Goal: Use online tool/utility: Use online tool/utility

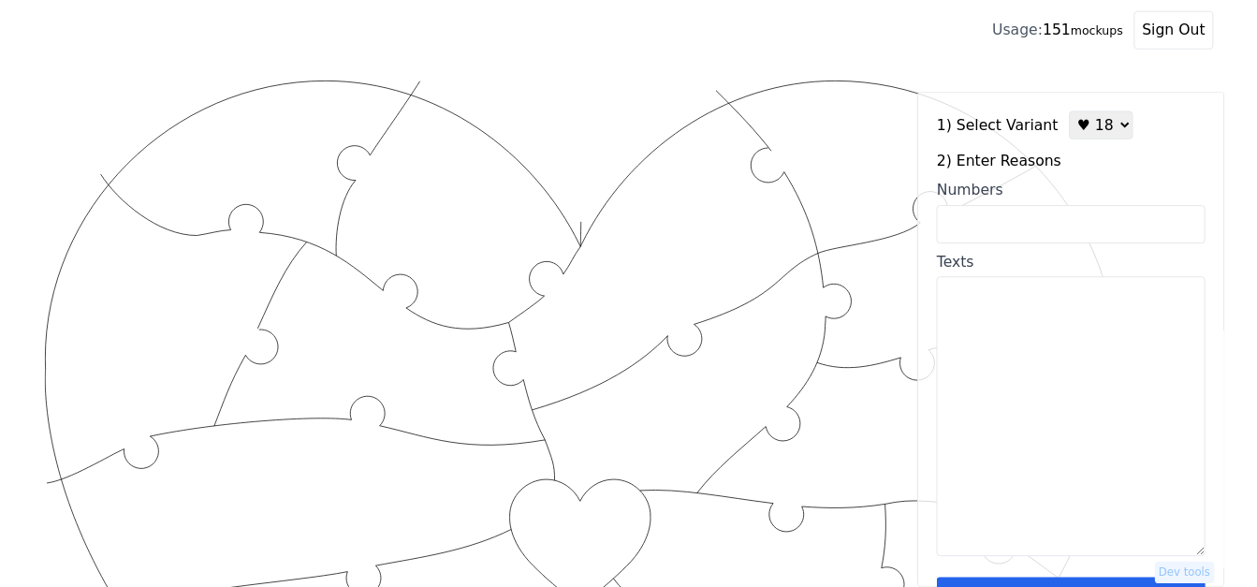
scroll to position [238, 0]
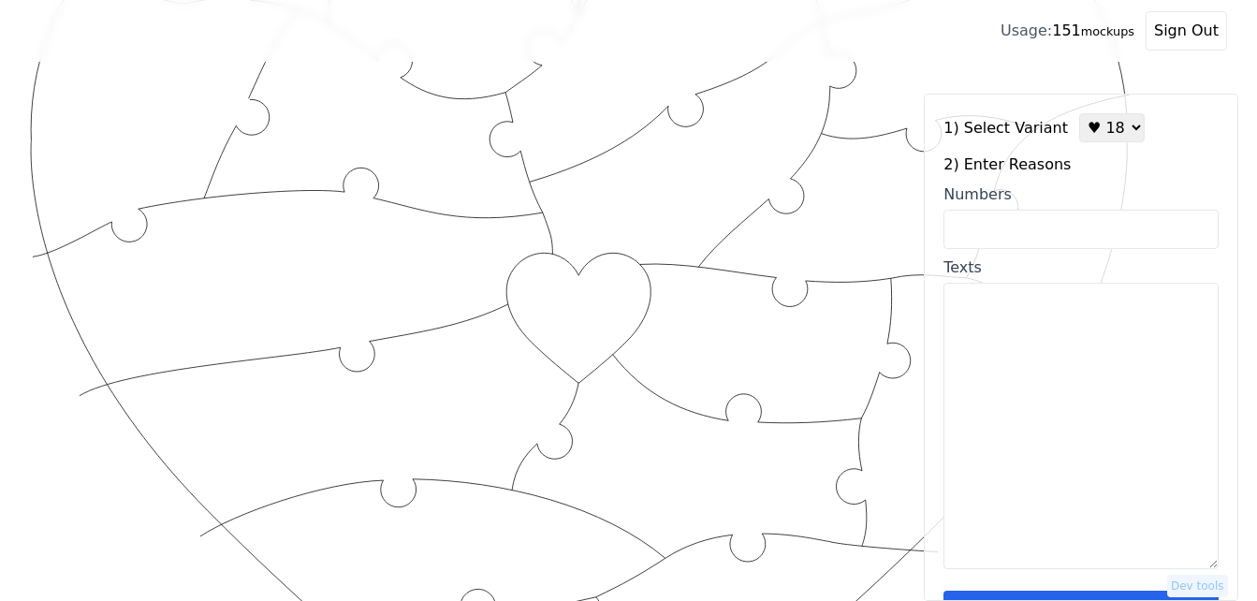
click at [1089, 129] on select "♥ 12 ♥ 18 ♥ 28 ♥ 40 ♥ 50 ♥ 60 ♥ 70" at bounding box center [1112, 127] width 66 height 29
select select "3"
click at [1079, 113] on select "♥ 12 ♥ 18 ♥ 28 ♥ 40 ♥ 50 ♥ 60 ♥ 70" at bounding box center [1112, 127] width 66 height 29
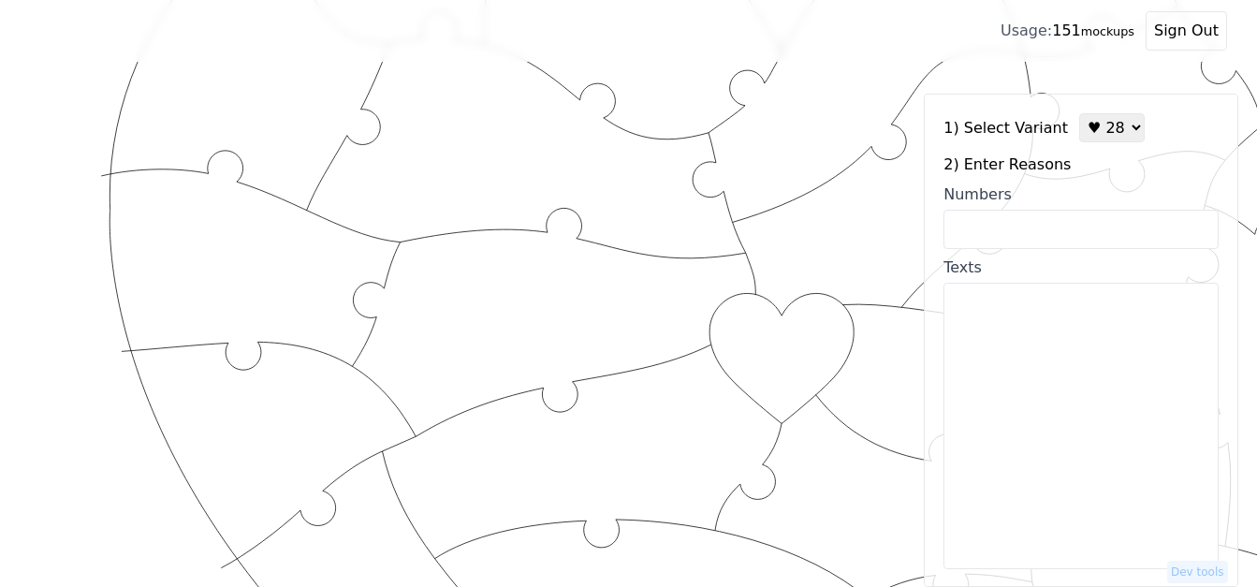
click at [1039, 234] on input "Numbers" at bounding box center [1080, 229] width 275 height 39
click at [962, 419] on textarea "Texts" at bounding box center [1080, 426] width 275 height 286
paste textarea "1. how safe you make me feel 2. your menace behaviors 3. your outrageous yawns …"
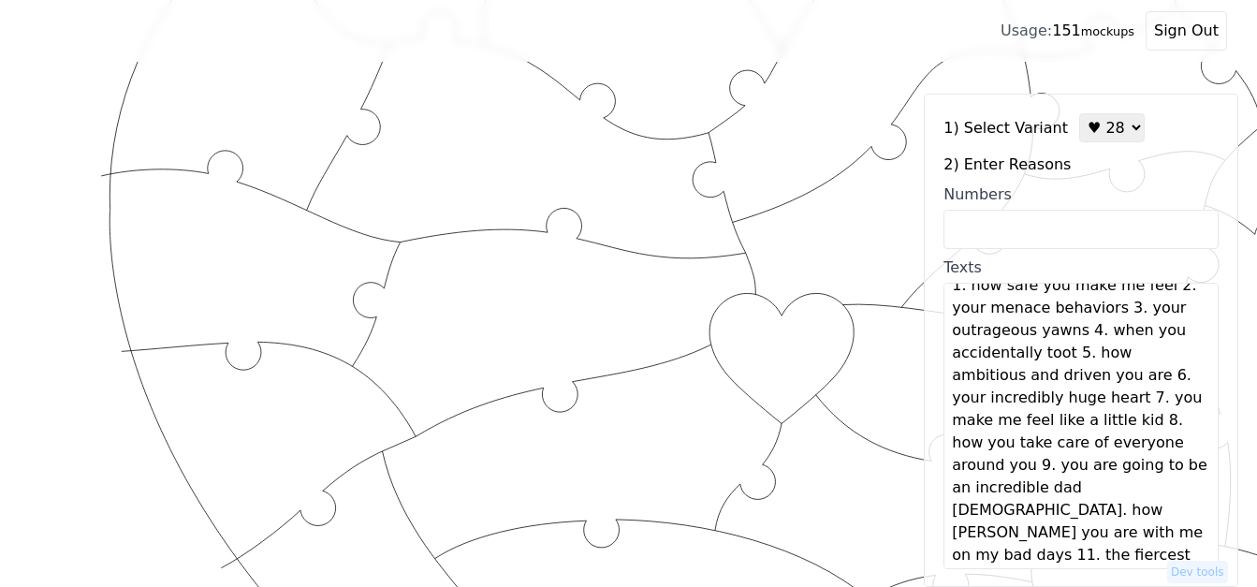
scroll to position [0, 0]
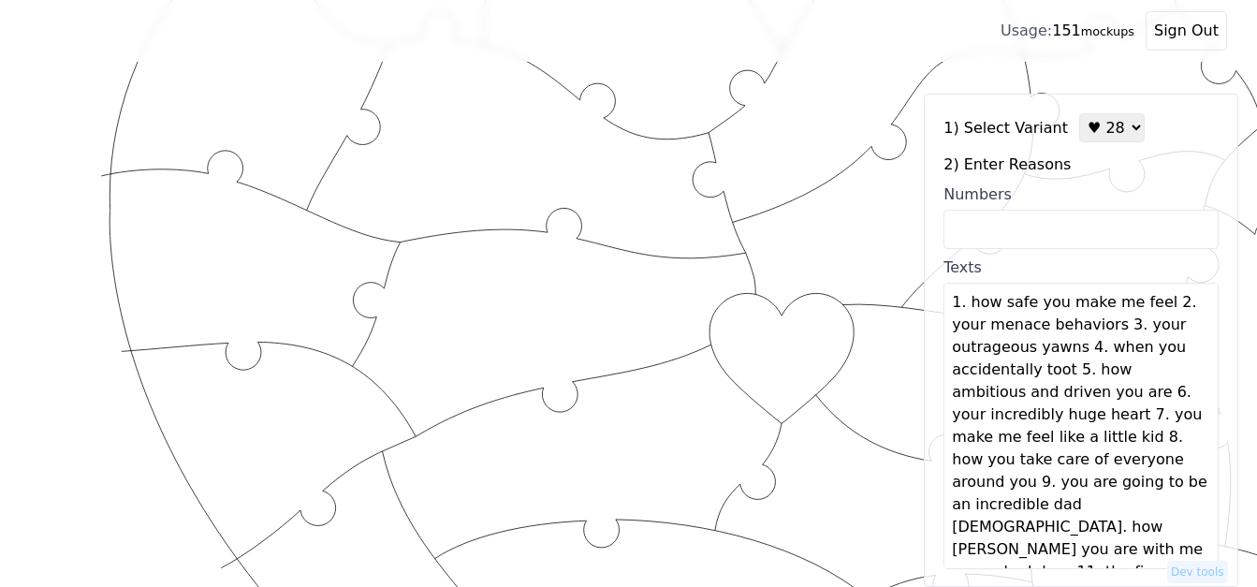
click at [1154, 306] on textarea "1. how safe you make me feel 2. your menace behaviors 3. your outrageous yawns …" at bounding box center [1080, 426] width 275 height 286
click at [1157, 308] on textarea "1. how safe you make me feel 2. your menace behaviors 3. your outrageous yawns …" at bounding box center [1080, 426] width 275 height 286
click at [1122, 328] on textarea "1. how safe you make me feel 2. your menace behaviors 3. your outrageous yawns …" at bounding box center [1080, 426] width 275 height 286
click at [1126, 353] on textarea "1. how safe you make me feel 2. your menace behaviors 3. your outrageous yawns …" at bounding box center [1080, 426] width 275 height 286
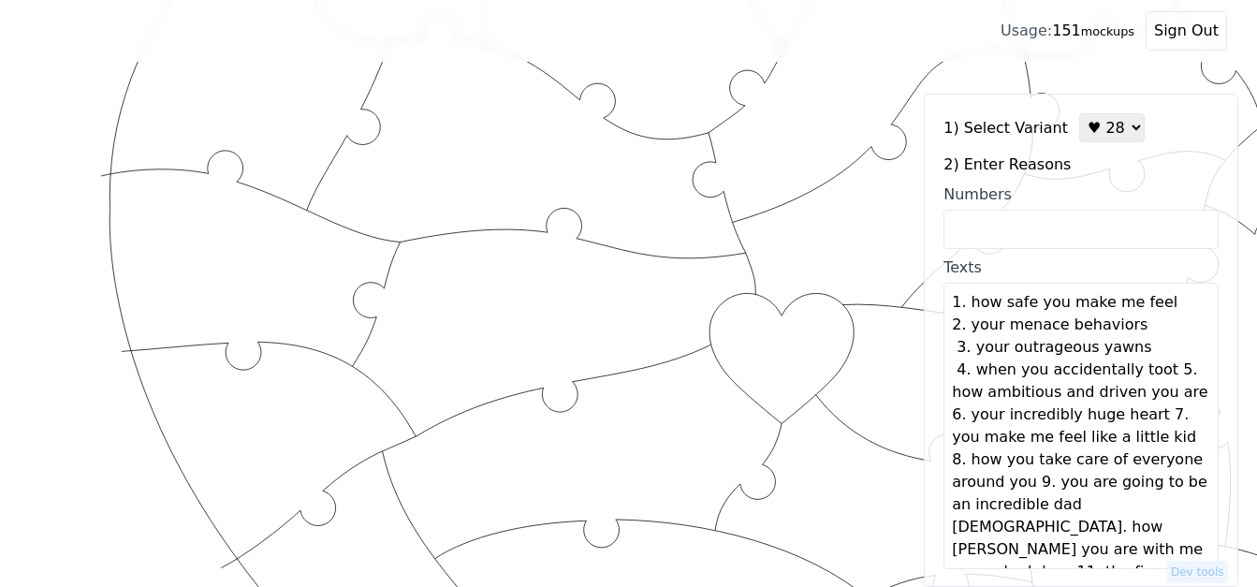
click at [1151, 374] on textarea "1. how safe you make me feel 2. your menace behaviors 3. your outrageous yawns …" at bounding box center [1080, 426] width 275 height 286
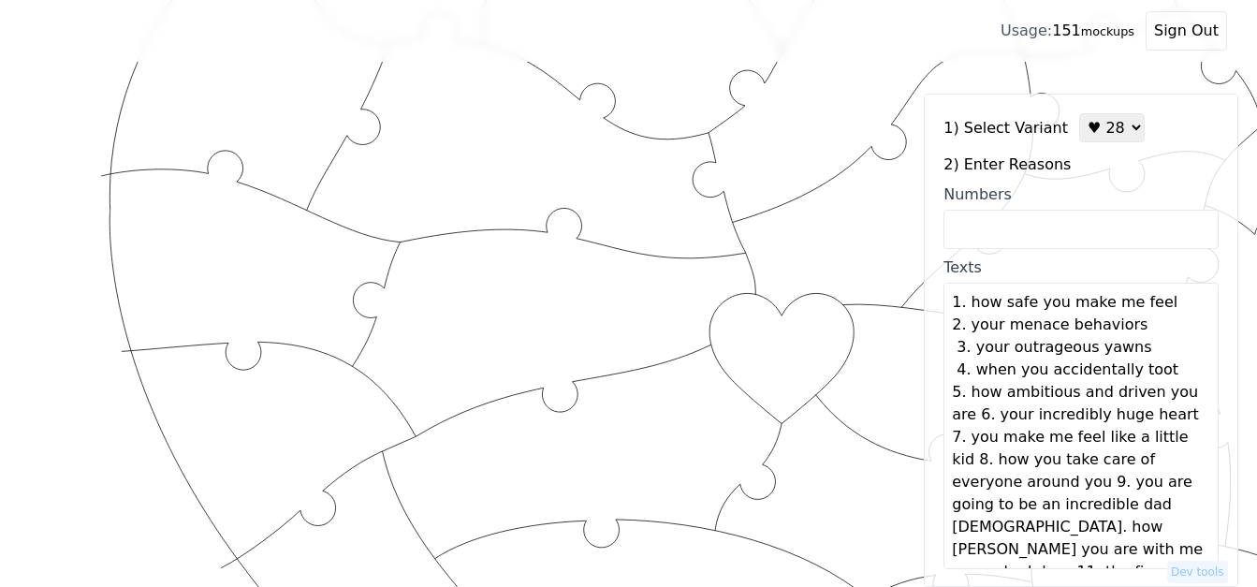
click at [976, 420] on textarea "1. how safe you make me feel 2. your menace behaviors 3. your outrageous yawns …" at bounding box center [1080, 426] width 275 height 286
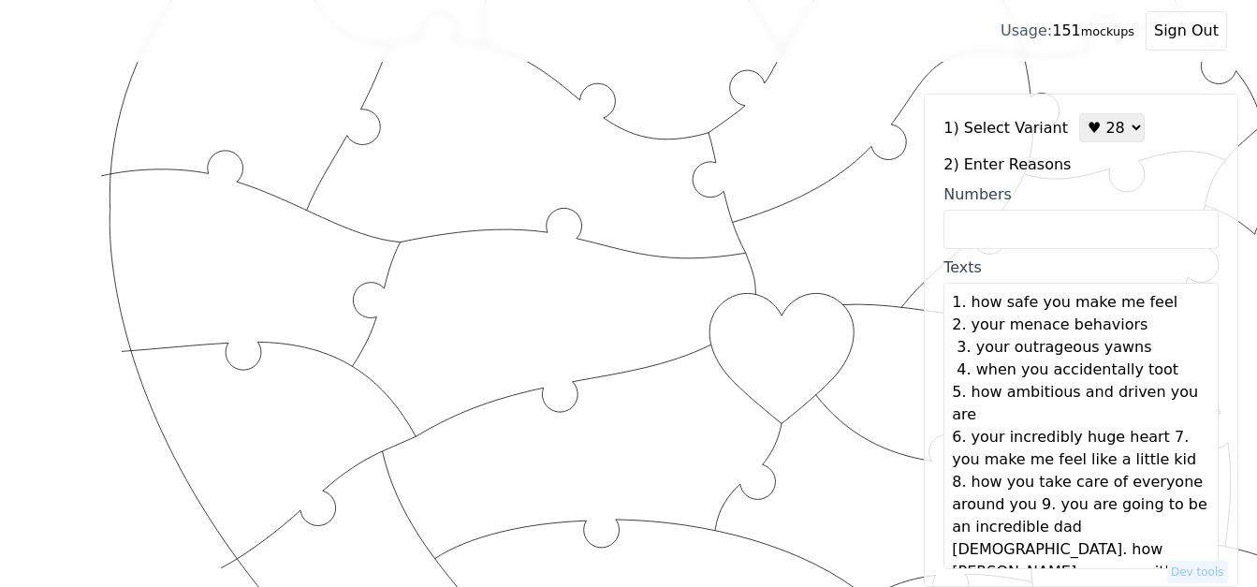
click at [1142, 438] on textarea "1. how safe you make me feel 2. your menace behaviors 3. your outrageous yawns …" at bounding box center [1080, 426] width 275 height 286
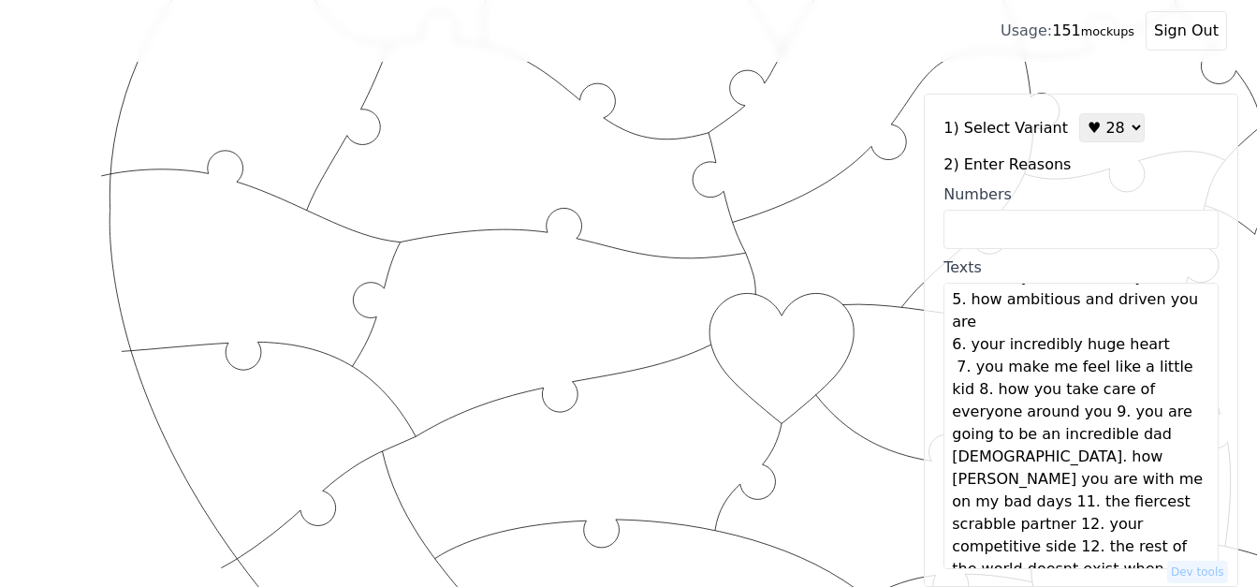
scroll to position [94, 0]
click at [976, 391] on textarea "1. how safe you make me feel 2. your menace behaviors 3. your outrageous yawns …" at bounding box center [1080, 426] width 275 height 286
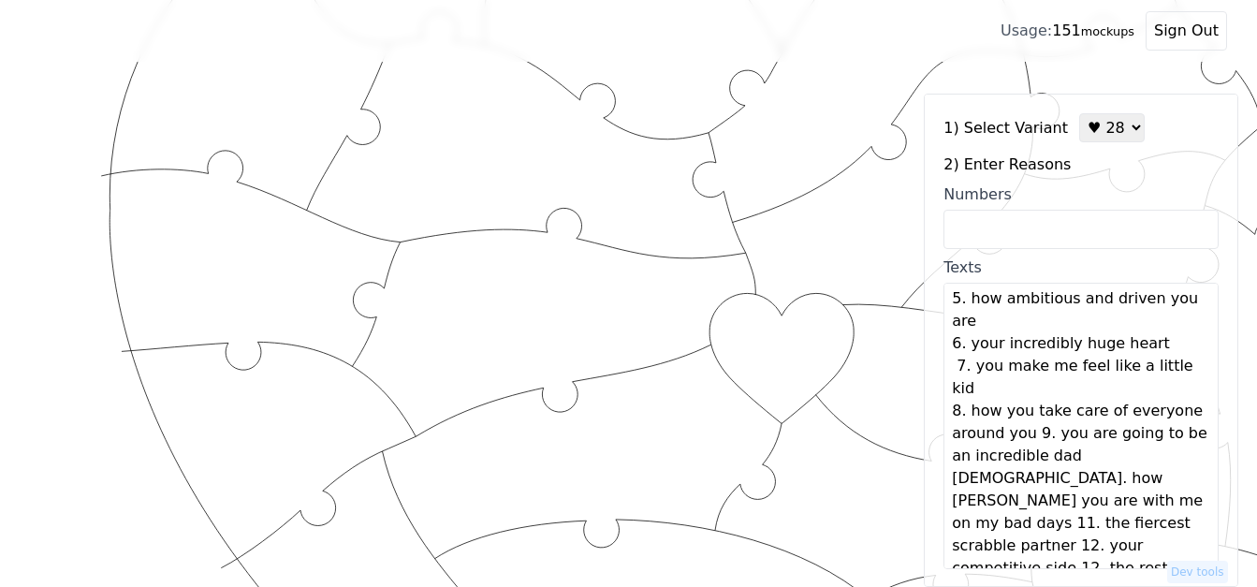
click at [1030, 439] on textarea "1. how safe you make me feel 2. your menace behaviors 3. your outrageous yawns …" at bounding box center [1080, 426] width 275 height 286
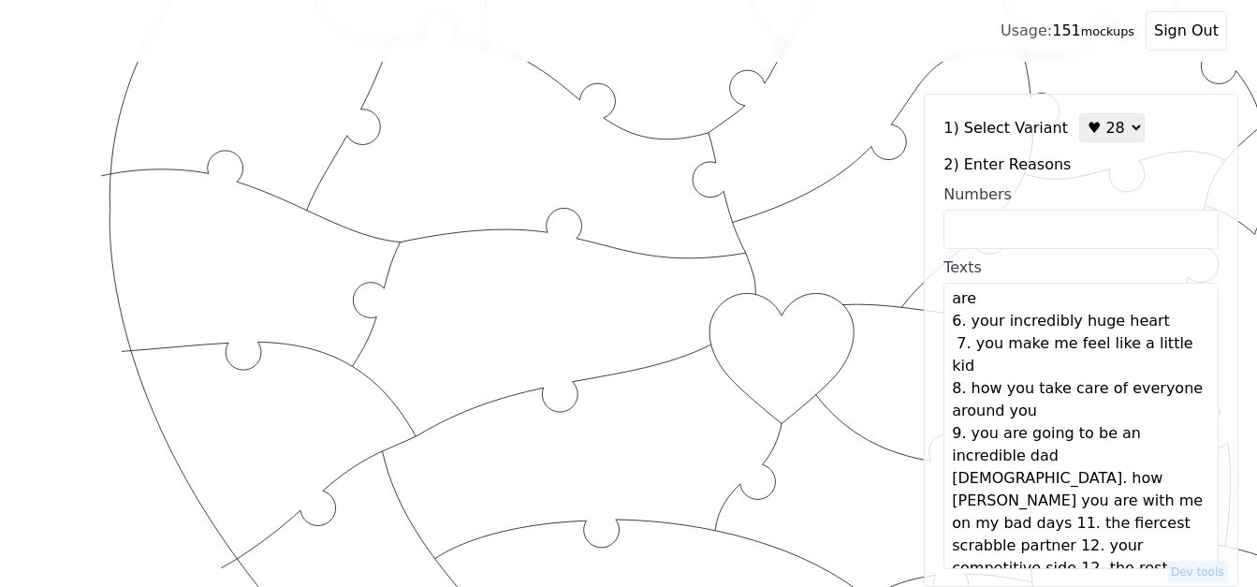
scroll to position [135, 0]
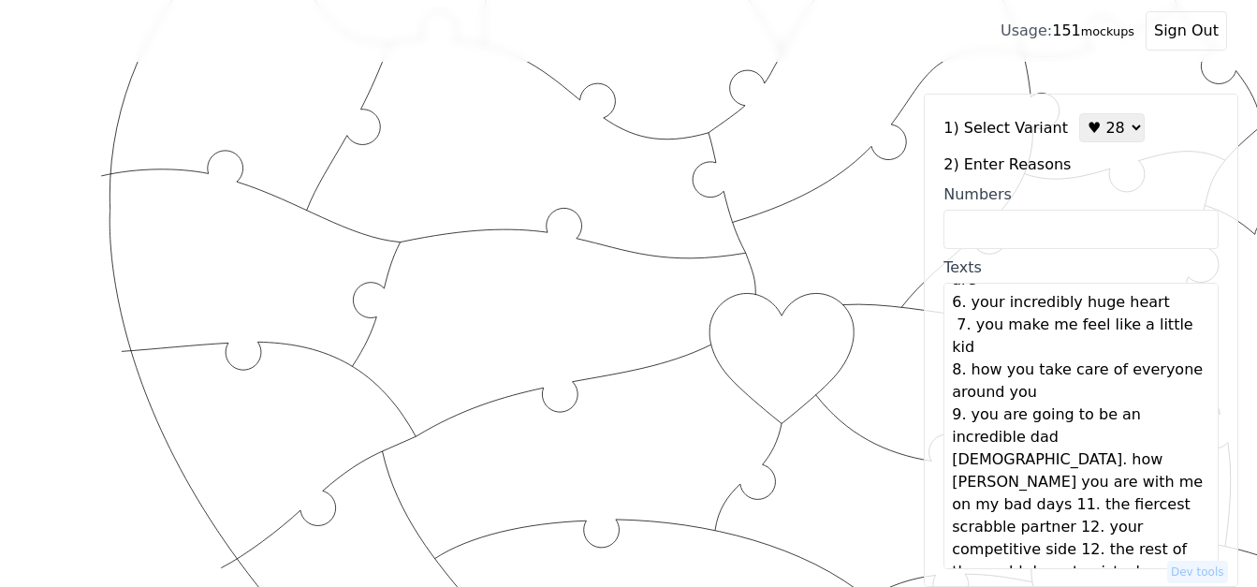
click at [1045, 438] on textarea "1. how safe you make me feel 2. your menace behaviors 3. your outrageous yawns …" at bounding box center [1080, 426] width 275 height 286
click at [1060, 484] on textarea "1. how safe you make me feel 2. your menace behaviors 3. your outrageous yawns …" at bounding box center [1080, 426] width 275 height 286
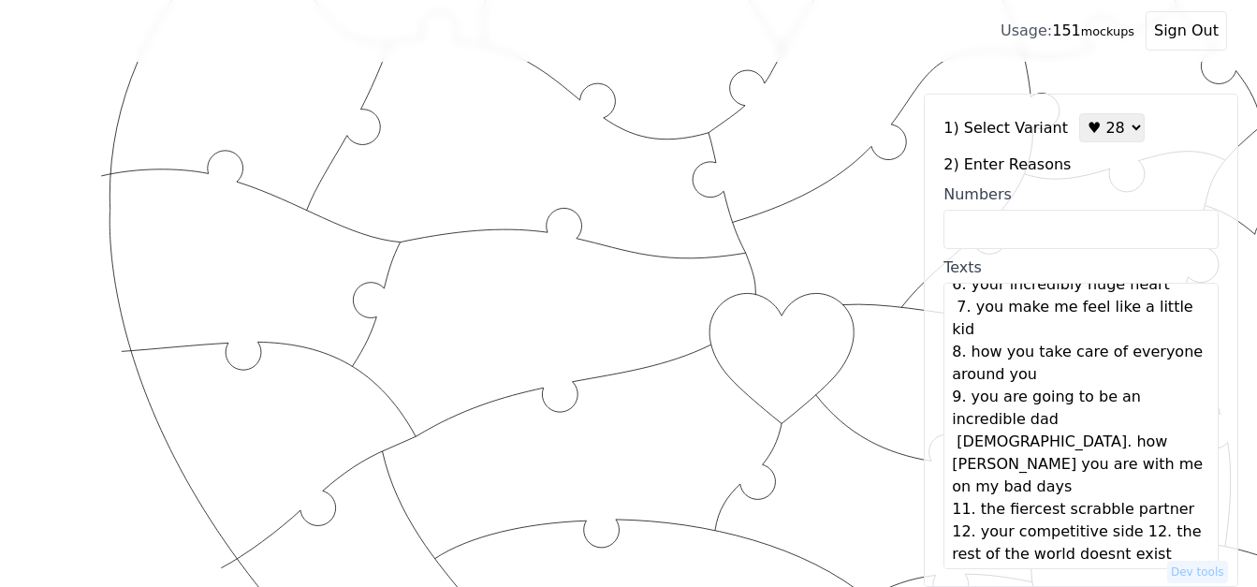
scroll to position [157, 0]
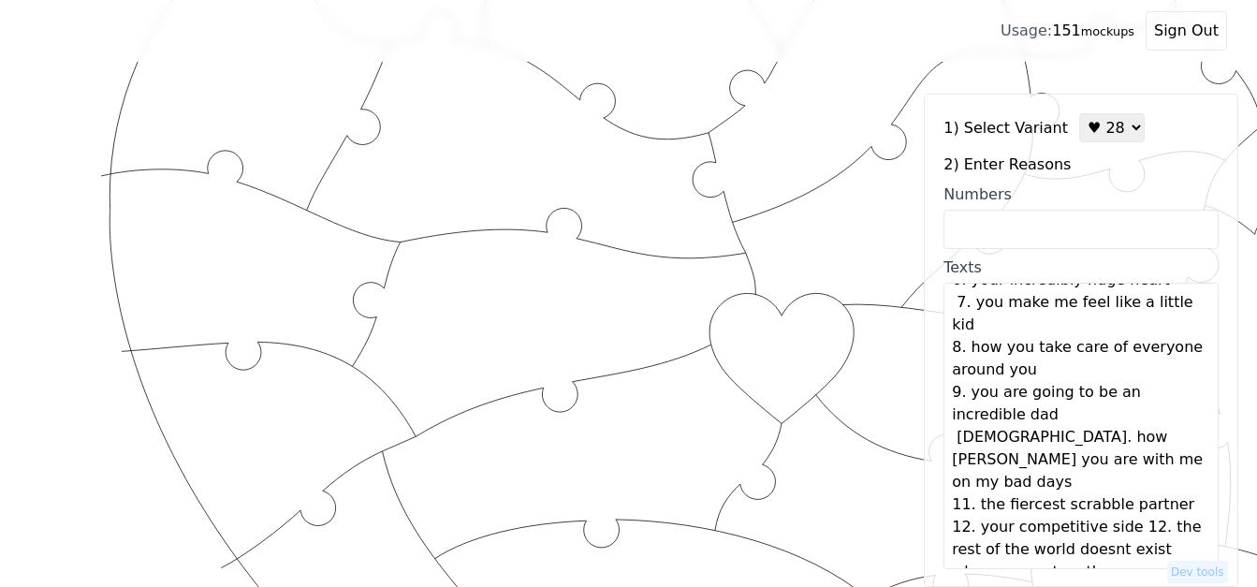
click at [1118, 507] on textarea "1. how safe you make me feel 2. your menace behaviors 3. your outrageous yawns …" at bounding box center [1080, 426] width 275 height 286
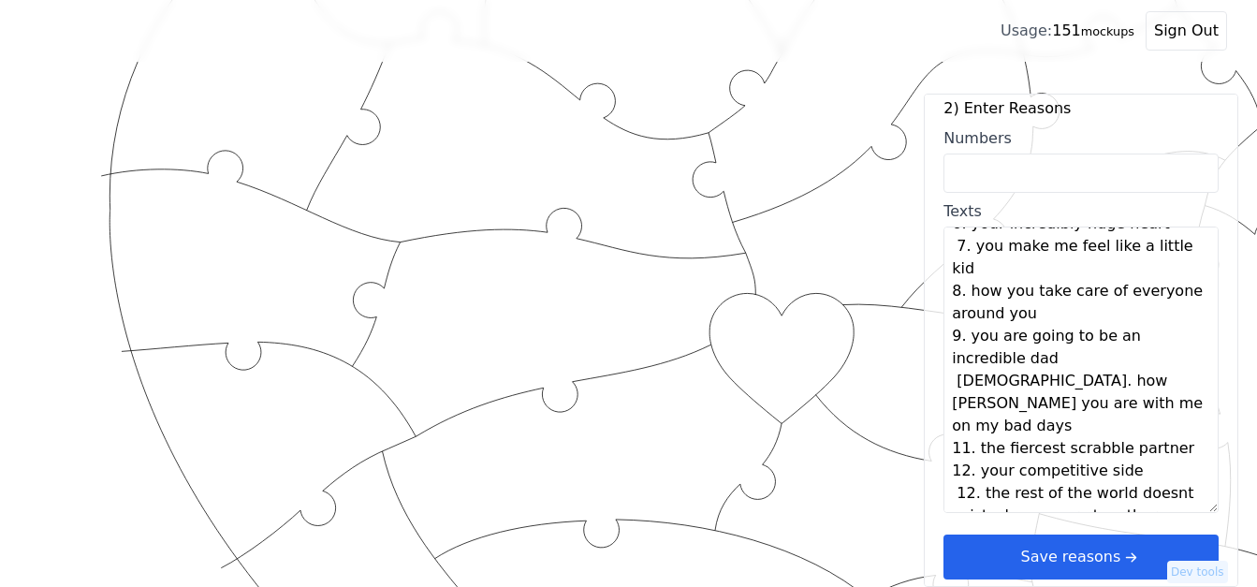
click at [971, 470] on textarea "1. how safe you make me feel 2. your menace behaviors 3. your outrageous yawns …" at bounding box center [1080, 369] width 275 height 286
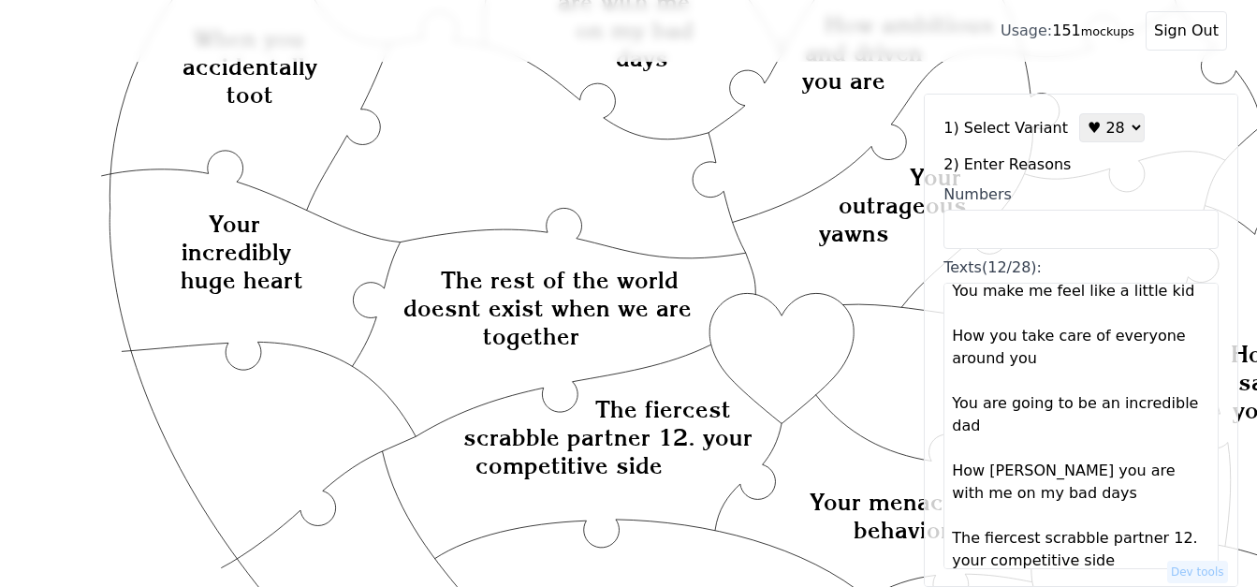
scroll to position [359, 0]
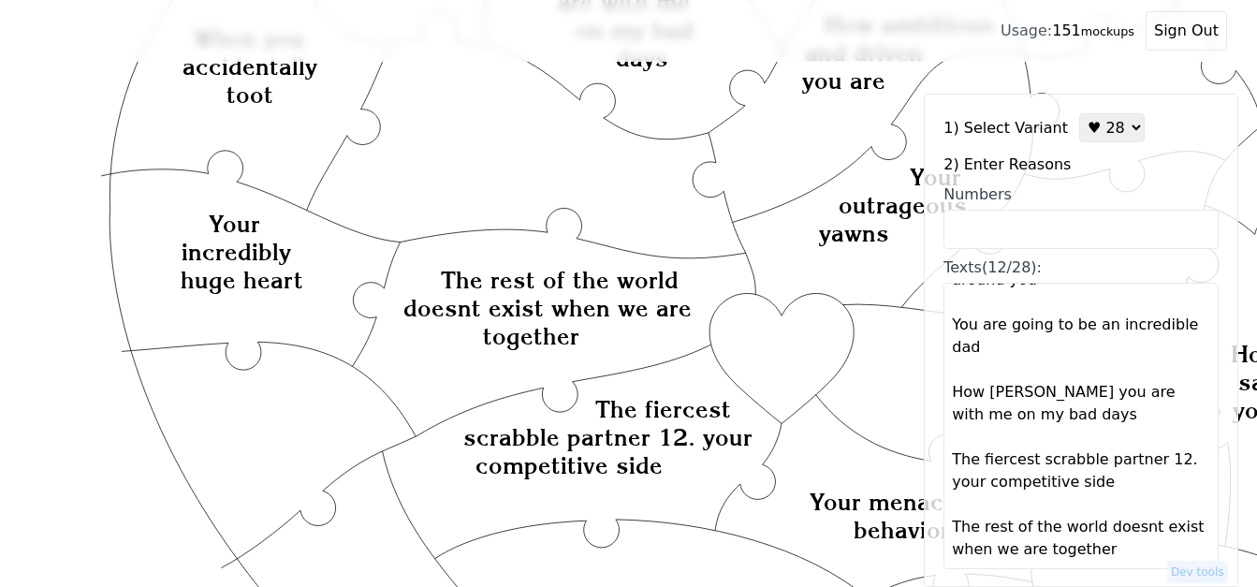
click at [1140, 461] on textarea "How safe you make me feel Your menace behaviors Your outrageous yawns When you …" at bounding box center [1080, 426] width 275 height 286
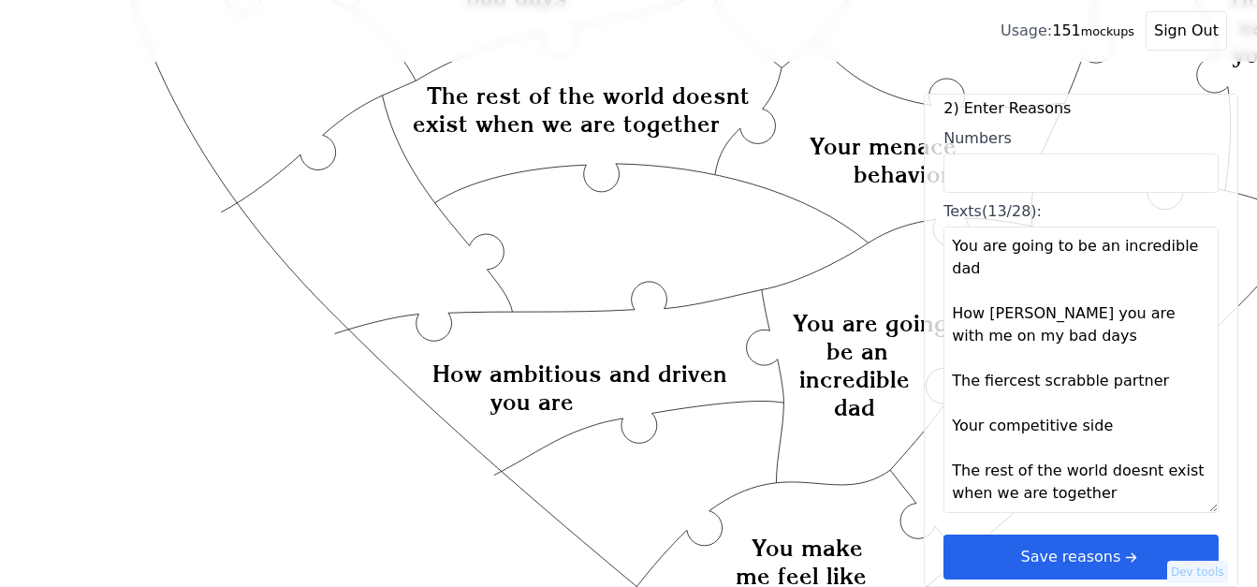
scroll to position [612, 0]
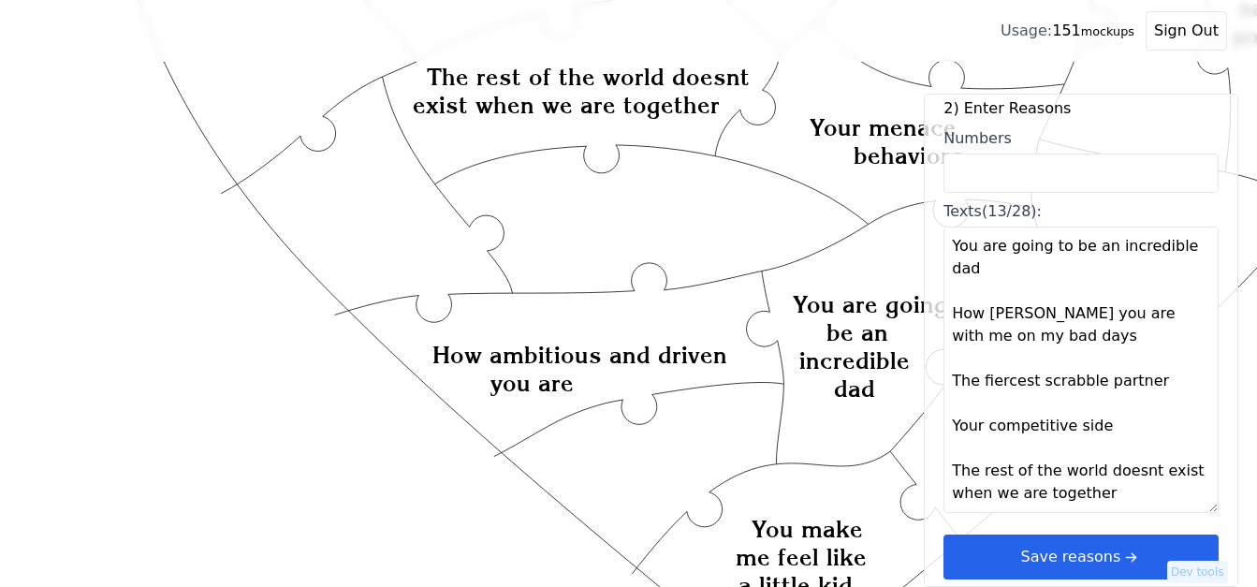
click at [1120, 491] on textarea "How safe you make me feel Your menace behaviors Your outrageous yawns When you …" at bounding box center [1080, 369] width 275 height 286
paste textarea "14. when you tuck me in in the morning 15. your love for my family 16. our shar…"
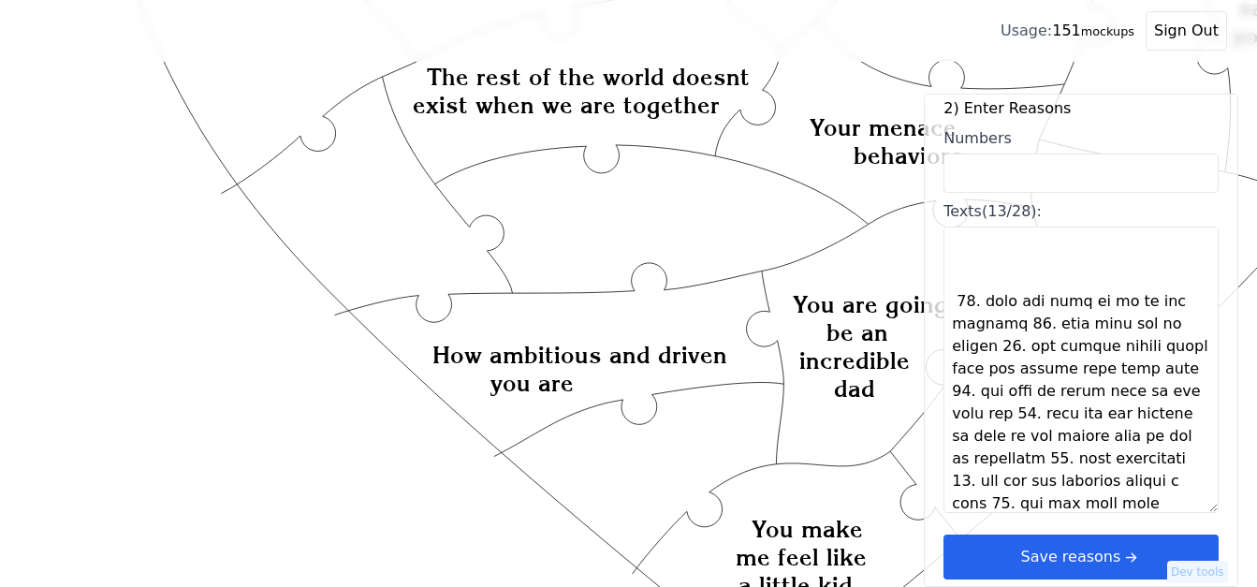
scroll to position [608, 0]
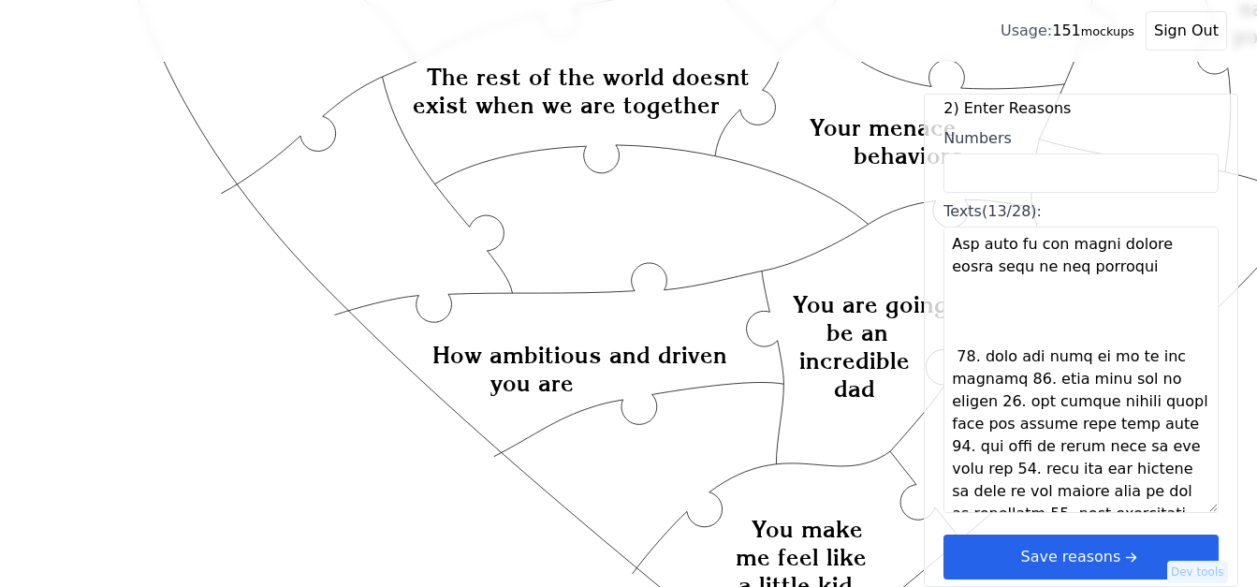
click at [1014, 383] on textarea "Texts (13/28):" at bounding box center [1080, 369] width 275 height 286
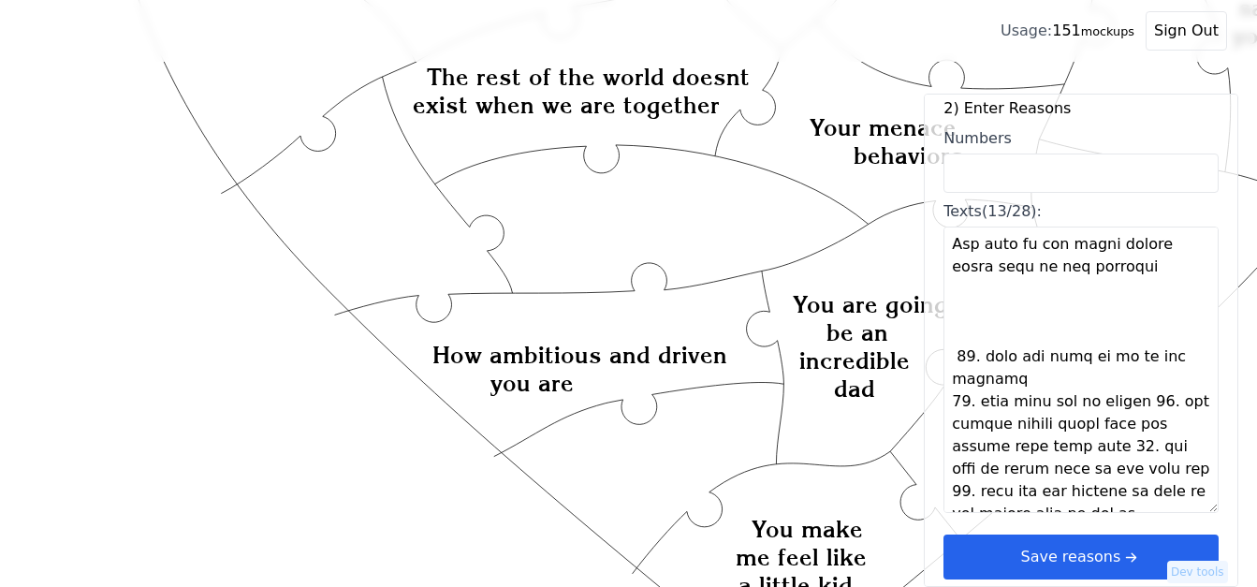
click at [1128, 402] on textarea "Texts (13/28):" at bounding box center [1080, 369] width 275 height 286
click at [1131, 405] on textarea "Texts (13/28):" at bounding box center [1080, 369] width 275 height 286
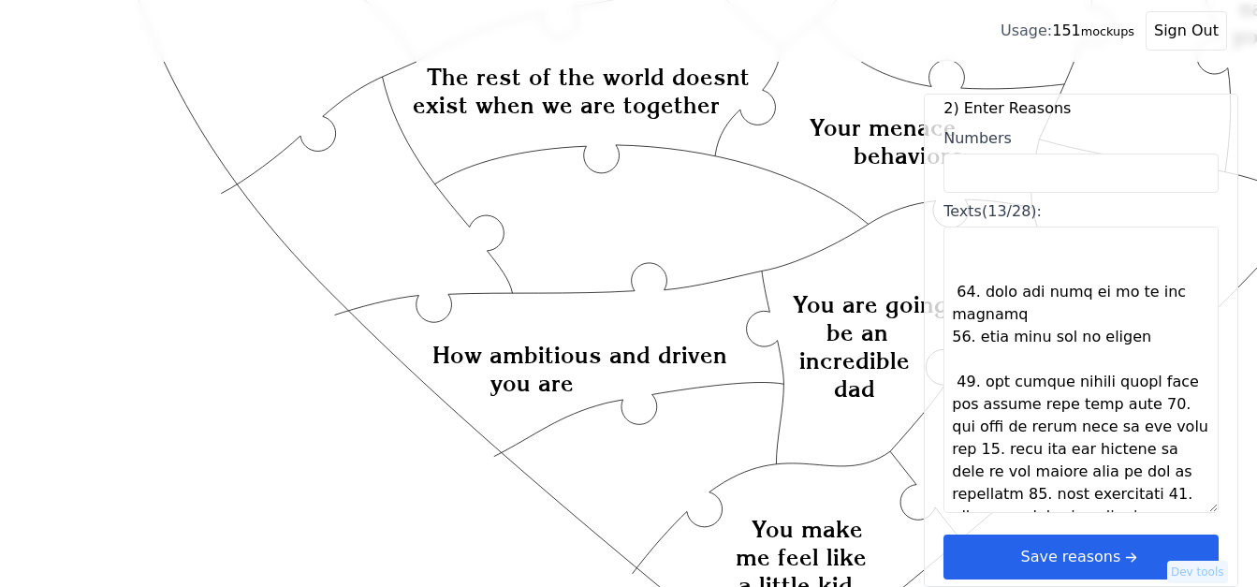
scroll to position [702, 0]
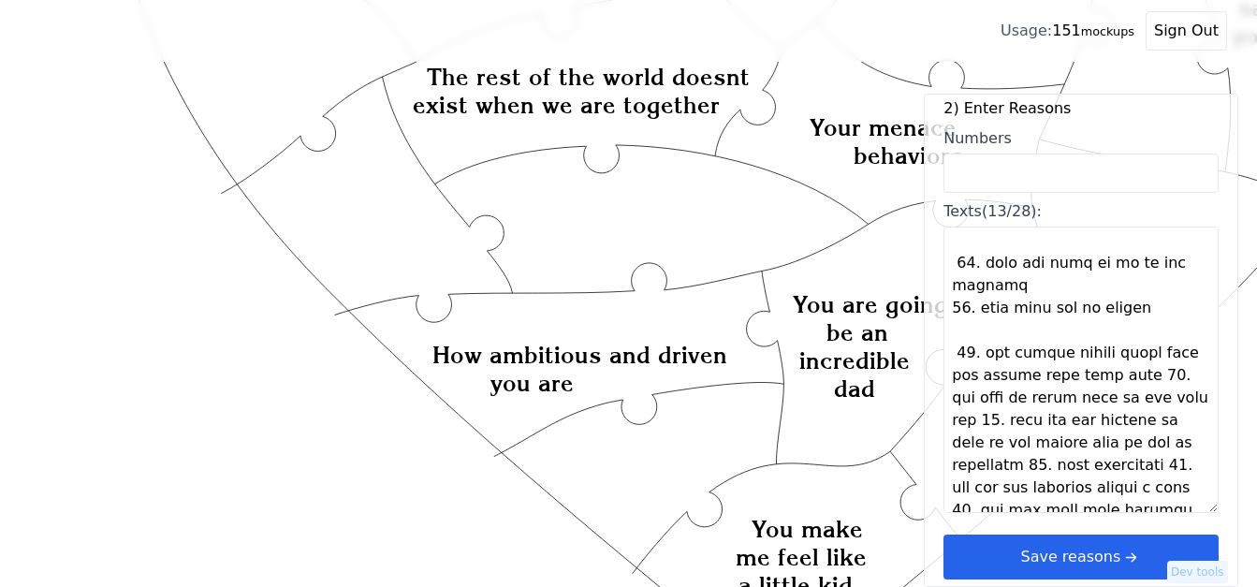
click at [1141, 380] on textarea "Texts (13/28):" at bounding box center [1080, 369] width 275 height 286
click at [1143, 380] on textarea "Texts (13/28):" at bounding box center [1080, 369] width 275 height 286
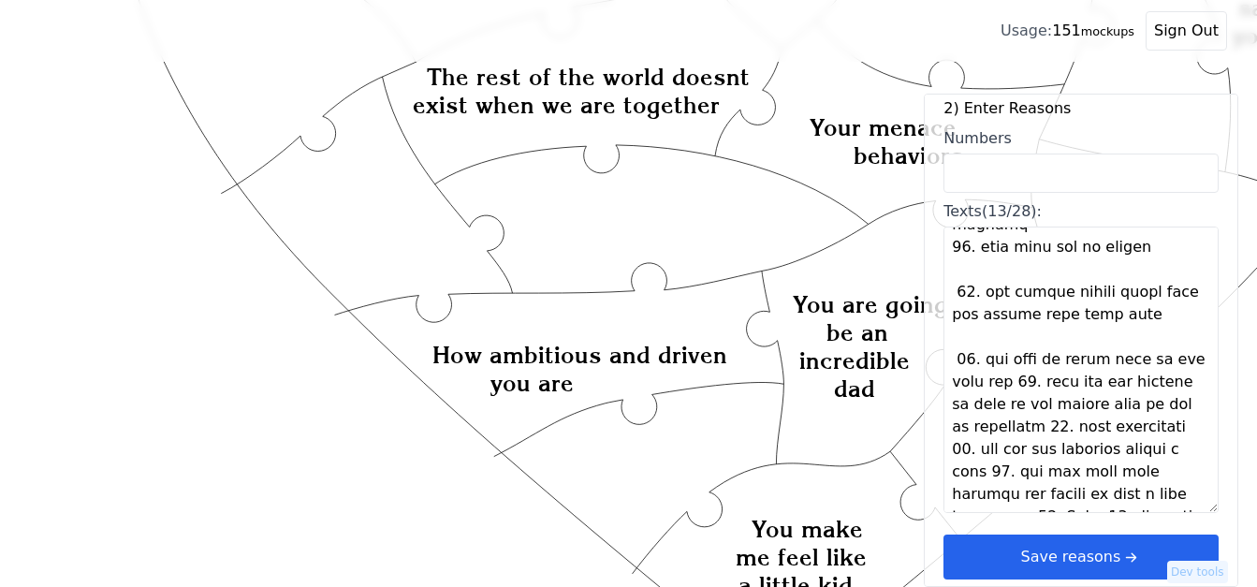
scroll to position [795, 0]
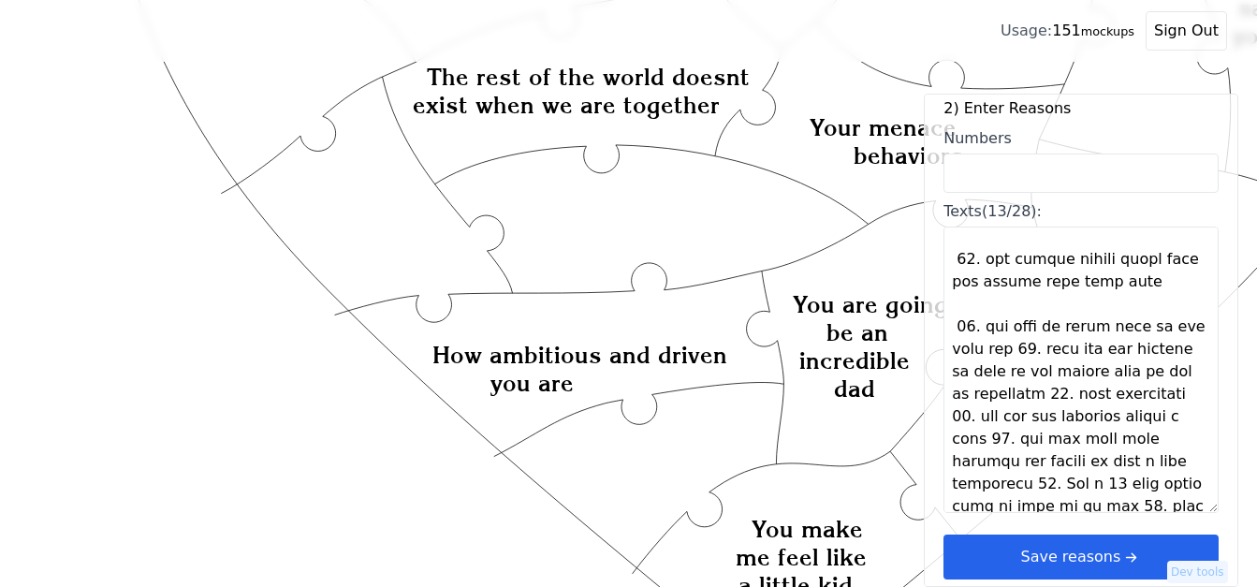
click at [1038, 354] on textarea "Texts (13/28):" at bounding box center [1080, 369] width 275 height 286
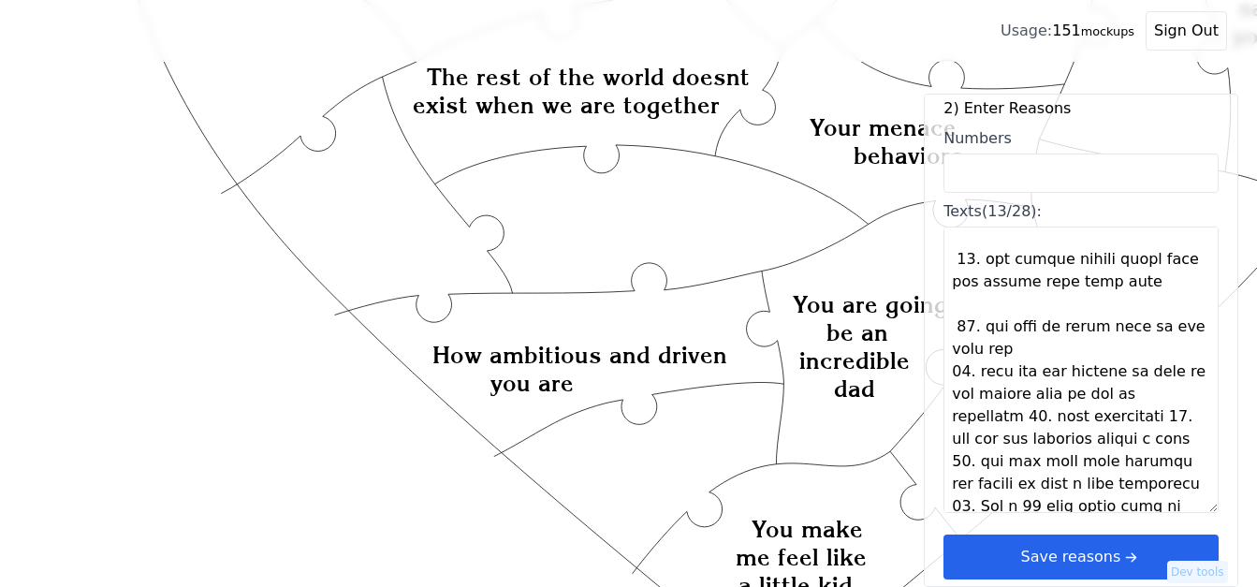
click at [1044, 354] on textarea "Texts (13/28):" at bounding box center [1080, 369] width 275 height 286
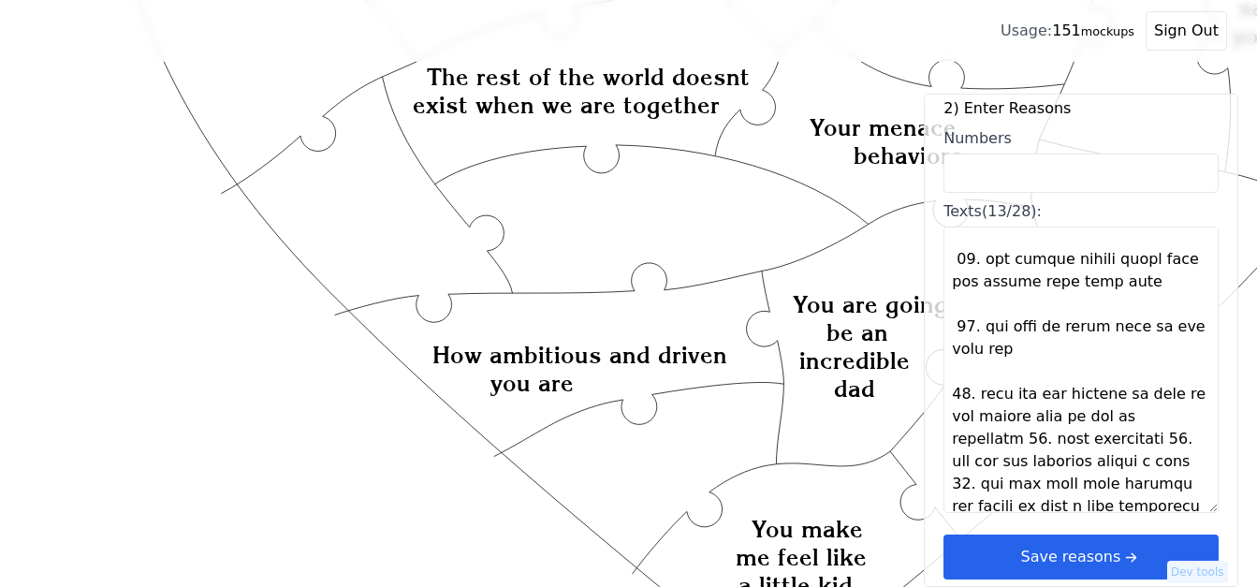
scroll to position [889, 0]
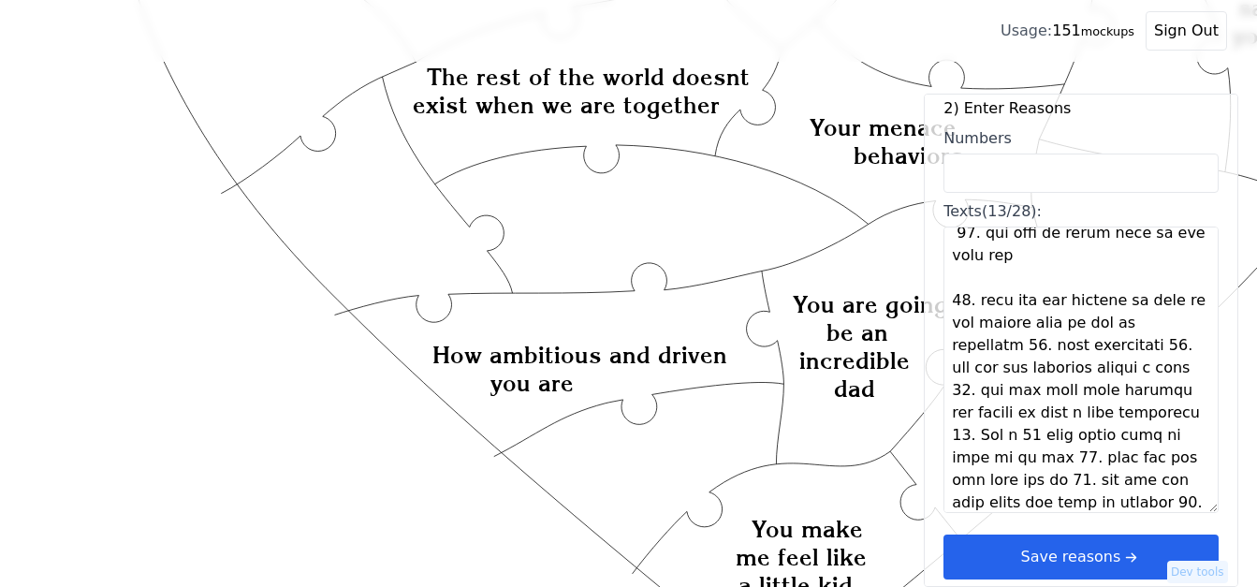
click at [1007, 350] on textarea "Texts (13/28):" at bounding box center [1080, 369] width 275 height 286
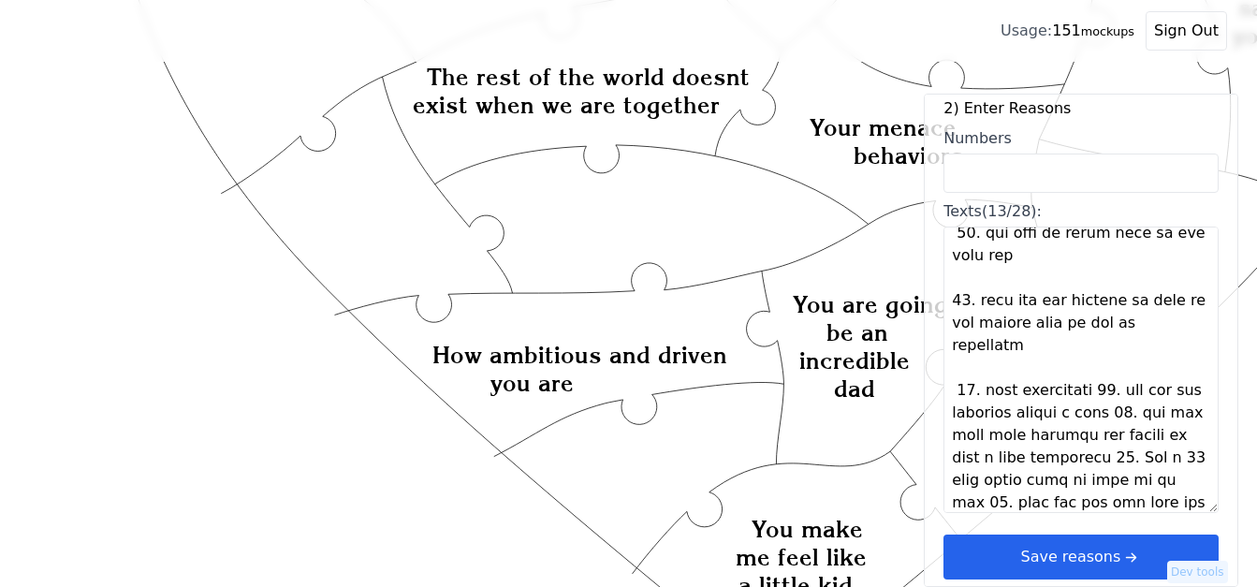
click at [1085, 396] on textarea "Texts (13/28):" at bounding box center [1080, 369] width 275 height 286
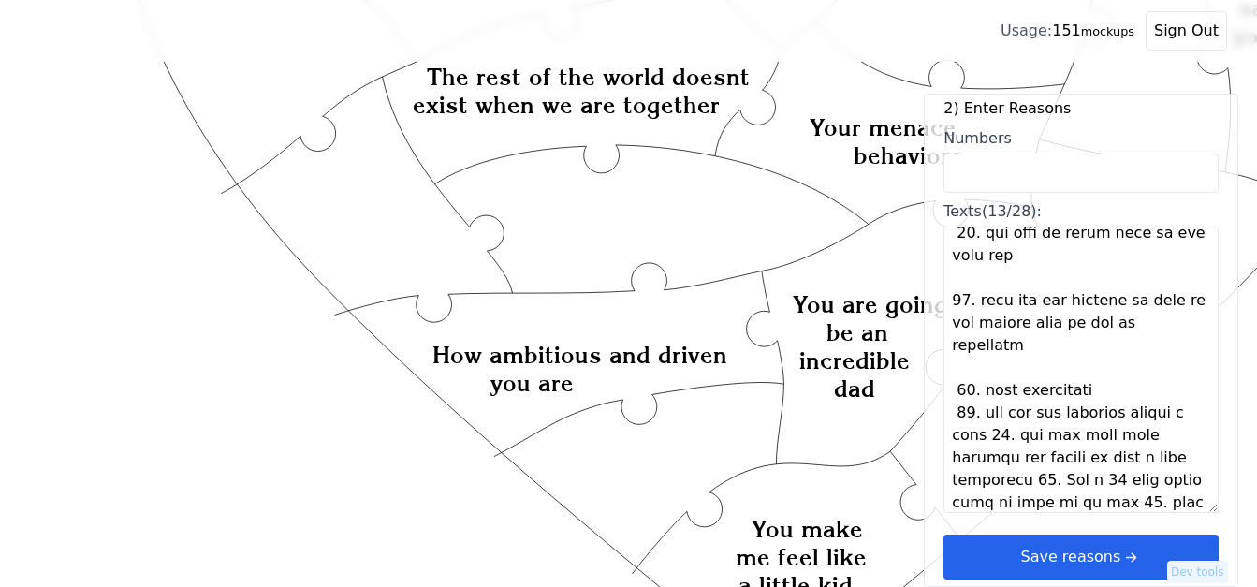
click at [1091, 398] on textarea "Texts (13/28):" at bounding box center [1080, 369] width 275 height 286
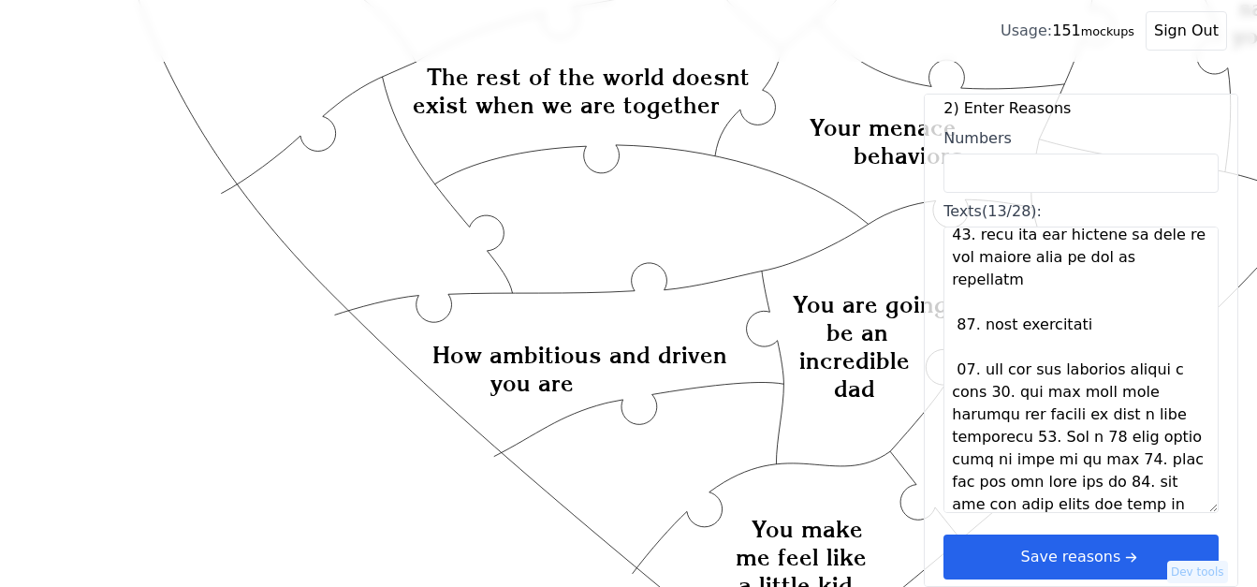
scroll to position [983, 0]
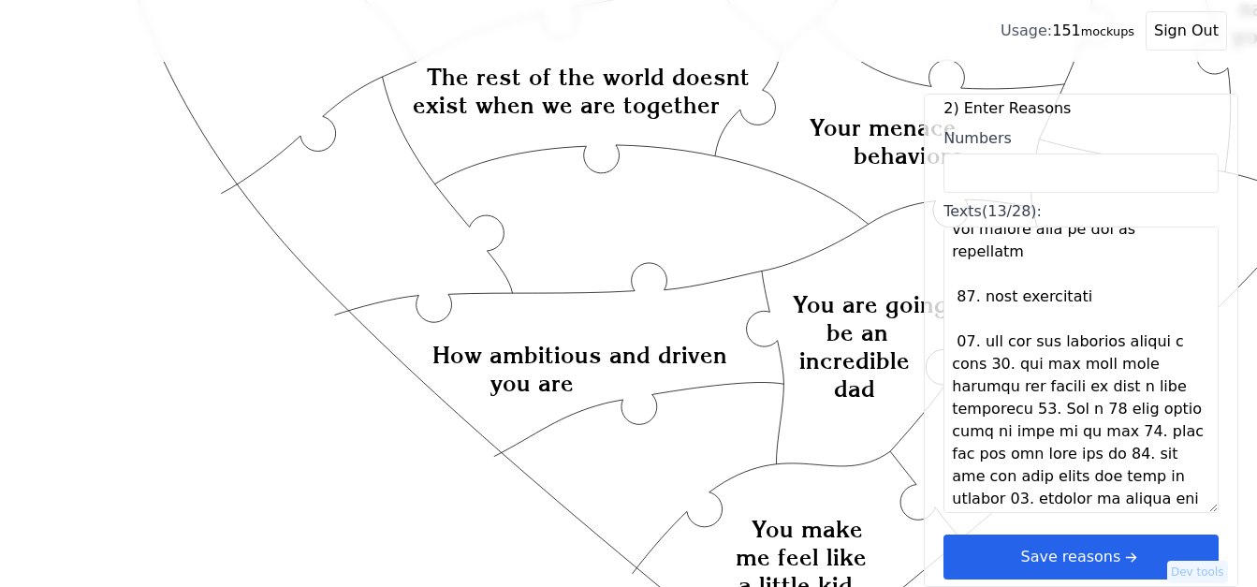
click at [989, 366] on textarea "Texts (13/28):" at bounding box center [1080, 369] width 275 height 286
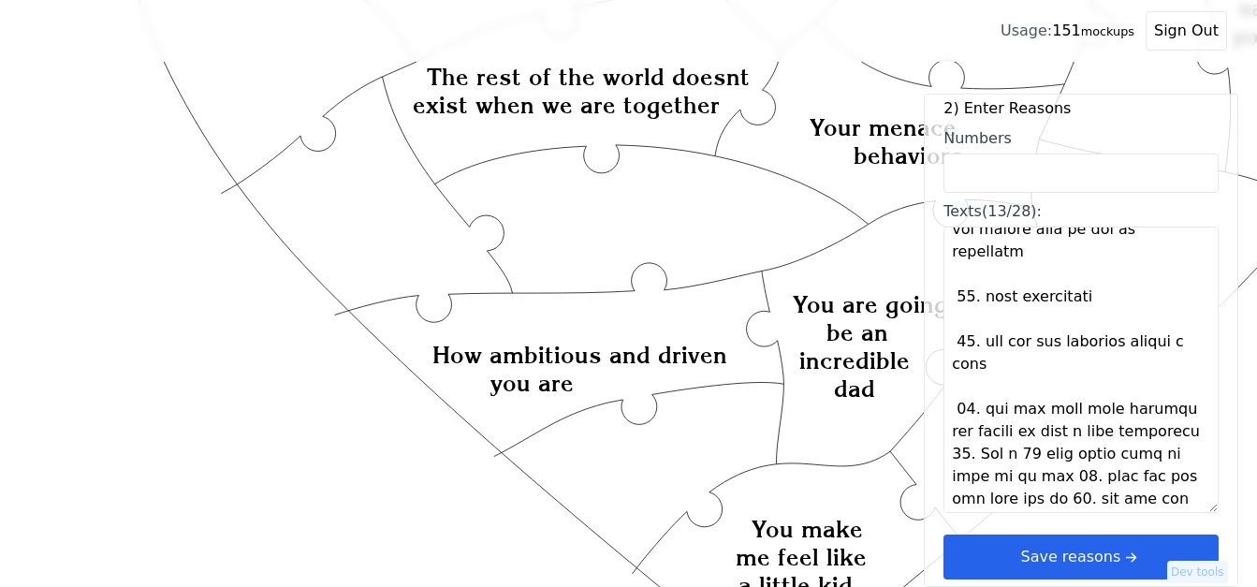
click at [989, 366] on textarea "Texts (13/28):" at bounding box center [1080, 369] width 275 height 286
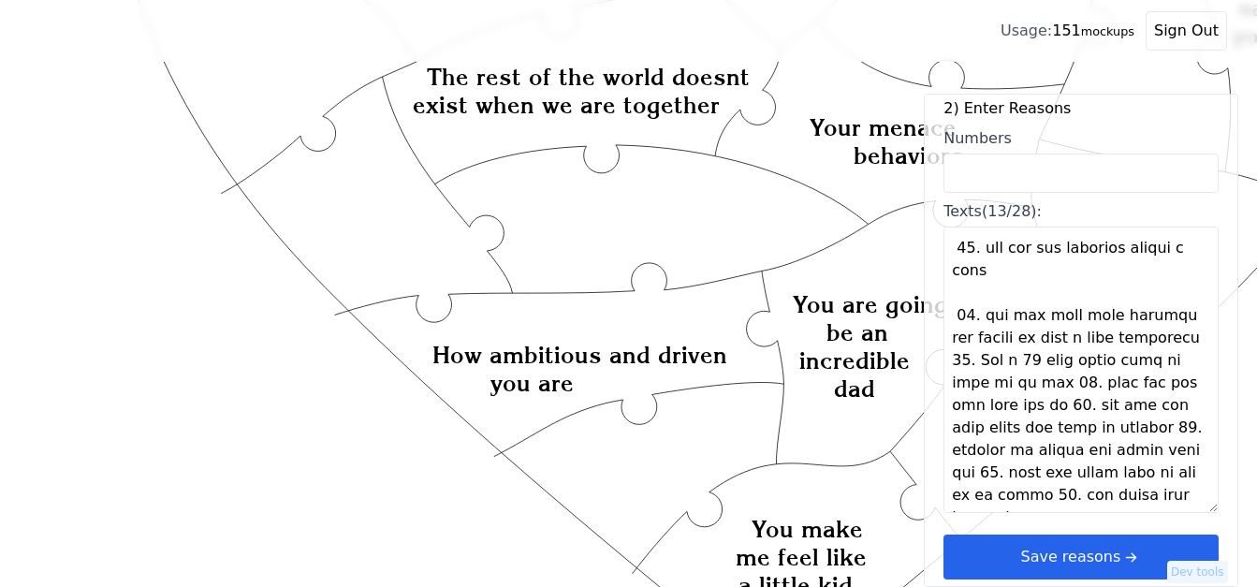
click at [1056, 386] on textarea "Texts (13/28):" at bounding box center [1080, 369] width 275 height 286
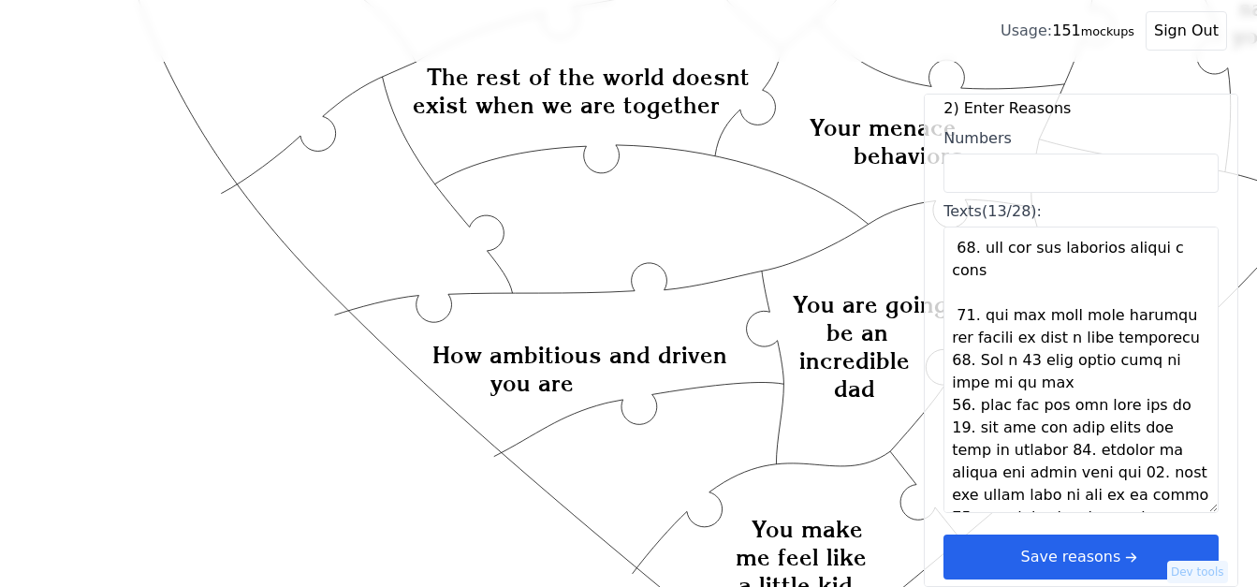
click at [1057, 386] on textarea "Texts (13/28):" at bounding box center [1080, 369] width 275 height 286
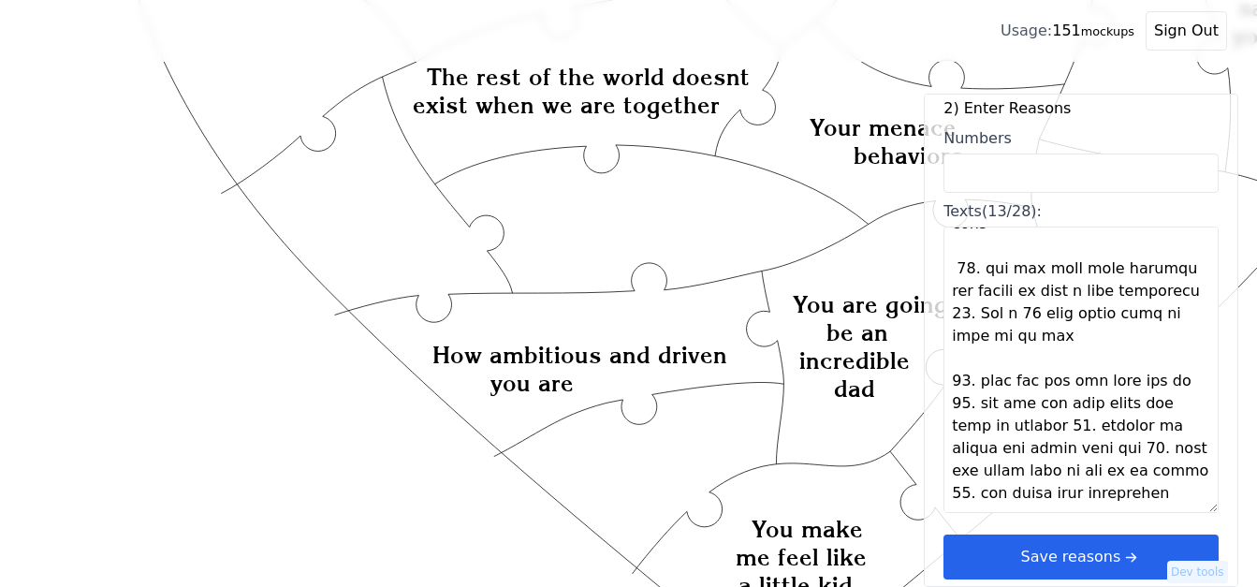
scroll to position [1145, 0]
click at [1170, 363] on textarea "Texts (13/28):" at bounding box center [1080, 369] width 275 height 286
click at [1178, 363] on textarea "Texts (13/28):" at bounding box center [1080, 369] width 275 height 286
click at [1179, 363] on textarea "Texts (13/28):" at bounding box center [1080, 369] width 275 height 286
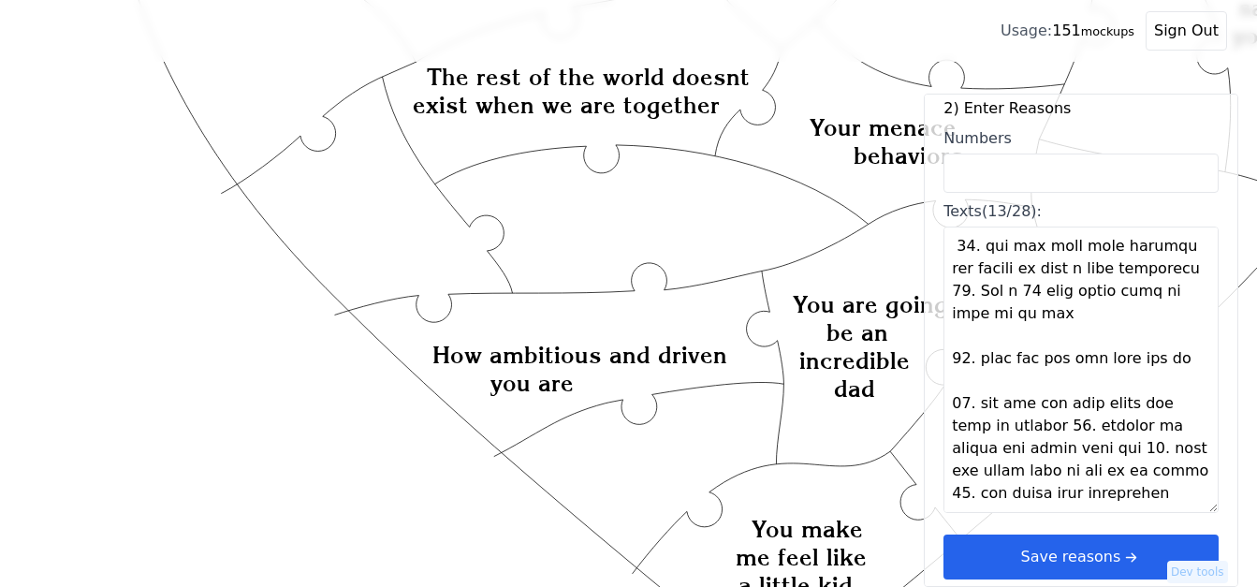
click at [1045, 430] on textarea "Texts (13/28):" at bounding box center [1080, 369] width 275 height 286
click at [1048, 430] on textarea "Texts (13/28):" at bounding box center [1080, 369] width 275 height 286
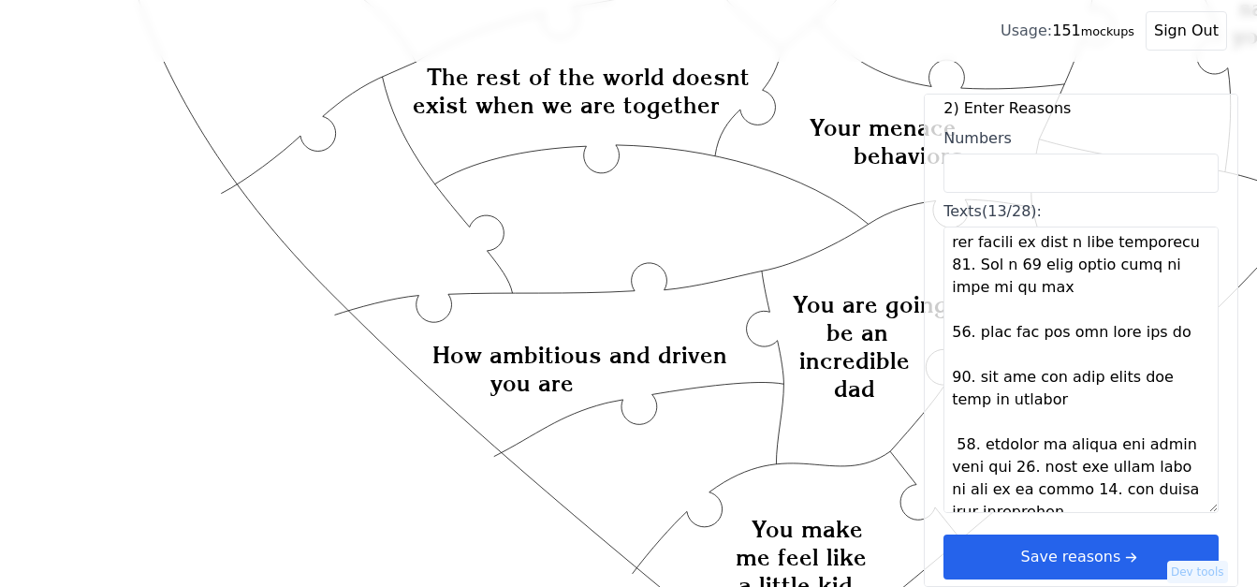
scroll to position [1213, 0]
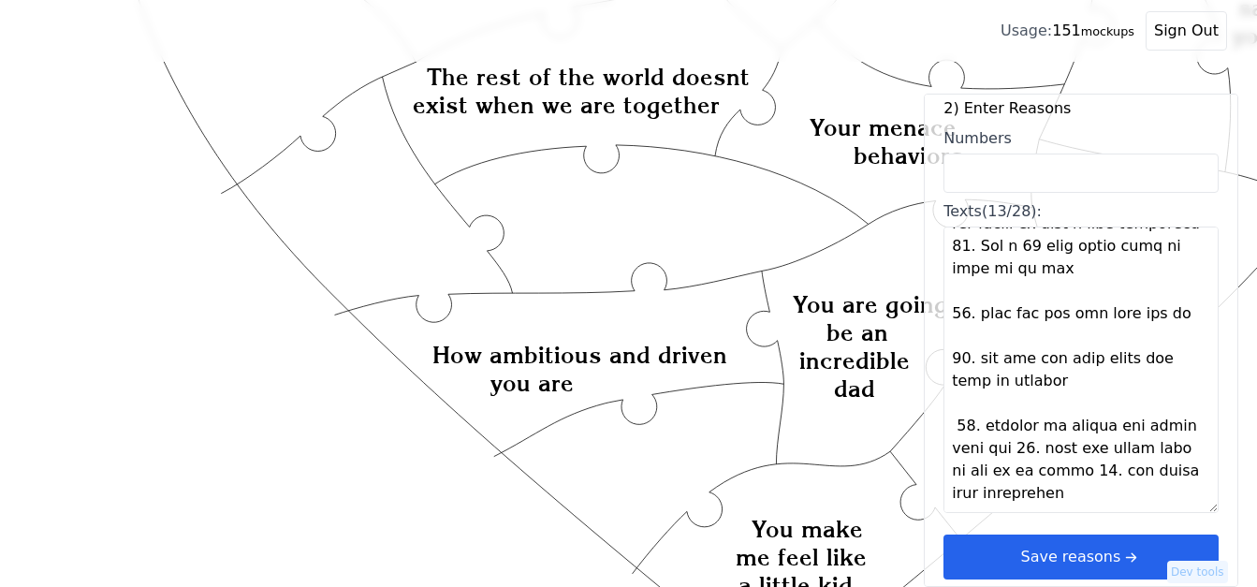
click at [1012, 430] on textarea "Texts (13/28):" at bounding box center [1080, 369] width 275 height 286
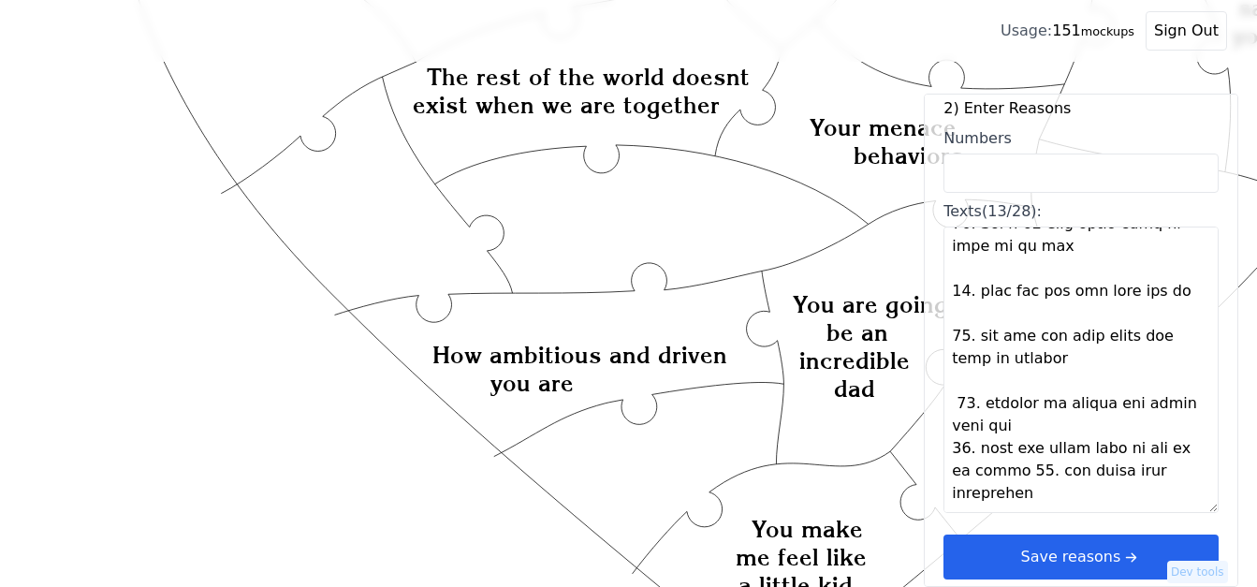
click at [1012, 430] on textarea "Texts (13/28):" at bounding box center [1080, 369] width 275 height 286
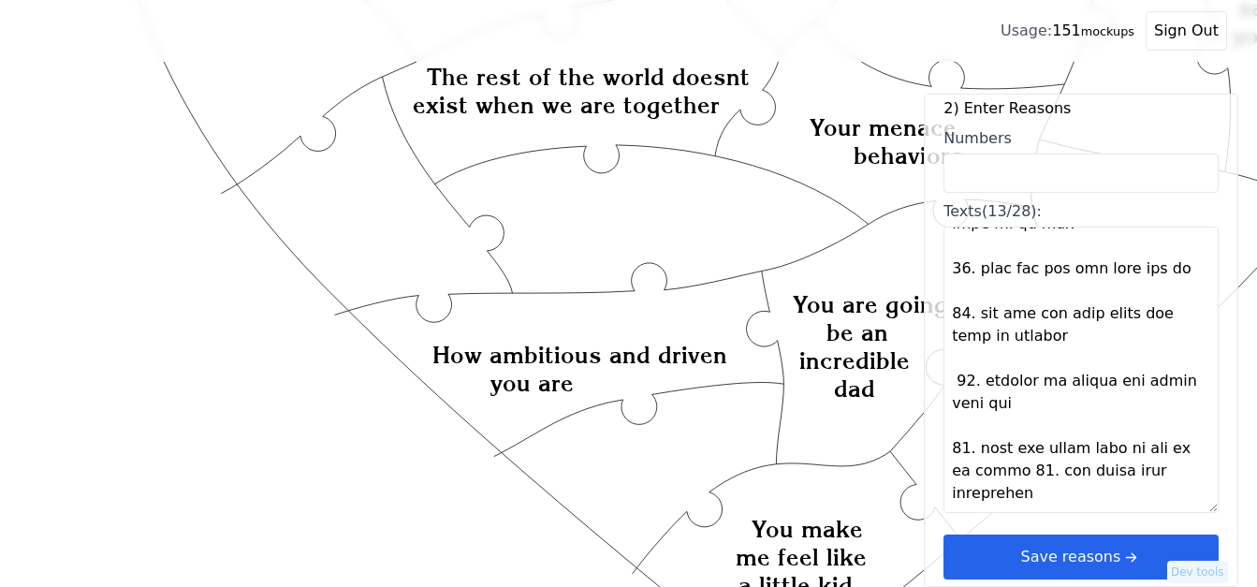
scroll to position [1258, 0]
click at [1031, 450] on textarea "Texts (13/28):" at bounding box center [1080, 369] width 275 height 286
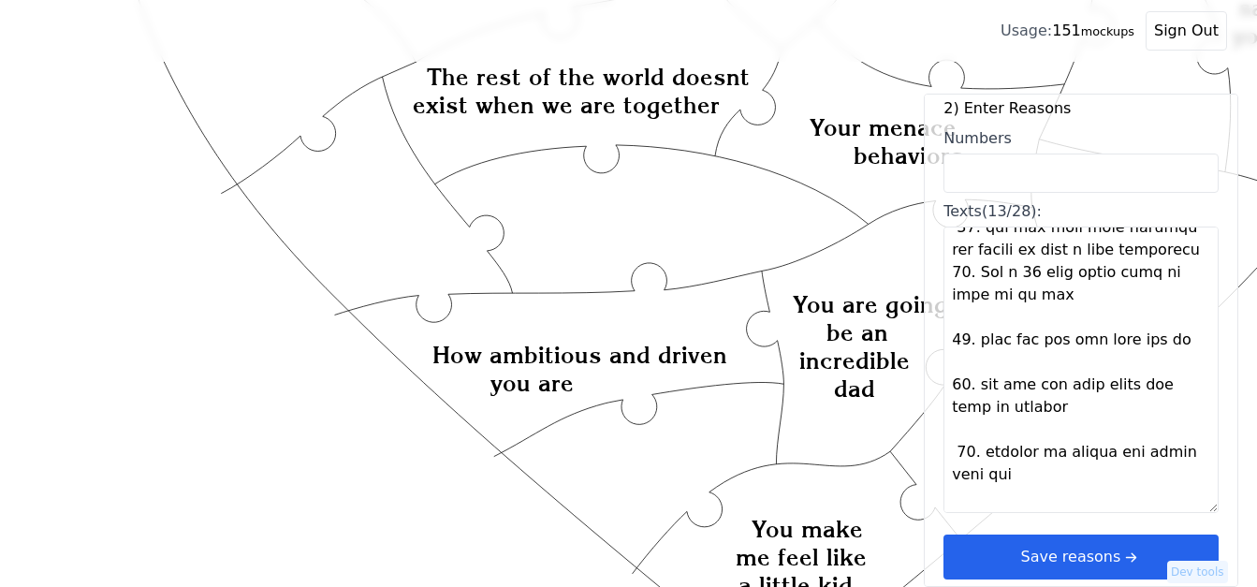
scroll to position [1071, 0]
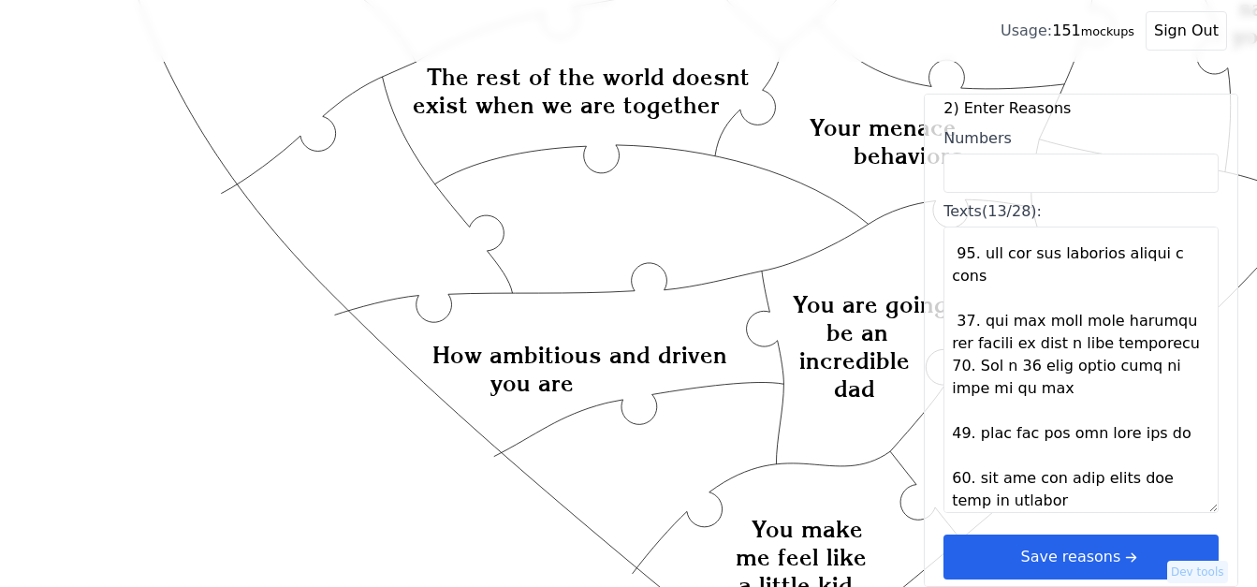
click at [1170, 347] on textarea "Texts (13/28):" at bounding box center [1080, 369] width 275 height 286
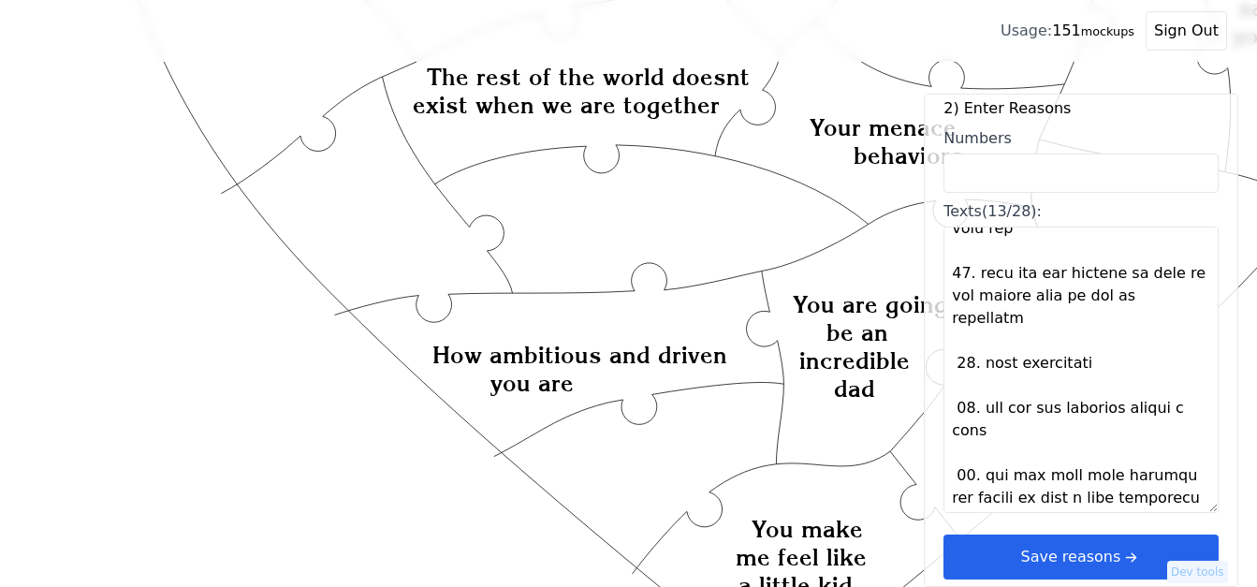
scroll to position [883, 0]
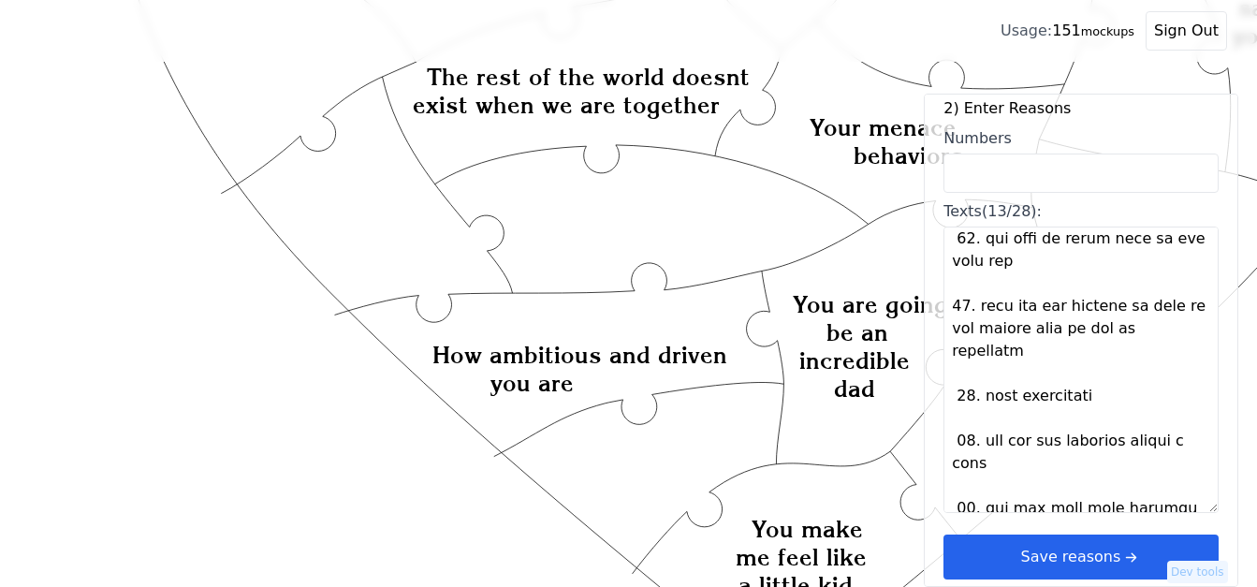
click at [1152, 321] on textarea "Texts (13/28):" at bounding box center [1080, 369] width 275 height 286
click at [1151, 275] on textarea "Texts (13/28):" at bounding box center [1080, 369] width 275 height 286
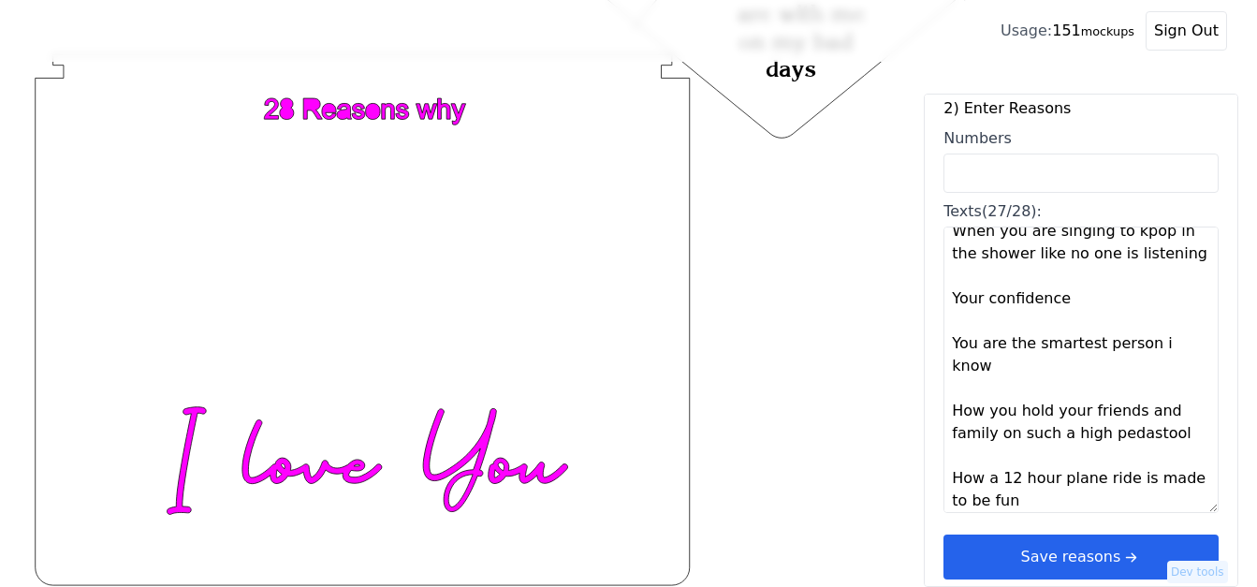
scroll to position [1235, 0]
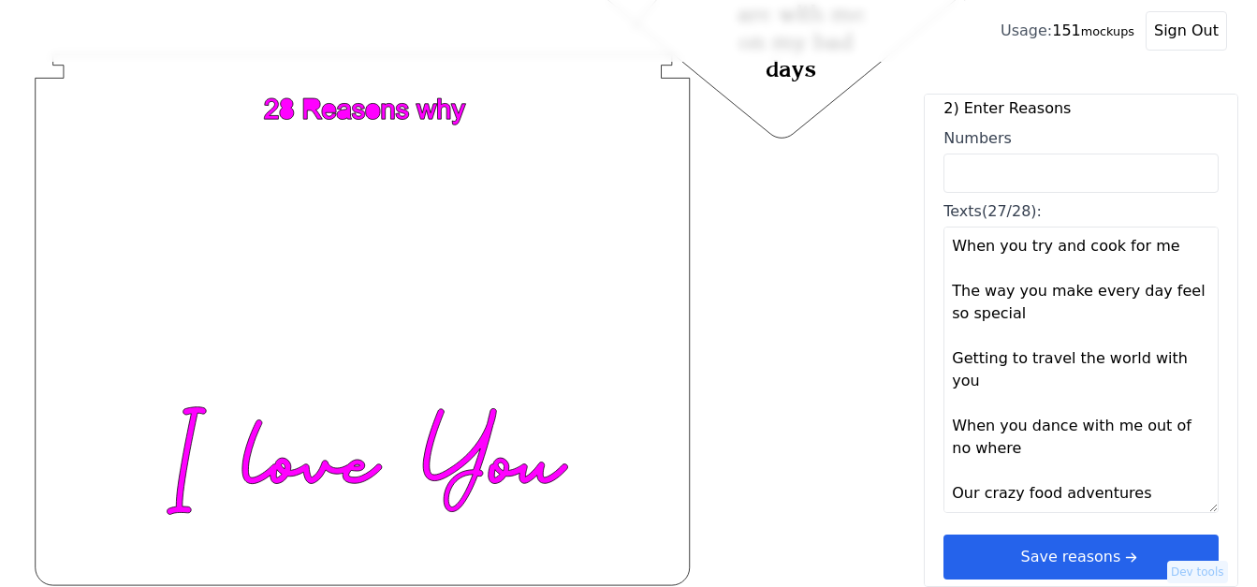
click at [1152, 501] on textarea "How safe you make me feel Your menace behaviors Your outrageous yawns When you …" at bounding box center [1080, 369] width 275 height 286
click at [989, 486] on textarea "How safe you make me feel Your menace behaviors Your outrageous yawns When you …" at bounding box center [1080, 369] width 275 height 286
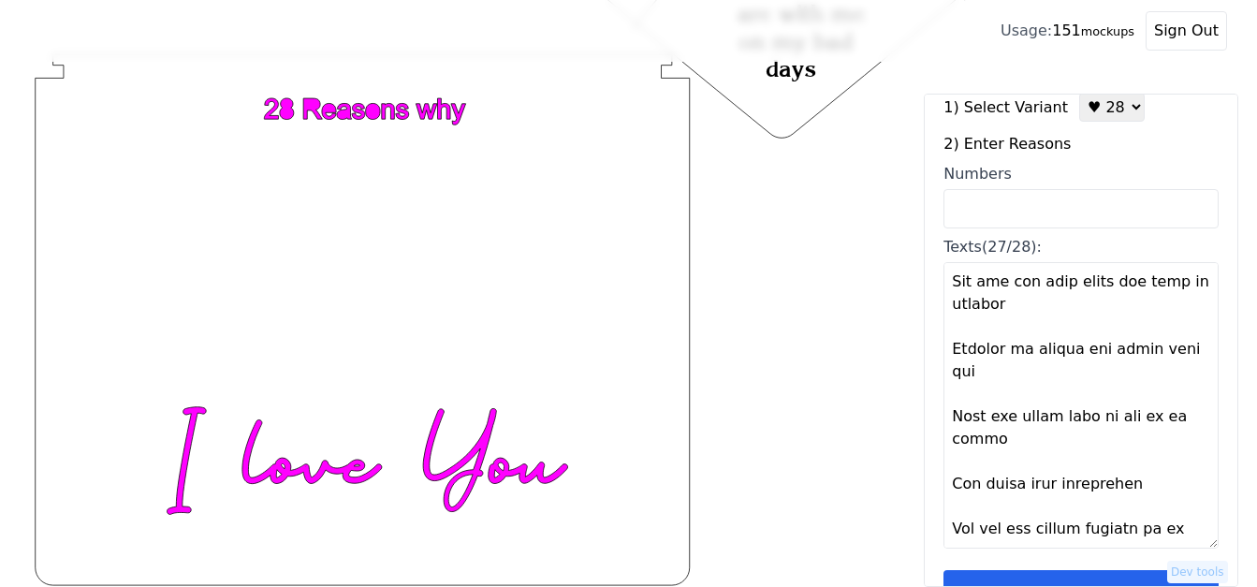
scroll to position [56, 0]
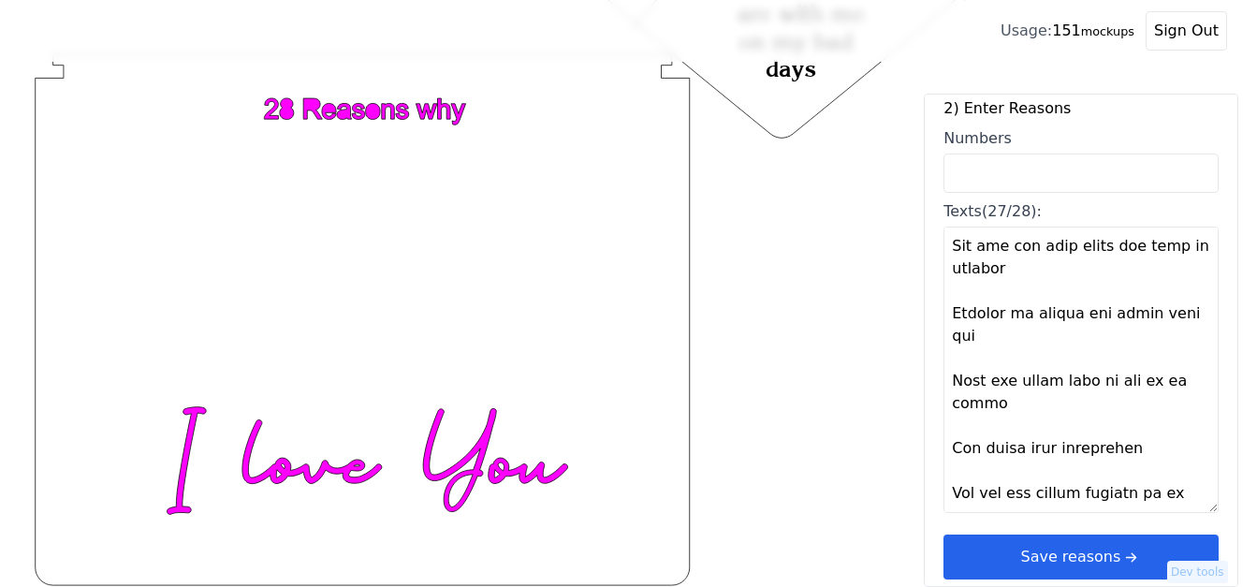
type textarea "How safe you make me feel Your menace behaviors Your outrageous yawns When you …"
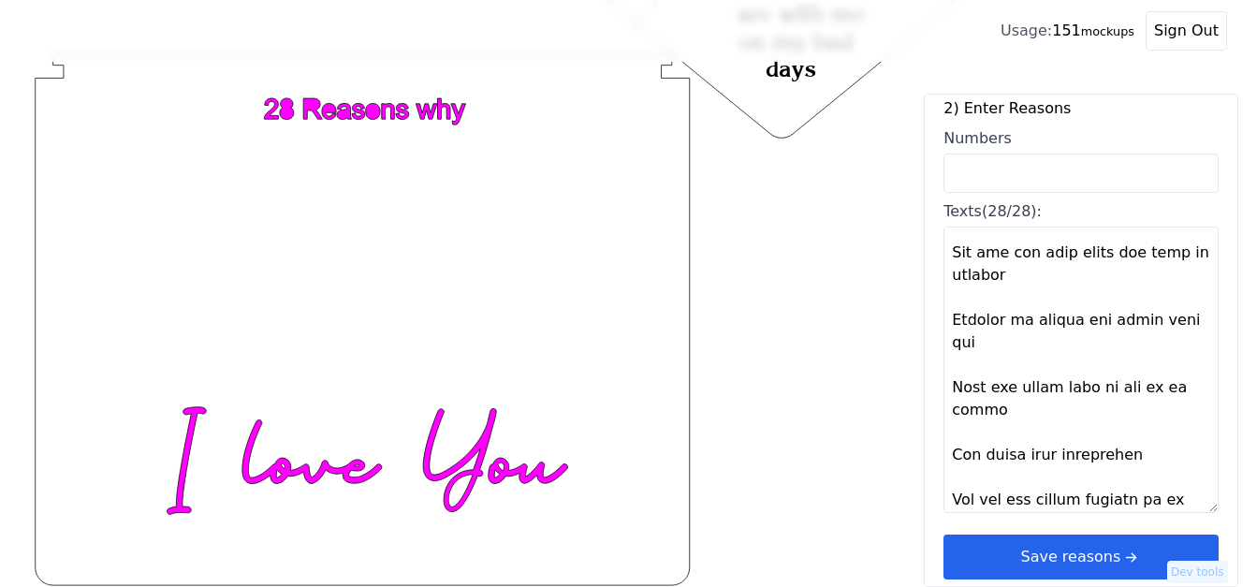
scroll to position [1280, 0]
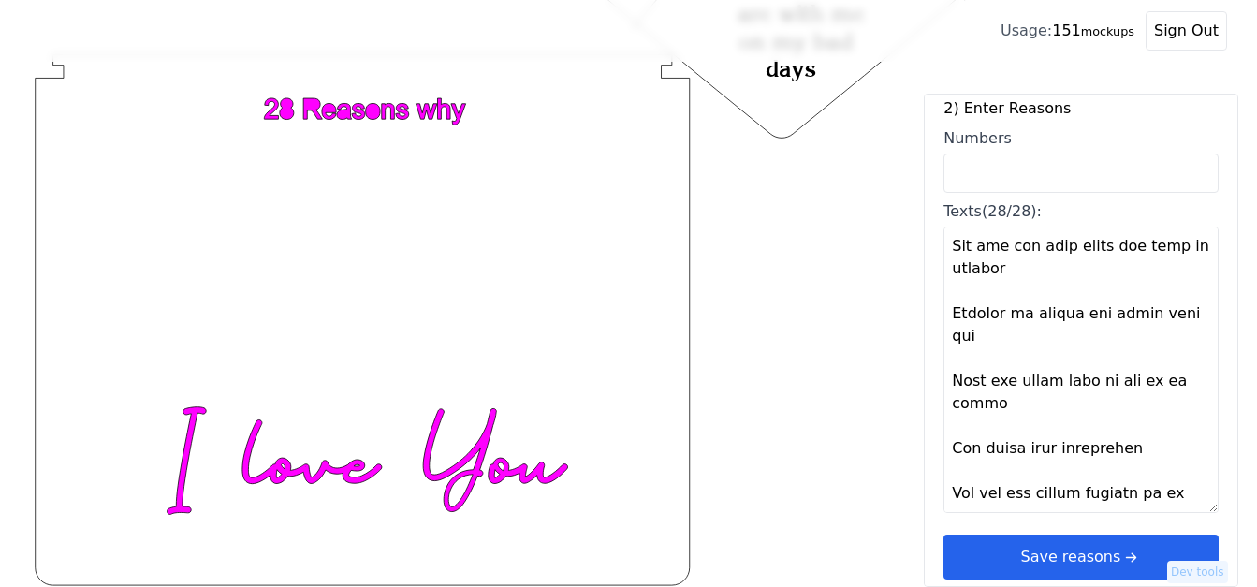
click at [1078, 554] on button "Save reasons" at bounding box center [1080, 556] width 275 height 45
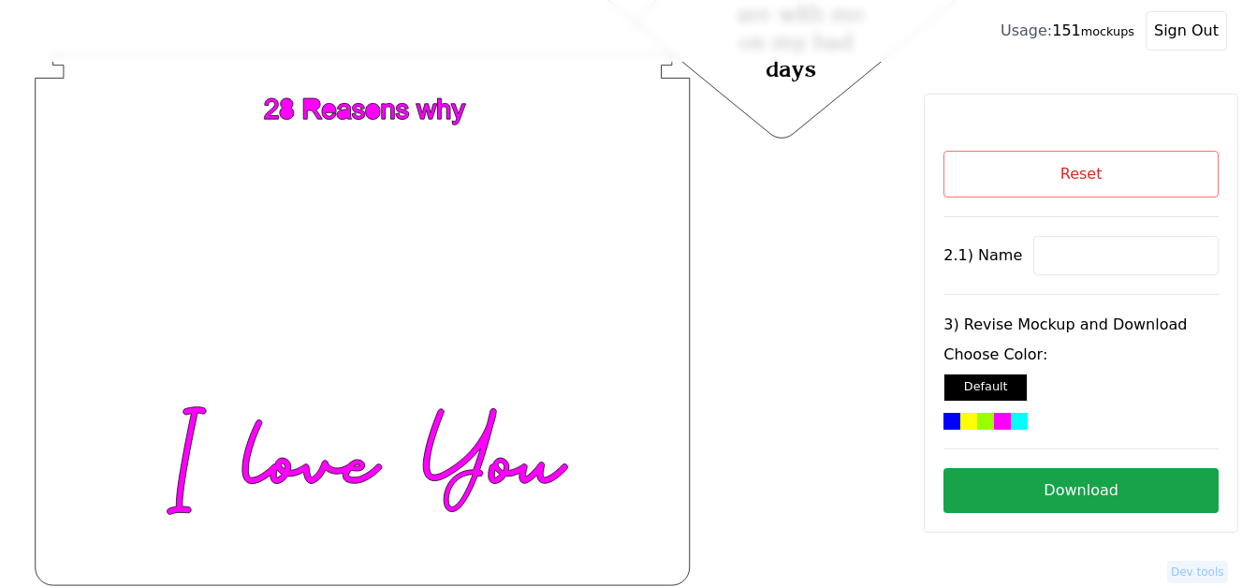
click at [1043, 259] on input at bounding box center [1125, 255] width 185 height 39
paste input "[PERSON_NAME]"
type input "[PERSON_NAME]"
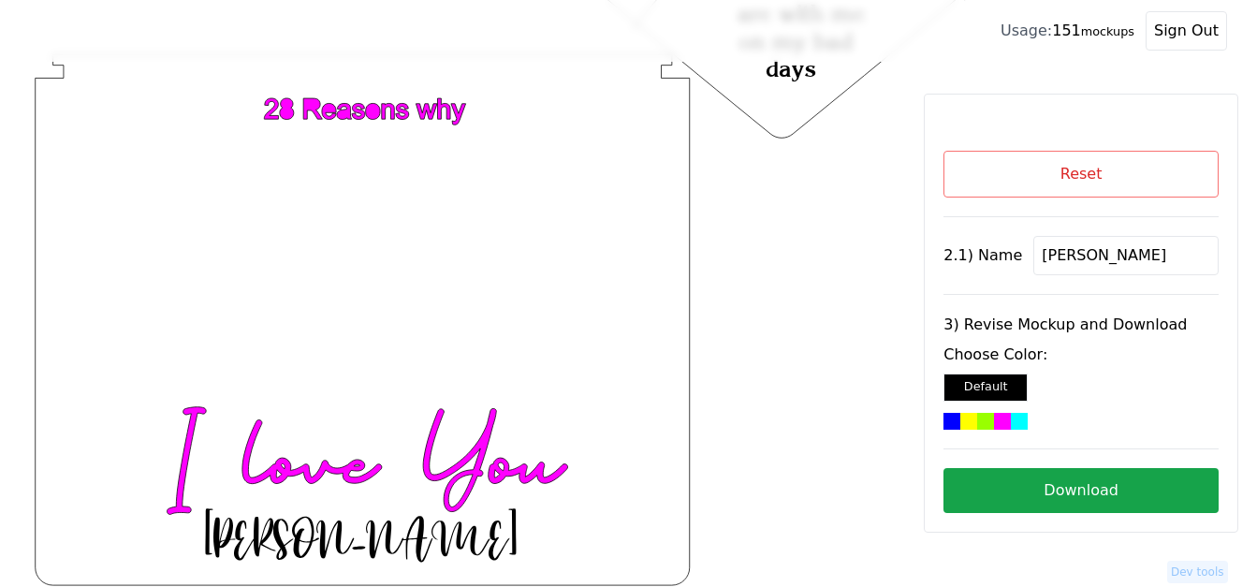
click at [1011, 419] on div at bounding box center [1019, 421] width 17 height 17
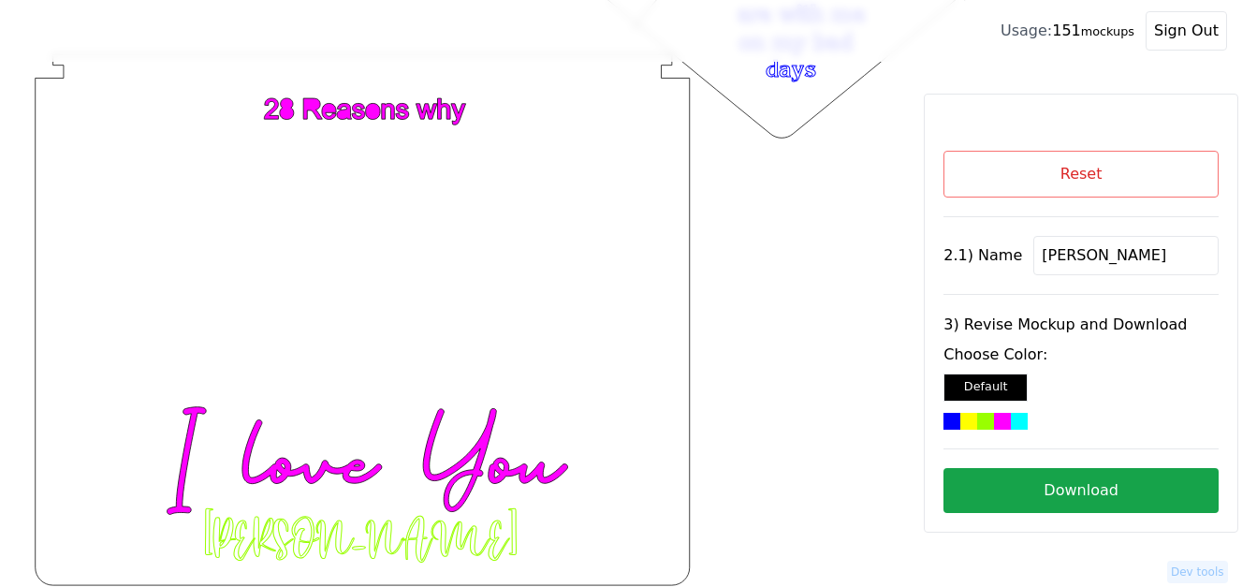
click at [1068, 482] on button "Download" at bounding box center [1080, 490] width 275 height 45
click at [1052, 165] on button "Reset" at bounding box center [1080, 174] width 275 height 47
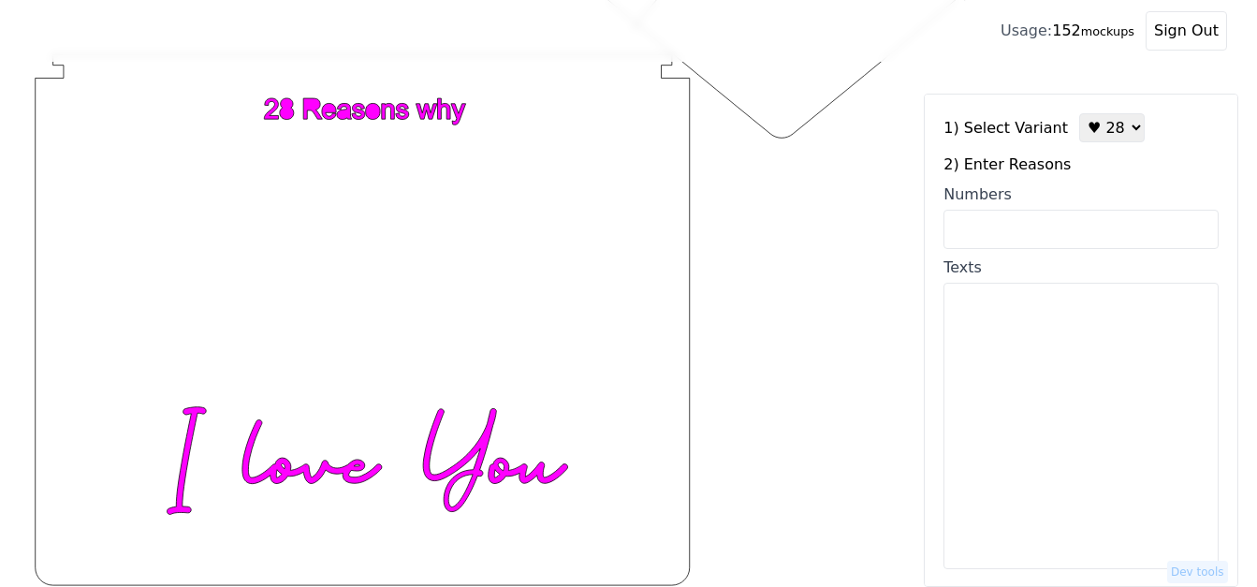
click at [1099, 133] on select "♥ 12 ♥ 18 ♥ 28 ♥ 40 ♥ 50 ♥ 60 ♥ 70" at bounding box center [1112, 127] width 66 height 29
select select "1"
click at [1079, 113] on select "♥ 12 ♥ 18 ♥ 28 ♥ 40 ♥ 50 ♥ 60 ♥ 70" at bounding box center [1112, 127] width 66 height 29
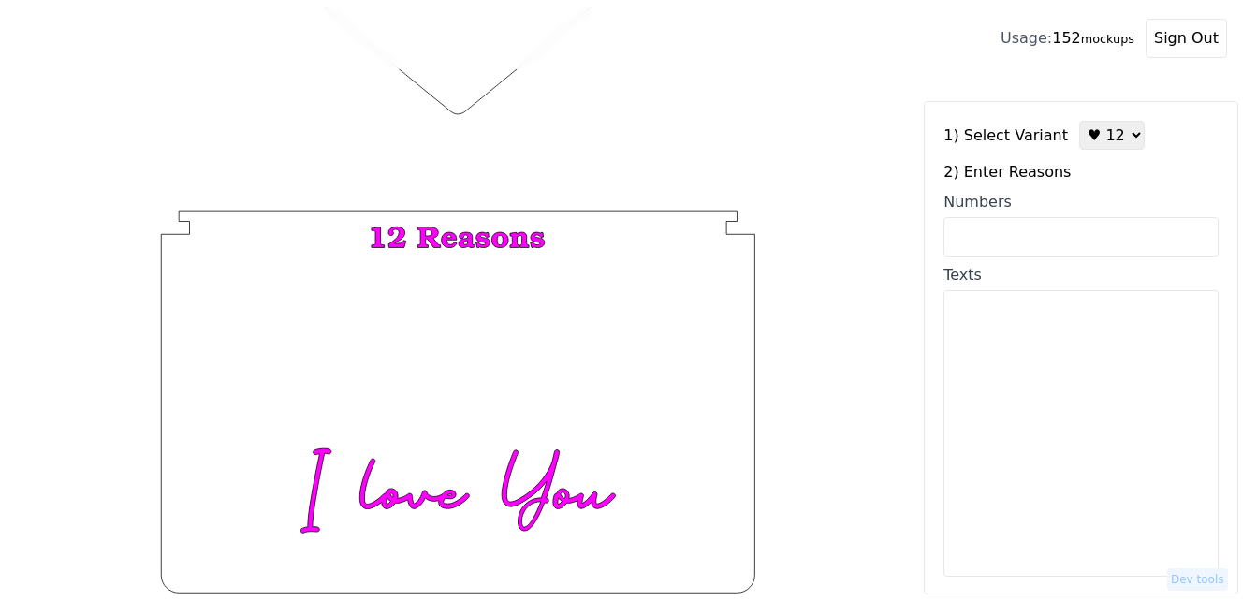
scroll to position [728, 0]
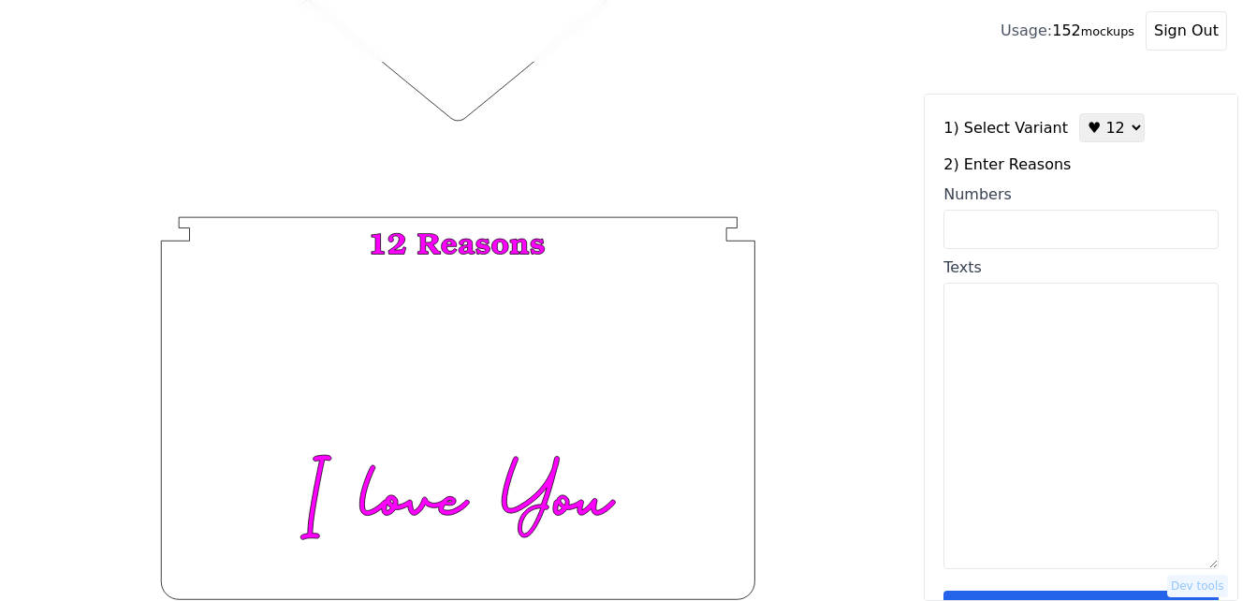
click at [1061, 226] on input "Numbers" at bounding box center [1080, 229] width 275 height 39
click at [1050, 345] on textarea "Texts" at bounding box center [1080, 426] width 275 height 286
paste textarea "1. You always find fun things for us to do 2. You accept my love for Eevee 3. I…"
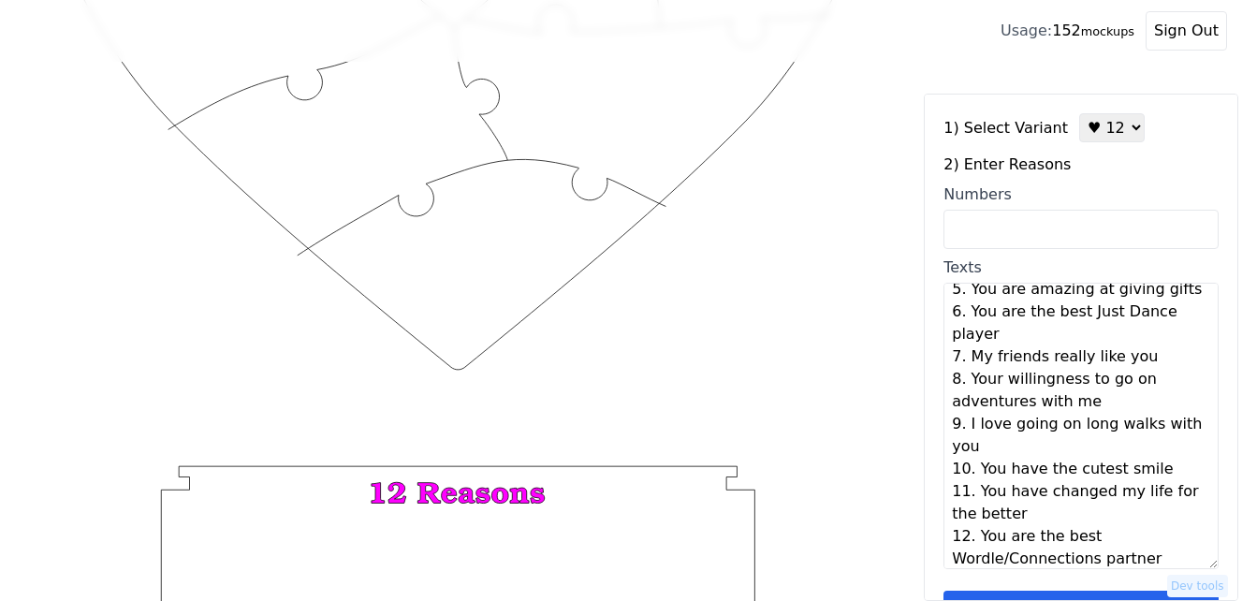
scroll to position [447, 0]
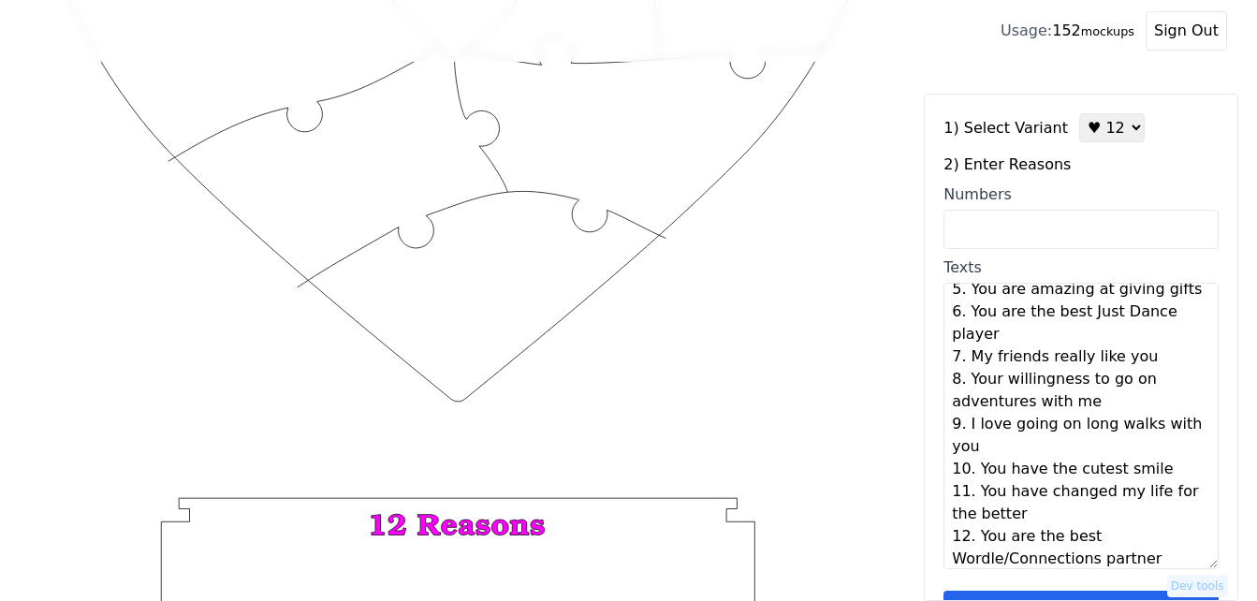
type textarea "You always find fun things for us to do You accept my love for [PERSON_NAME] I …"
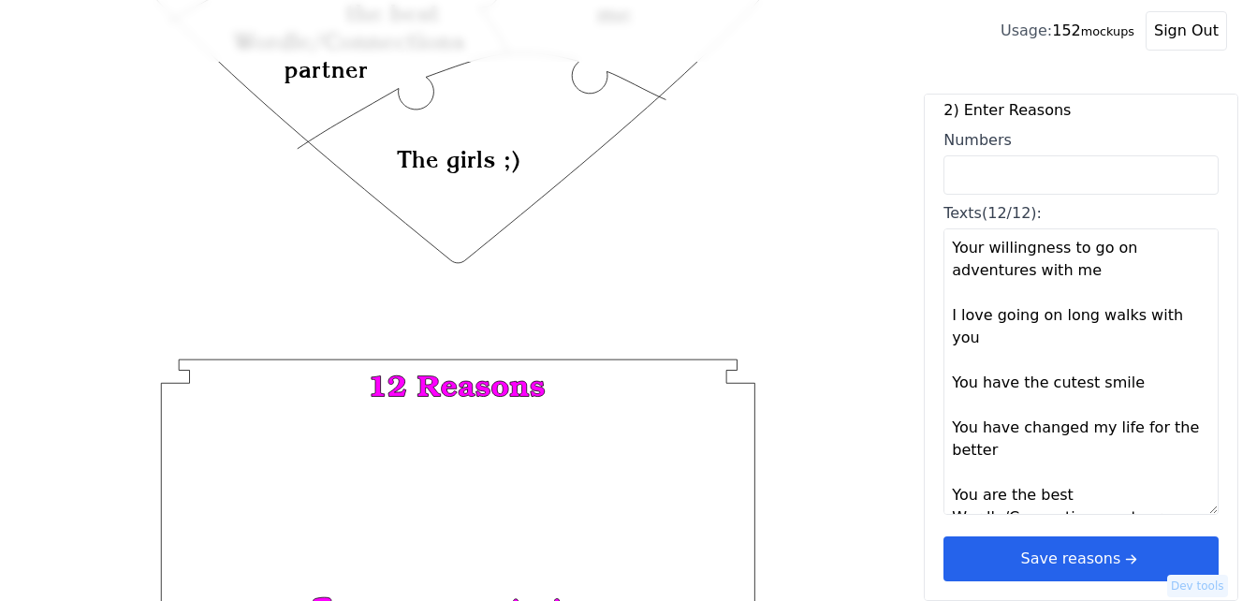
scroll to position [728, 0]
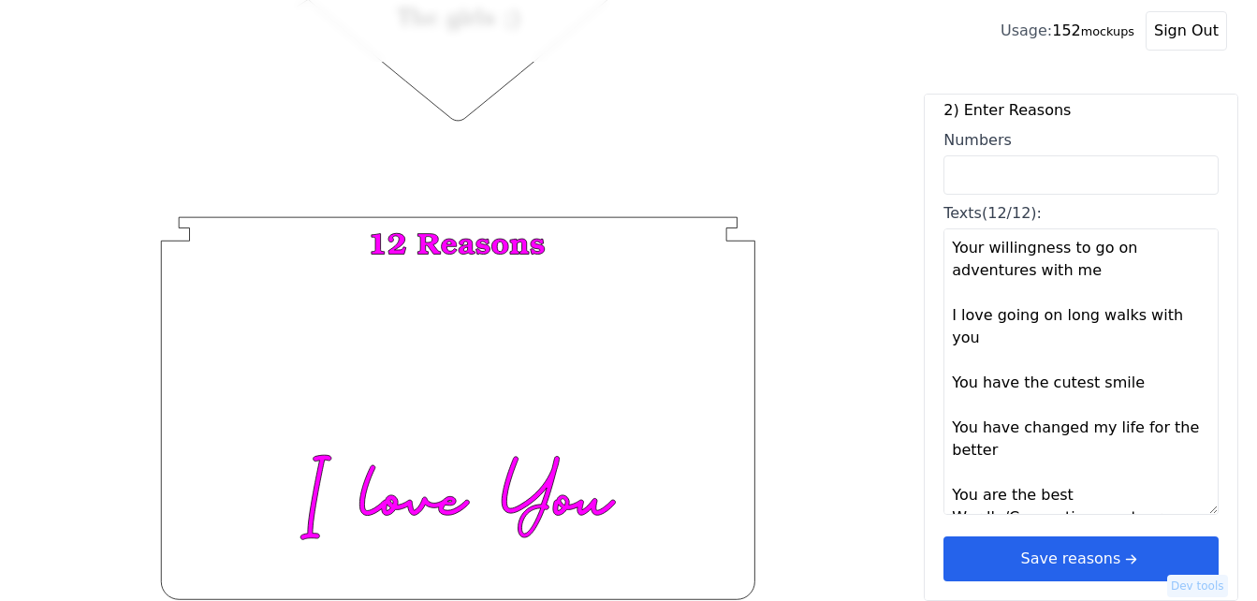
click at [1120, 558] on icon "arrow right short" at bounding box center [1130, 558] width 21 height 21
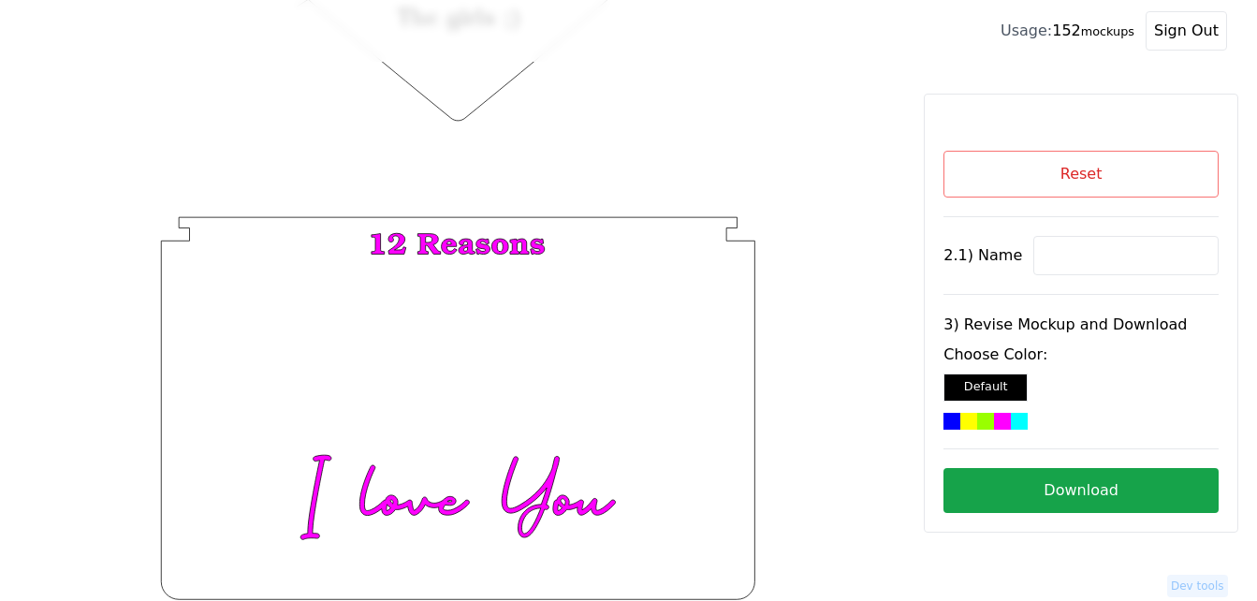
click at [1097, 257] on input at bounding box center [1125, 255] width 185 height 39
paste input "[PERSON_NAME]"
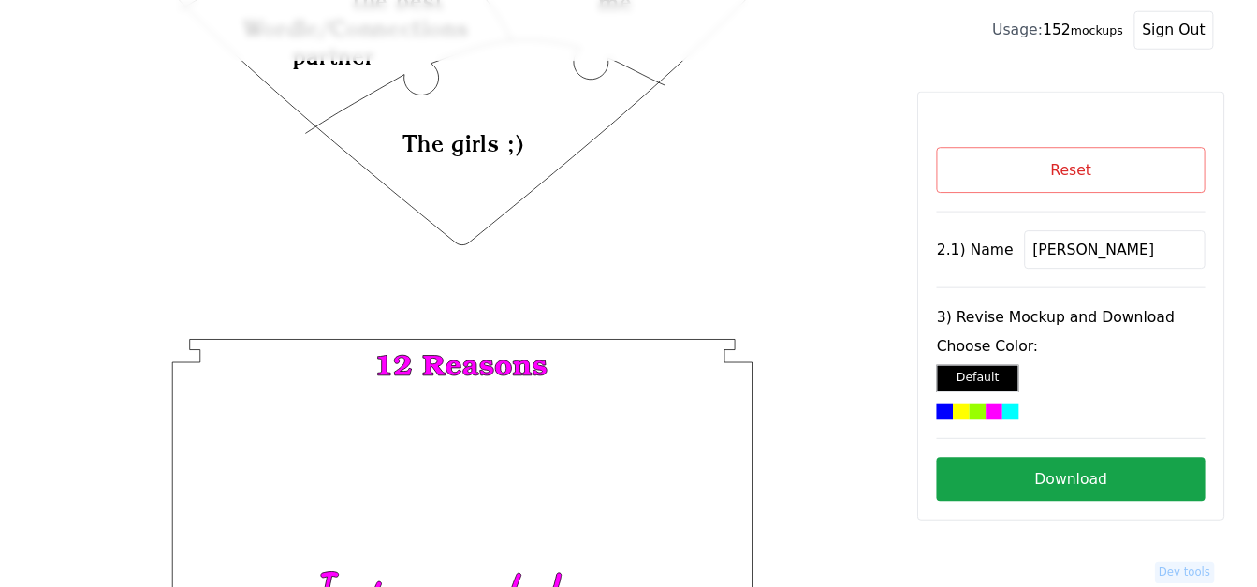
scroll to position [354, 0]
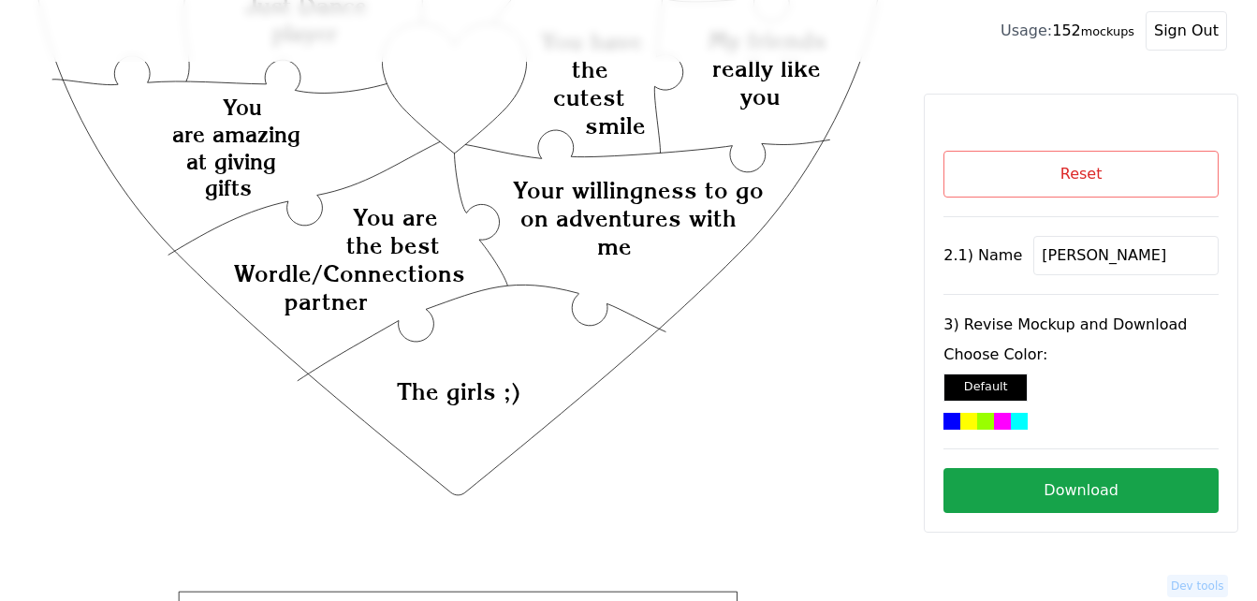
type input "[PERSON_NAME]"
click at [474, 105] on icon "Created with Snap Created with Snap Created with Snap Your willingness to go on…" at bounding box center [458, 351] width 856 height 1248
click at [994, 420] on div at bounding box center [1002, 421] width 17 height 17
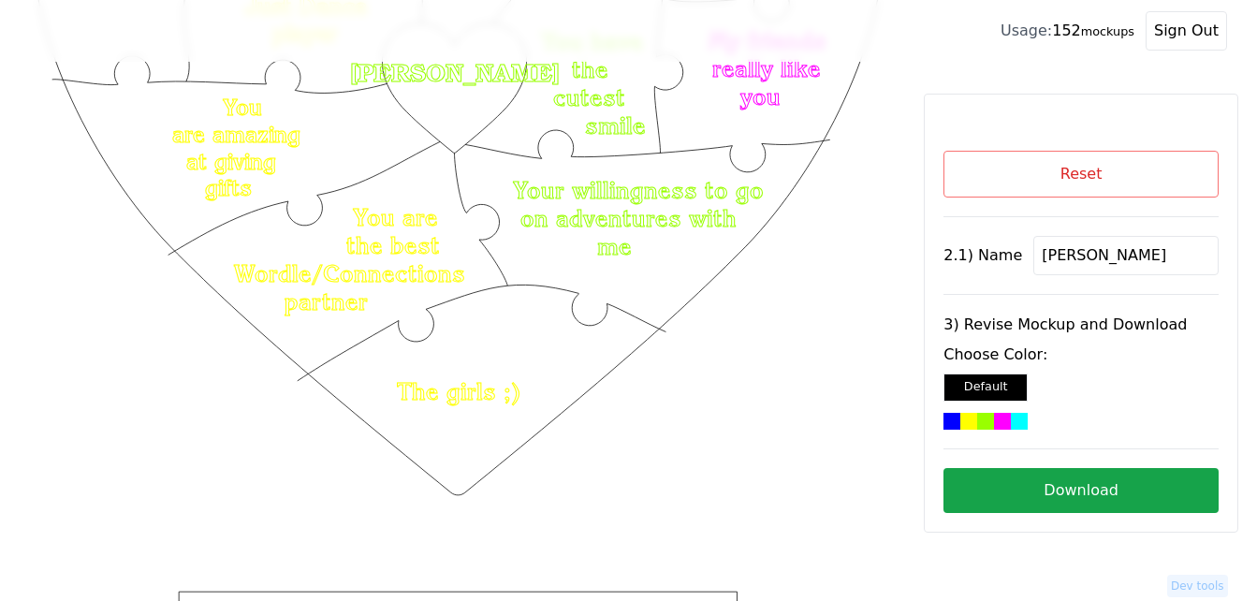
click at [1025, 497] on button "Download" at bounding box center [1080, 490] width 275 height 45
click at [1057, 188] on button "Reset" at bounding box center [1080, 174] width 275 height 47
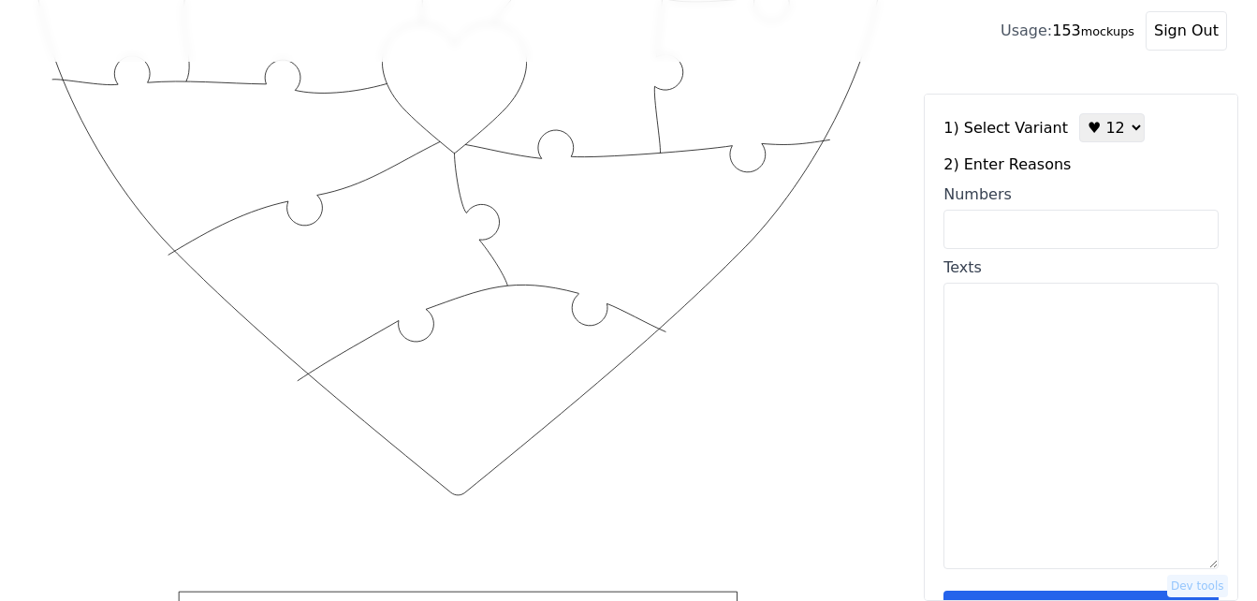
click at [1079, 131] on select "♥ 12 ♥ 18 ♥ 28 ♥ 40 ♥ 50 ♥ 60 ♥ 70" at bounding box center [1112, 127] width 66 height 29
select select "3"
click at [1079, 113] on select "♥ 12 ♥ 18 ♥ 28 ♥ 40 ♥ 50 ♥ 60 ♥ 70" at bounding box center [1112, 127] width 66 height 29
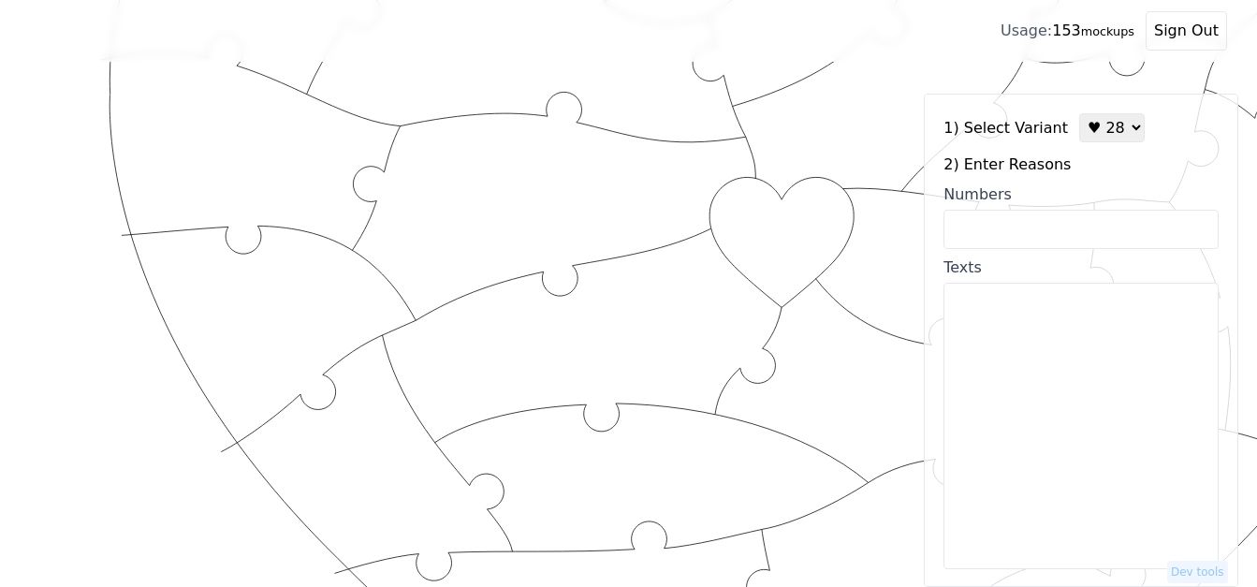
click at [1045, 381] on textarea "Texts" at bounding box center [1080, 426] width 275 height 286
paste textarea "1. how safe you make me feel 2. your menace behaviors 3. your outrageous yawns …"
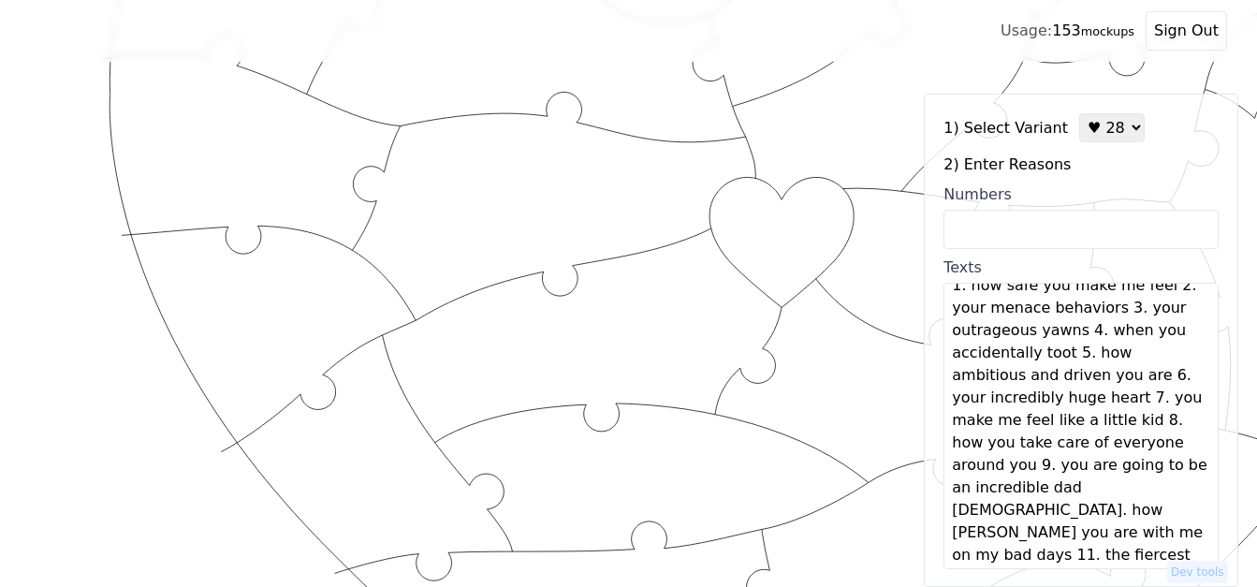
scroll to position [0, 0]
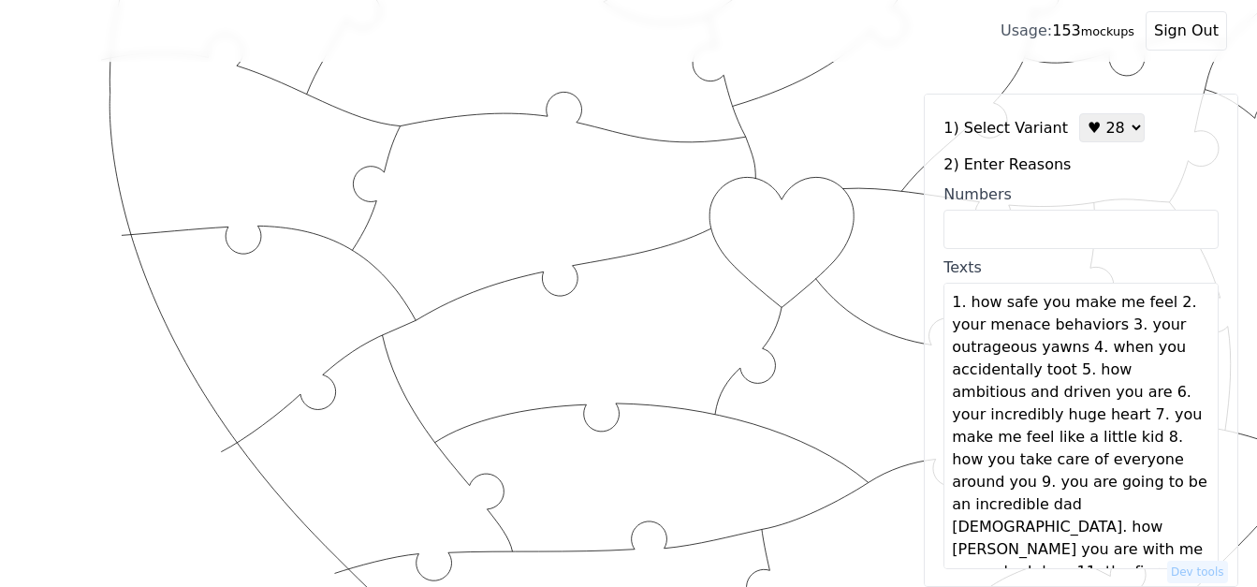
click at [1147, 309] on textarea "1. how safe you make me feel 2. your menace behaviors 3. your outrageous yawns …" at bounding box center [1080, 426] width 275 height 286
click at [1129, 328] on textarea "1. how safe you make me feel 2. your menace behaviors 3. your outrageous yawns …" at bounding box center [1080, 426] width 275 height 286
click at [1125, 351] on textarea "1. how safe you make me feel 2. your menace behaviors 3. your outrageous yawns …" at bounding box center [1080, 426] width 275 height 286
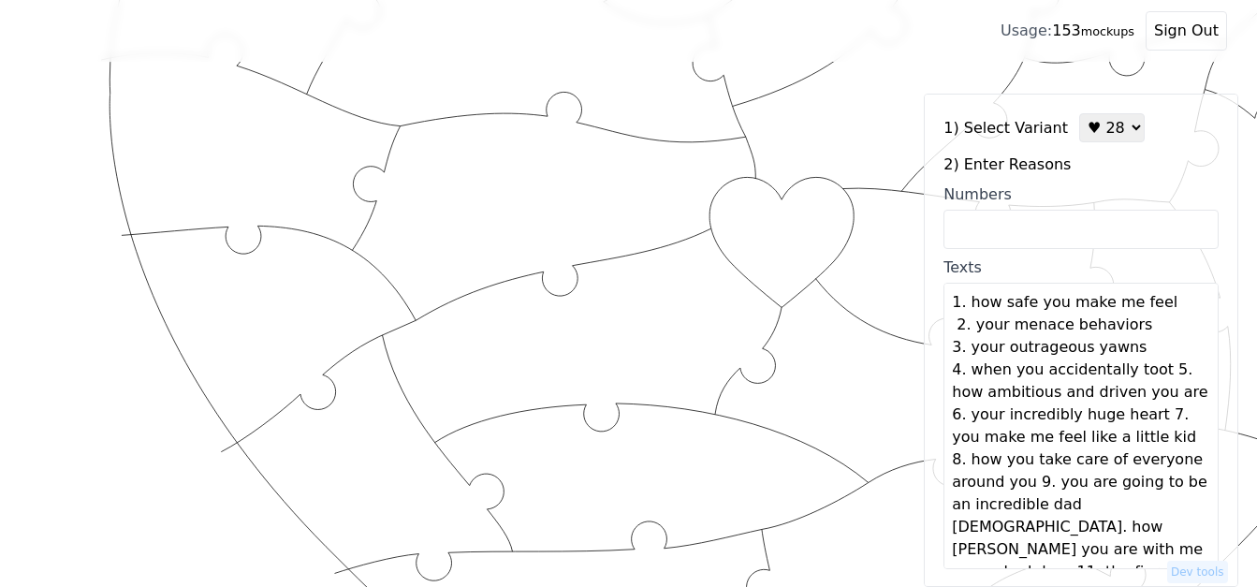
click at [1149, 371] on textarea "1. how safe you make me feel 2. your menace behaviors 3. your outrageous yawns …" at bounding box center [1080, 426] width 275 height 286
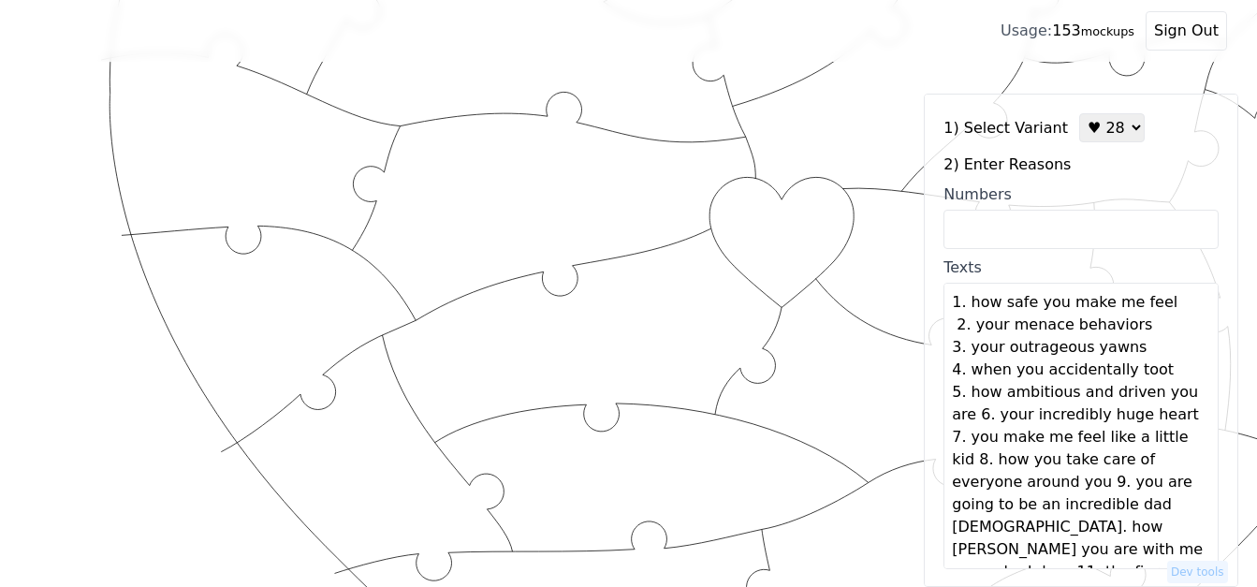
click at [1172, 417] on textarea "1. how safe you make me feel 2. your menace behaviors 3. your outrageous yawns …" at bounding box center [1080, 426] width 275 height 286
click at [976, 413] on textarea "1. how safe you make me feel 2. your menace behaviors 3. your outrageous yawns …" at bounding box center [1080, 426] width 275 height 286
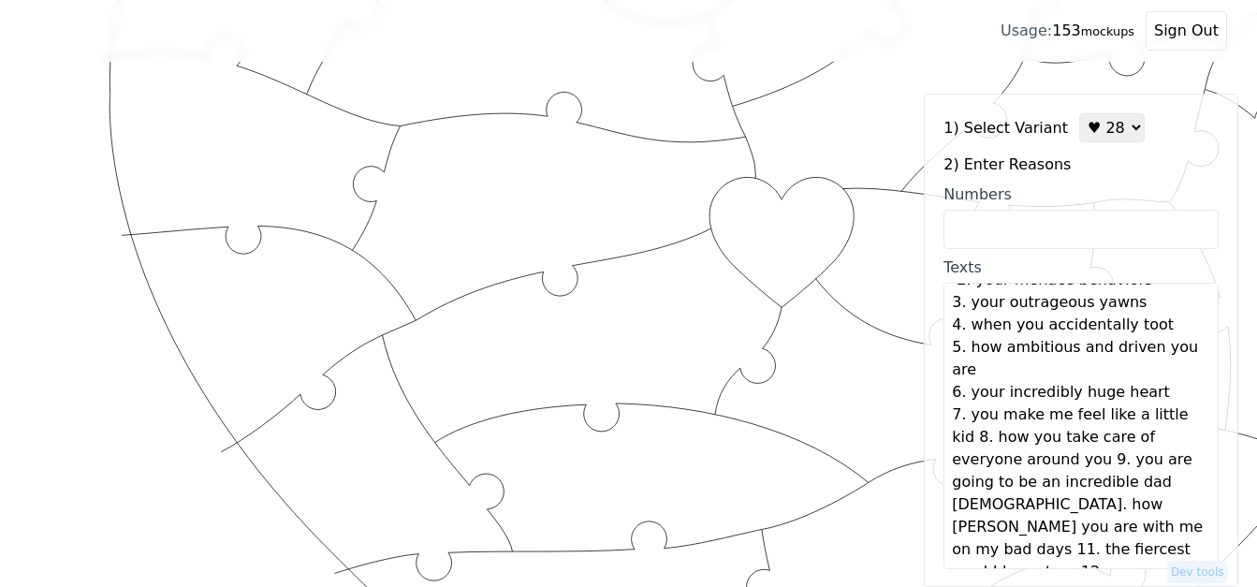
scroll to position [90, 0]
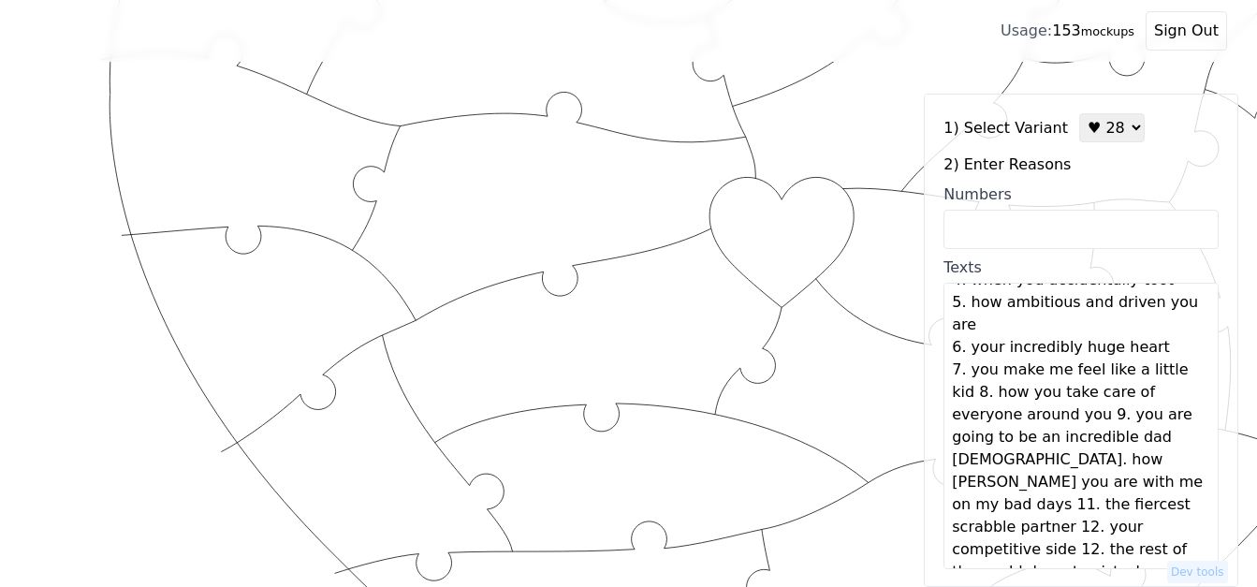
click at [1031, 416] on textarea "1. how safe you make me feel 2. your menace behaviors 3. your outrageous yawns …" at bounding box center [1080, 426] width 275 height 286
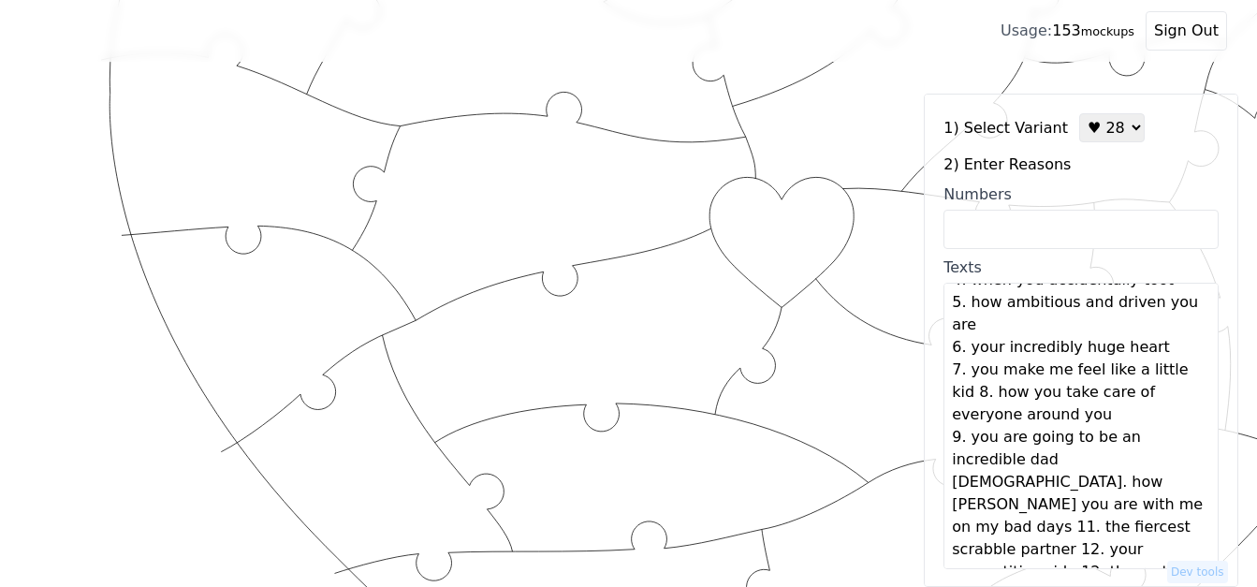
click at [1051, 460] on textarea "1. how safe you make me feel 2. your menace behaviors 3. your outrageous yawns …" at bounding box center [1080, 426] width 275 height 286
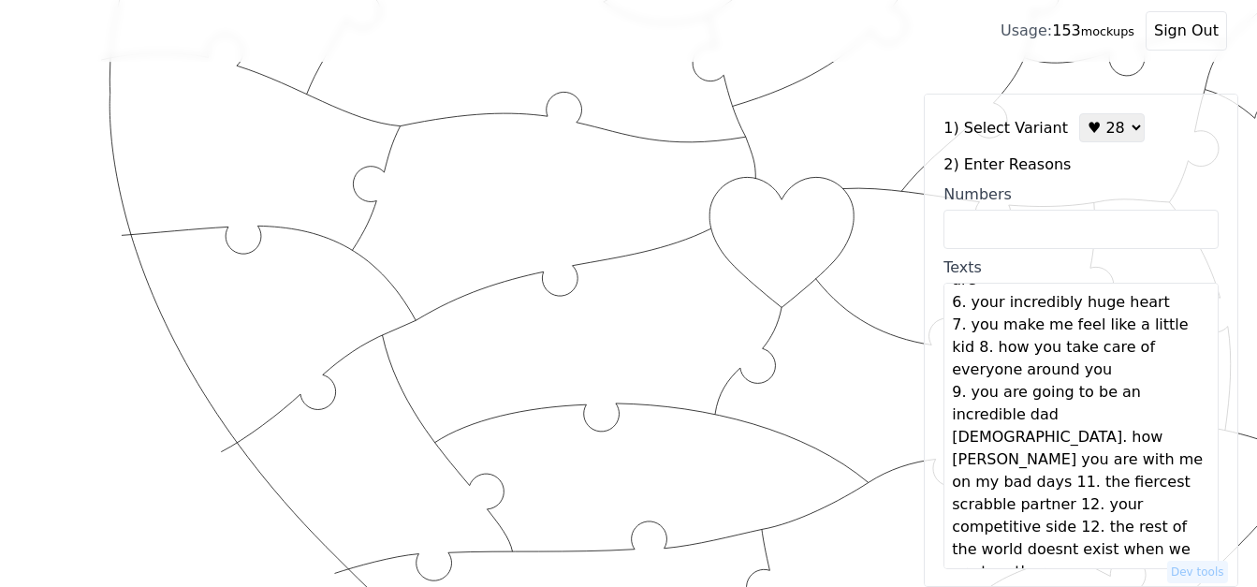
click at [1060, 465] on textarea "1. how safe you make me feel 2. your menace behaviors 3. your outrageous yawns …" at bounding box center [1080, 426] width 275 height 286
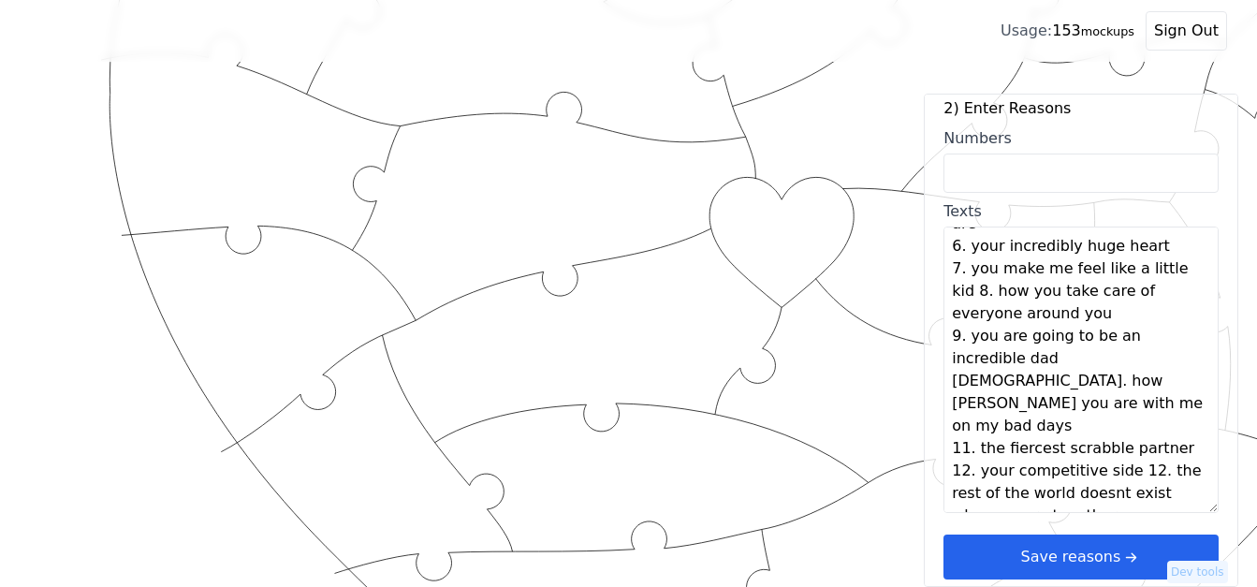
click at [1136, 451] on textarea "1. how safe you make me feel 2. your menace behaviors 3. your outrageous yawns …" at bounding box center [1080, 369] width 275 height 286
click at [1121, 447] on textarea "1. how safe you make me feel 2. your menace behaviors 3. your outrageous yawns …" at bounding box center [1080, 369] width 275 height 286
click at [1127, 448] on textarea "1. how safe you make me feel 2. your menace behaviors 3. your outrageous yawns …" at bounding box center [1080, 369] width 275 height 286
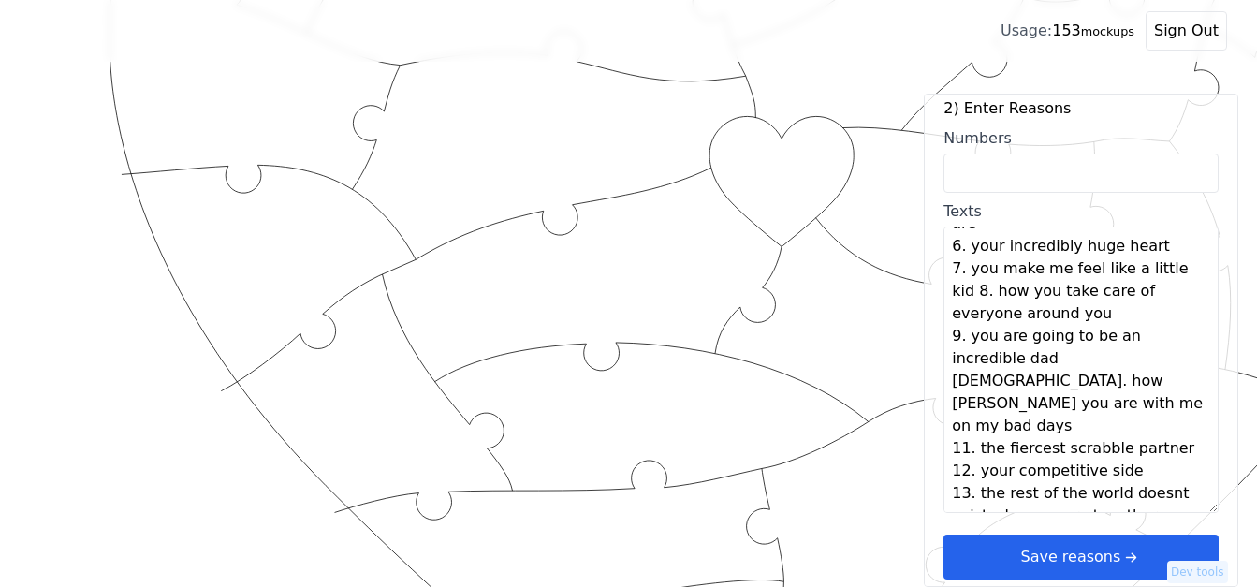
scroll to position [447, 0]
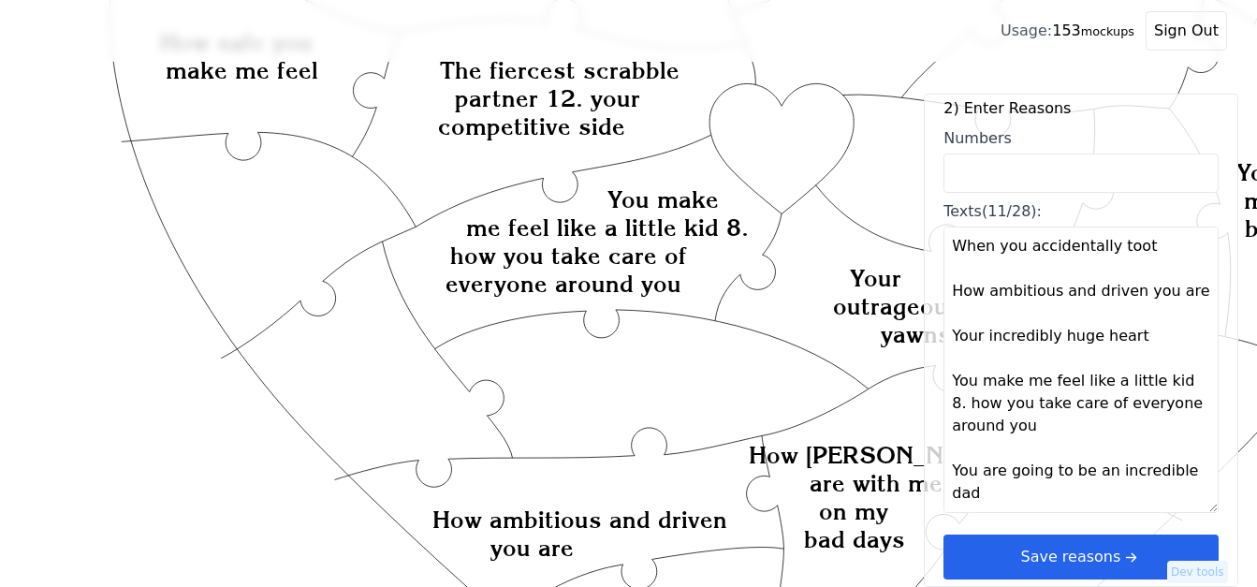
click at [1169, 383] on textarea "How safe you make me feel Your menace behaviors Your outrageous yawns When you …" at bounding box center [1080, 369] width 275 height 286
click at [1169, 379] on textarea "How safe you make me feel Your menace behaviors Your outrageous yawns When you …" at bounding box center [1080, 369] width 275 height 286
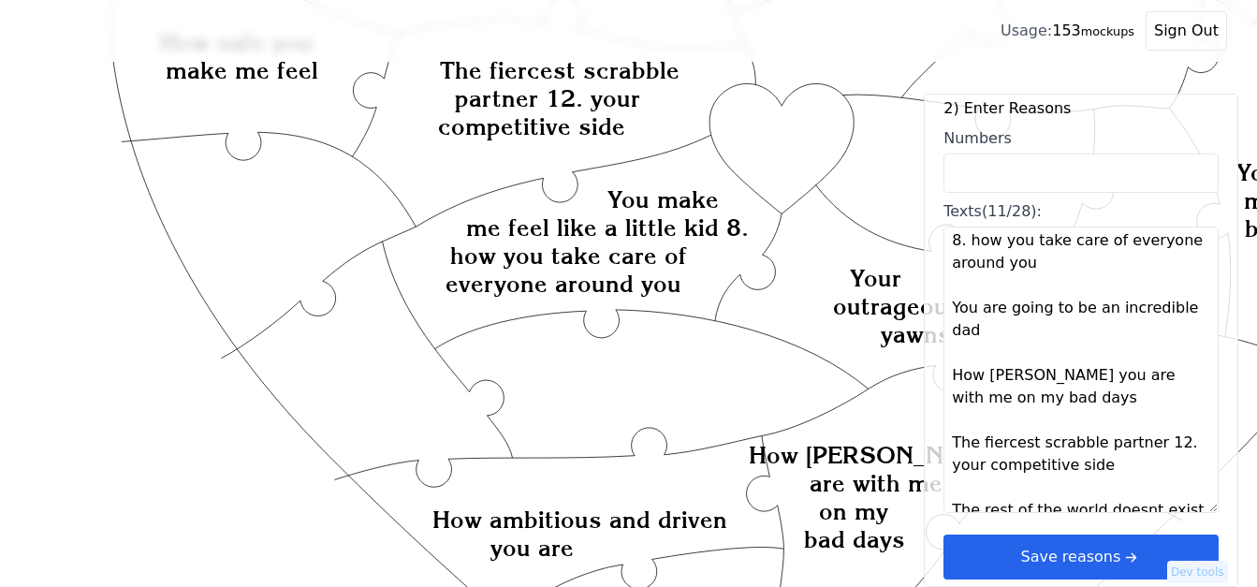
scroll to position [322, 0]
click at [1144, 440] on textarea "How safe you make me feel Your menace behaviors Your outrageous yawns When you …" at bounding box center [1080, 369] width 275 height 286
click at [1144, 436] on textarea "How safe you make me feel Your menace behaviors Your outrageous yawns When you …" at bounding box center [1080, 369] width 275 height 286
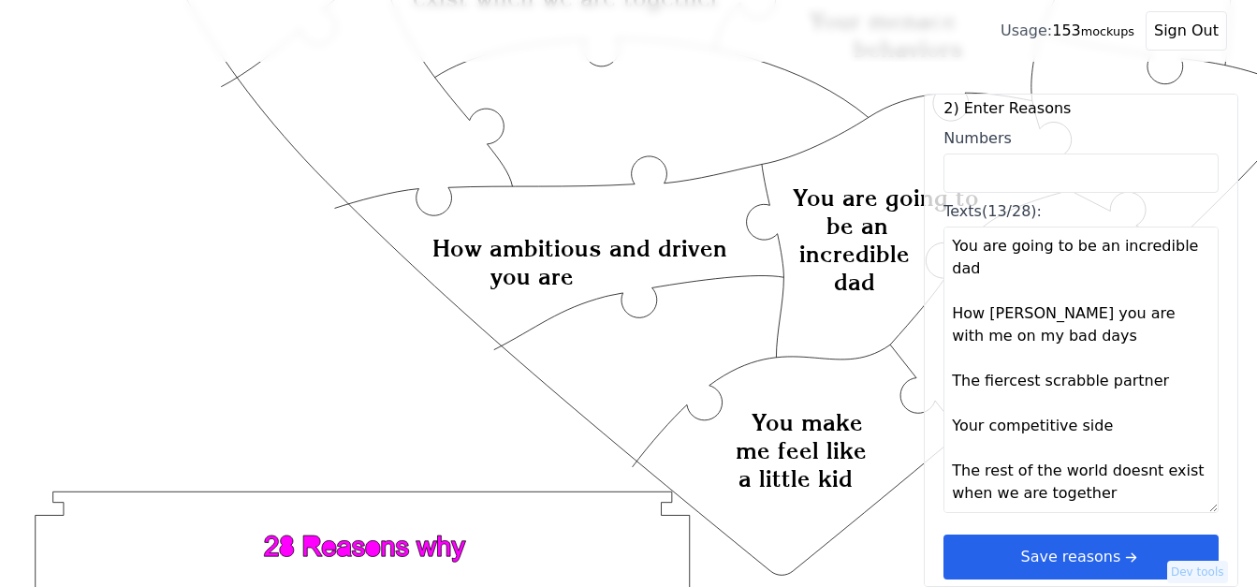
scroll to position [915, 0]
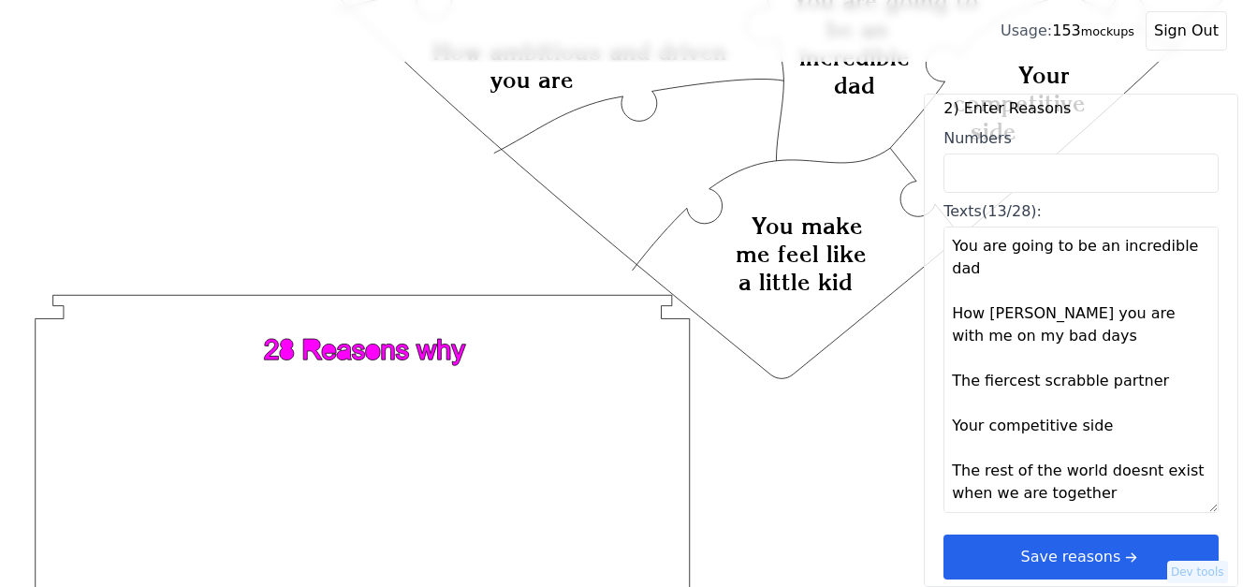
click at [1115, 498] on textarea "How safe you make me feel Your menace behaviors Your outrageous yawns When you …" at bounding box center [1080, 369] width 275 height 286
paste textarea "17. Your willy dances"
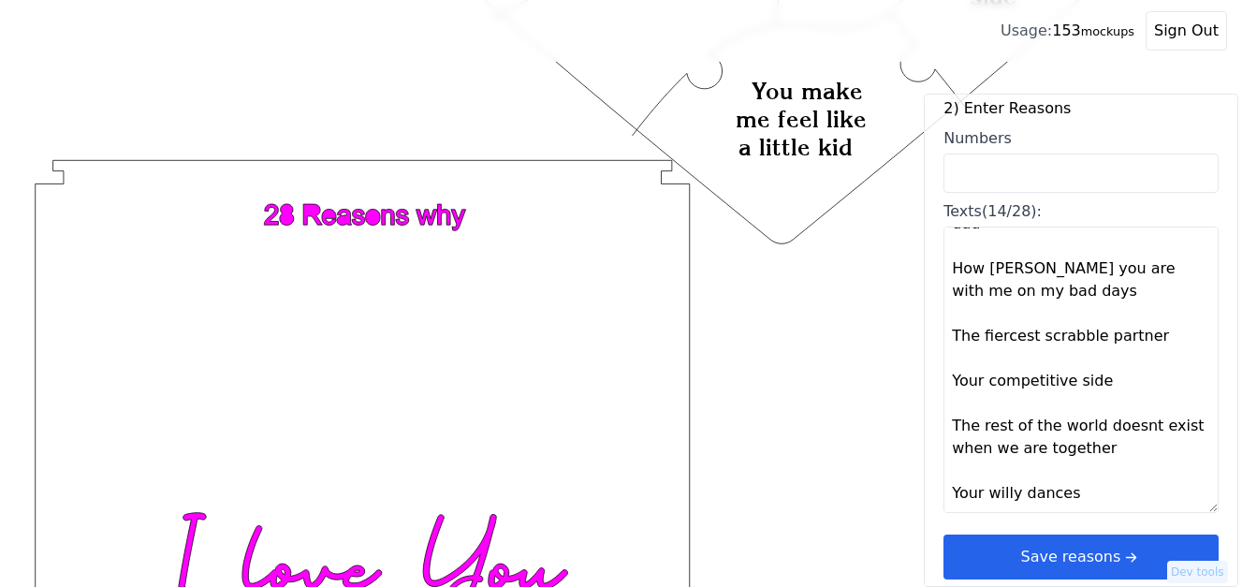
scroll to position [1156, 0]
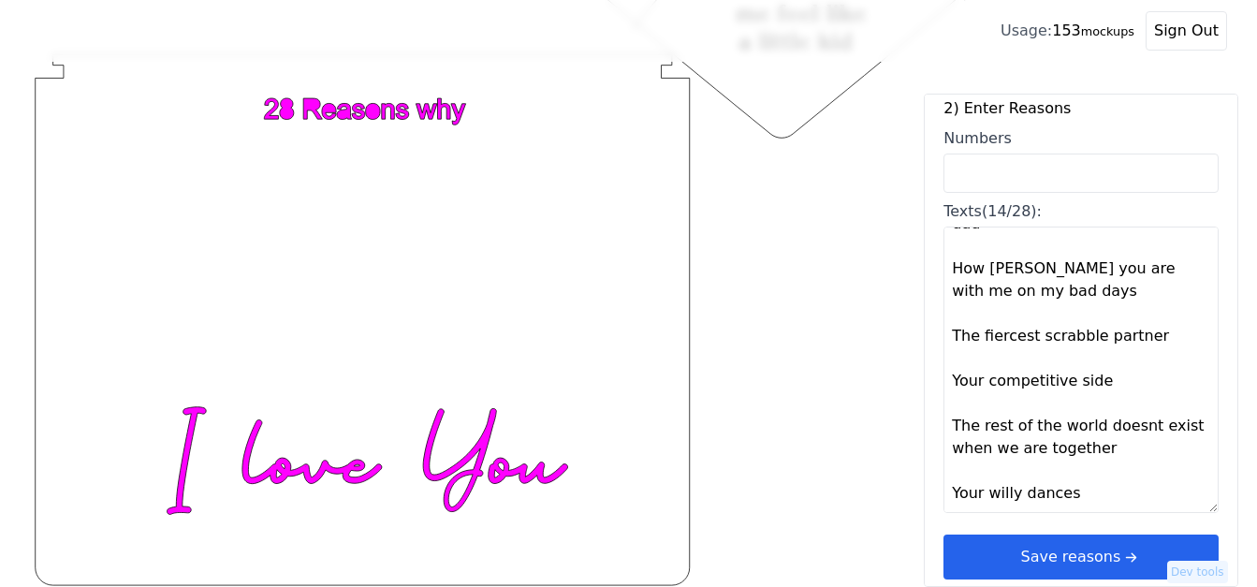
click at [1124, 483] on textarea "How safe you make me feel Your menace behaviors Your outrageous yawns When you …" at bounding box center [1080, 369] width 275 height 286
click at [1103, 510] on textarea "How safe you make me feel Your menace behaviors Your outrageous yawns When you …" at bounding box center [1080, 369] width 275 height 286
paste textarea "14. when you tuck me in in the morning 15. your love for my family 16. our shar…"
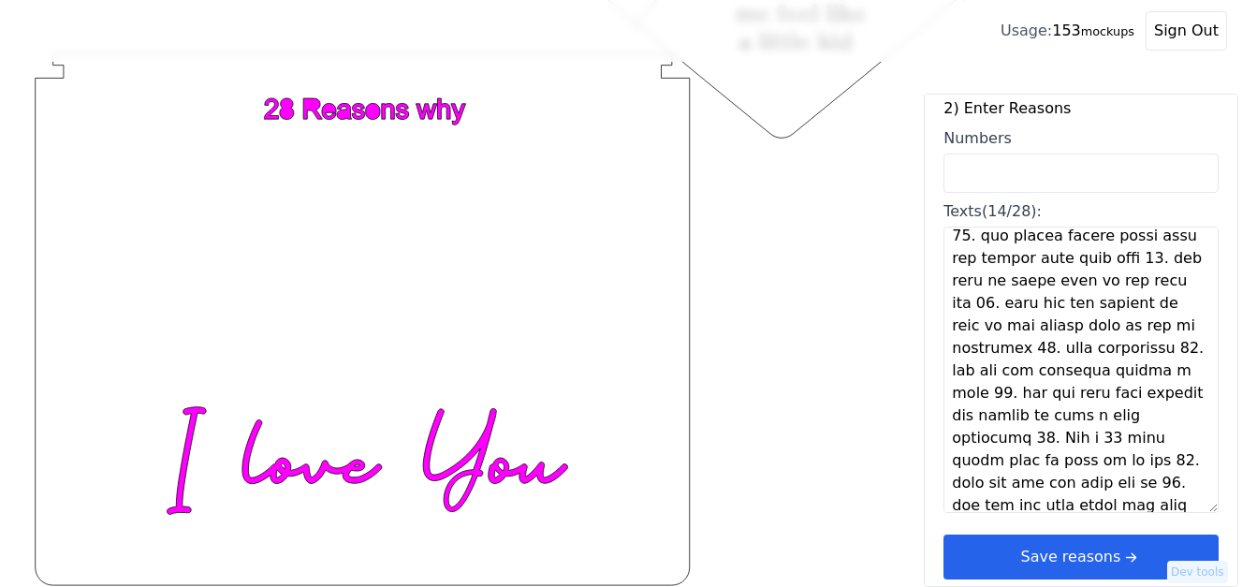
scroll to position [724, 0]
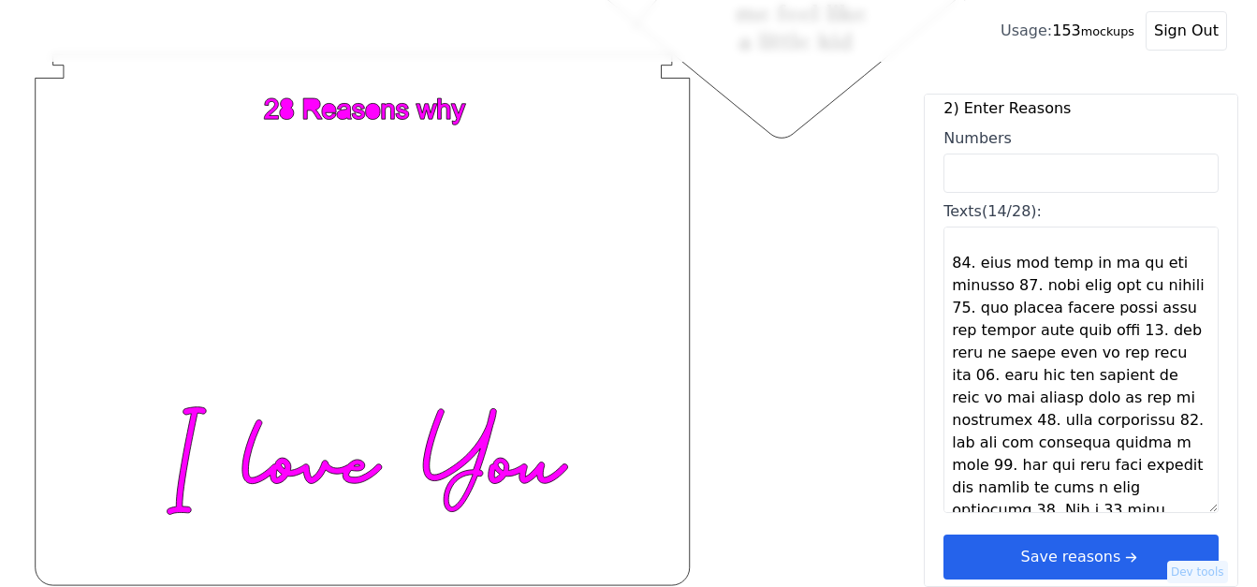
click at [1010, 286] on textarea "Texts (14/28):" at bounding box center [1080, 369] width 275 height 286
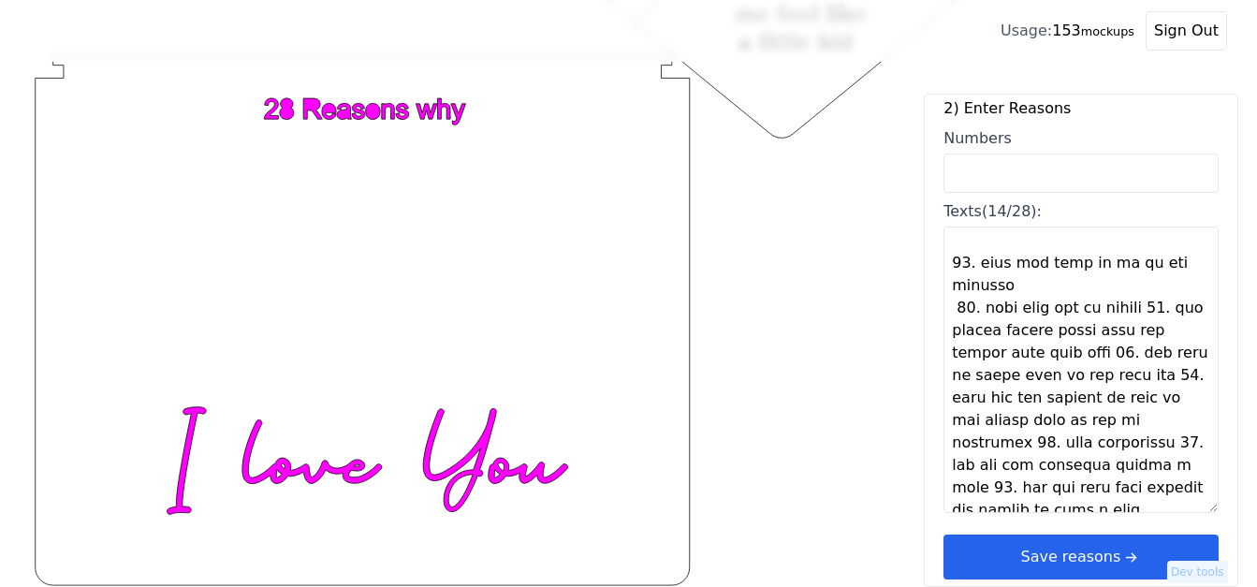
scroll to position [769, 0]
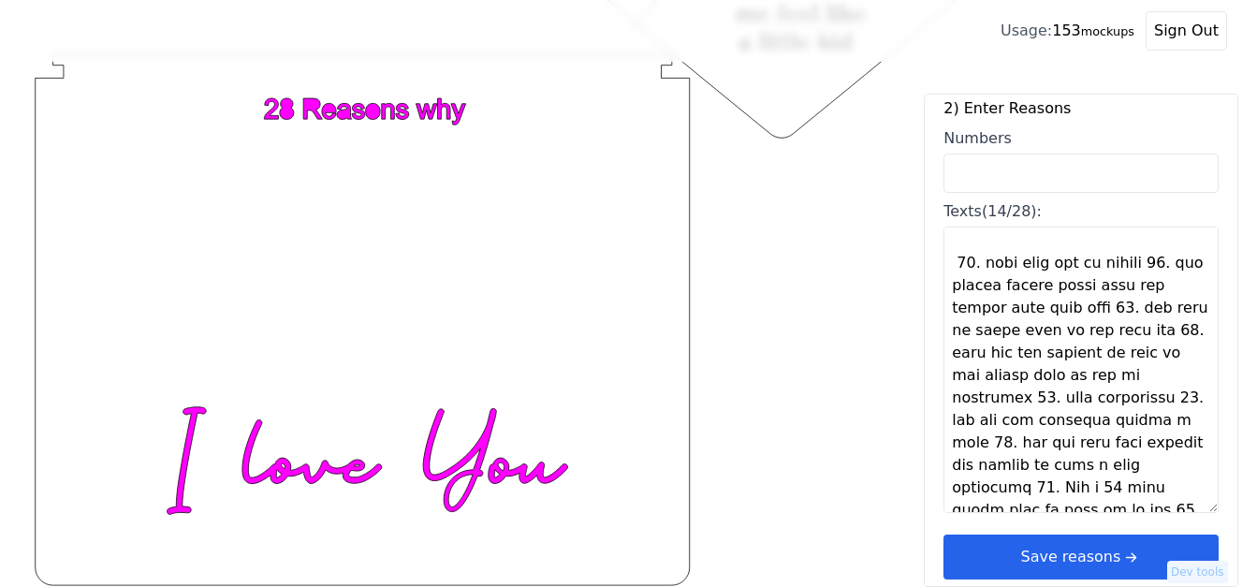
click at [1134, 265] on textarea "Texts (14/28):" at bounding box center [1080, 369] width 275 height 286
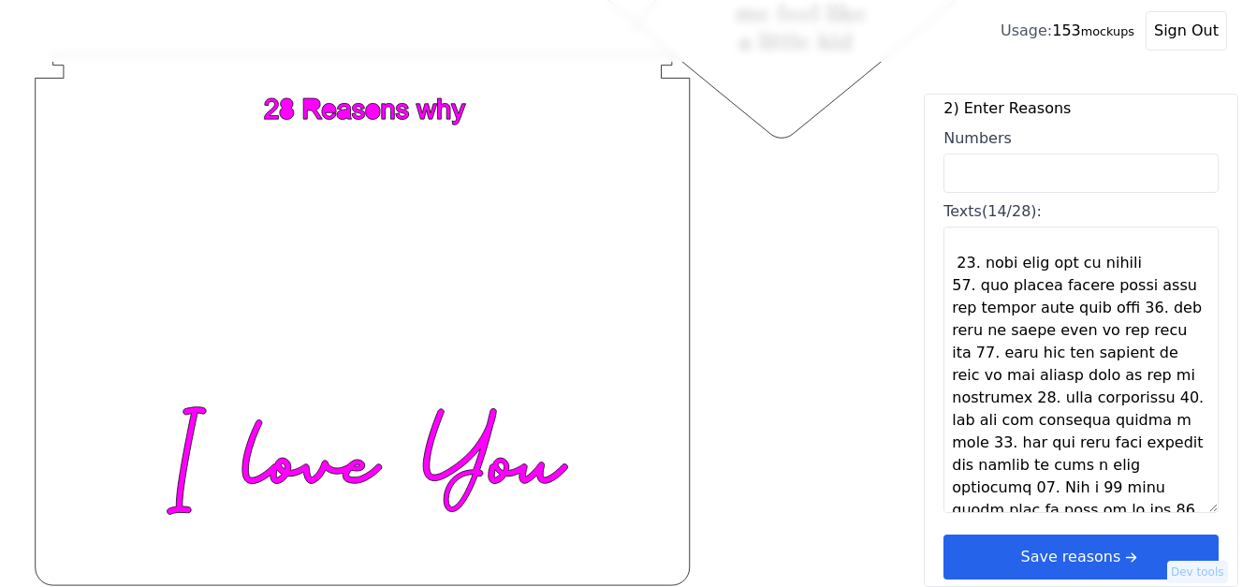
scroll to position [814, 0]
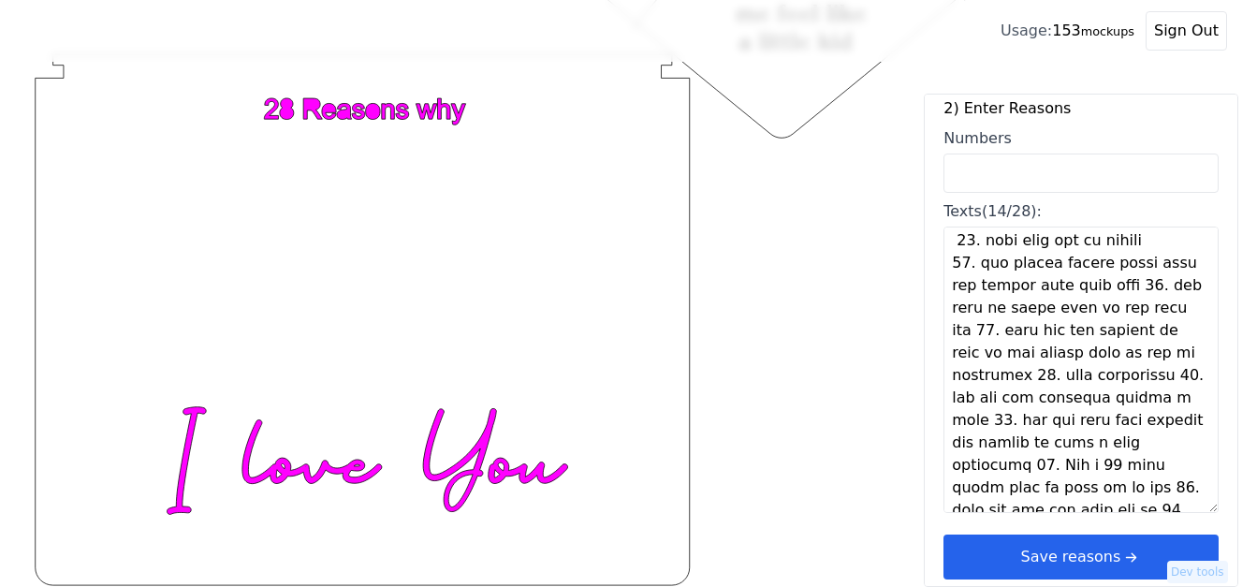
click at [1107, 288] on textarea "Texts (14/28):" at bounding box center [1080, 369] width 275 height 286
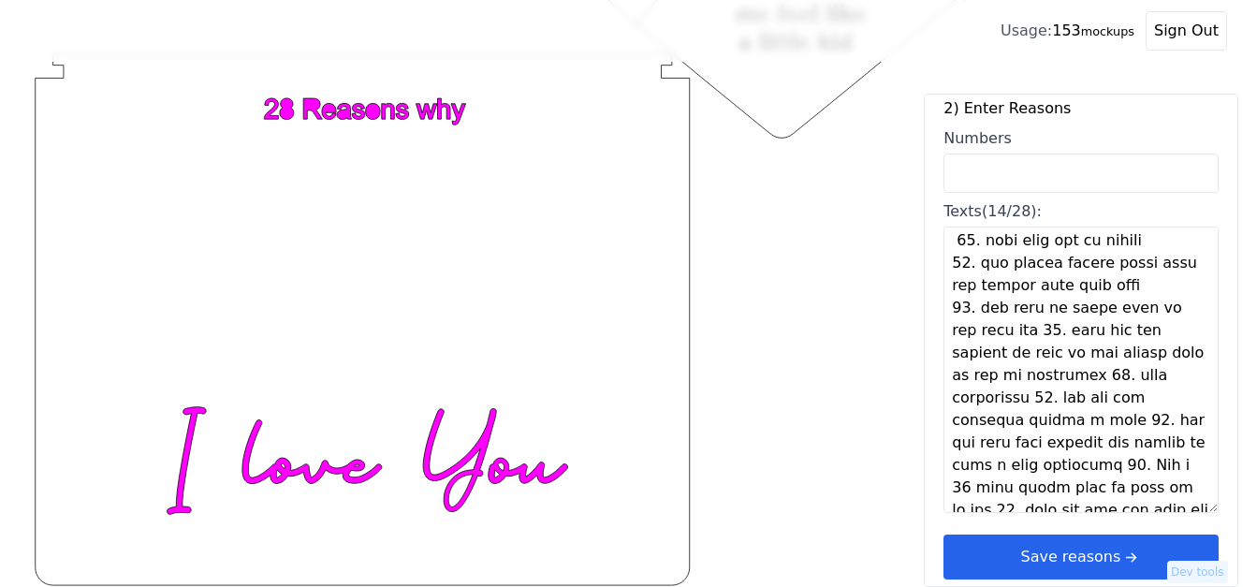
scroll to position [859, 0]
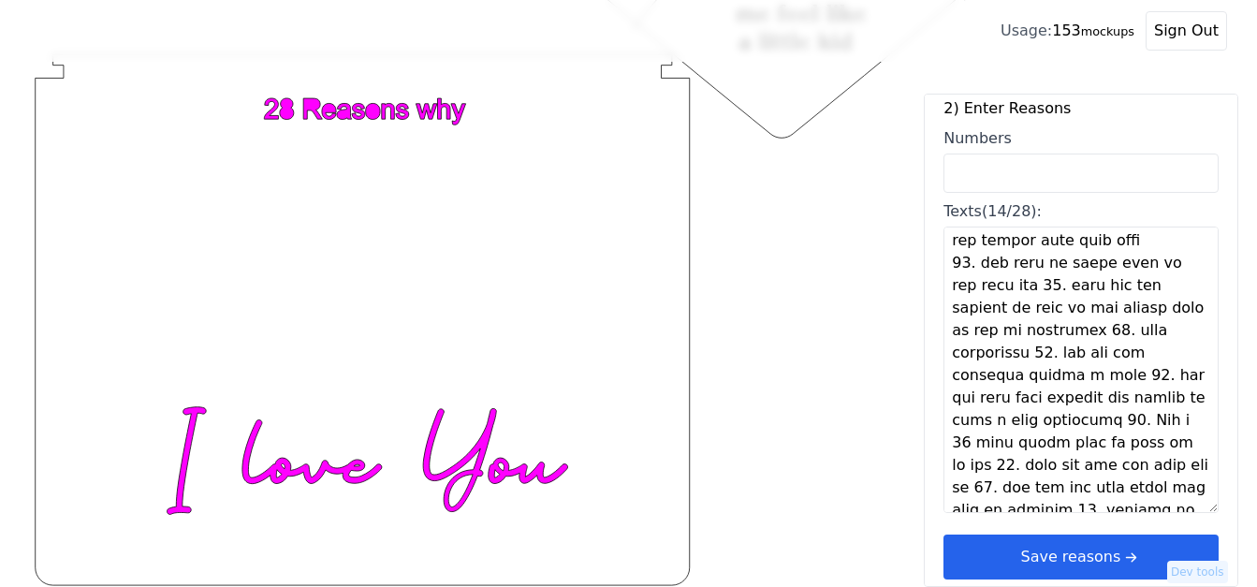
click at [1037, 286] on textarea "Texts (14/28):" at bounding box center [1080, 369] width 275 height 286
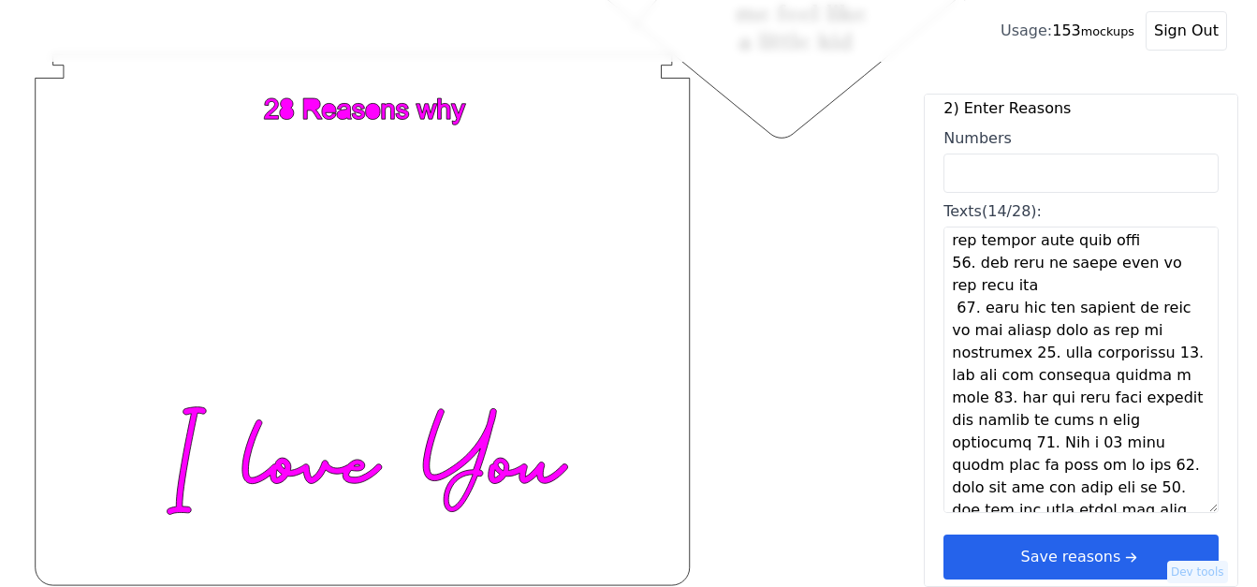
scroll to position [904, 0]
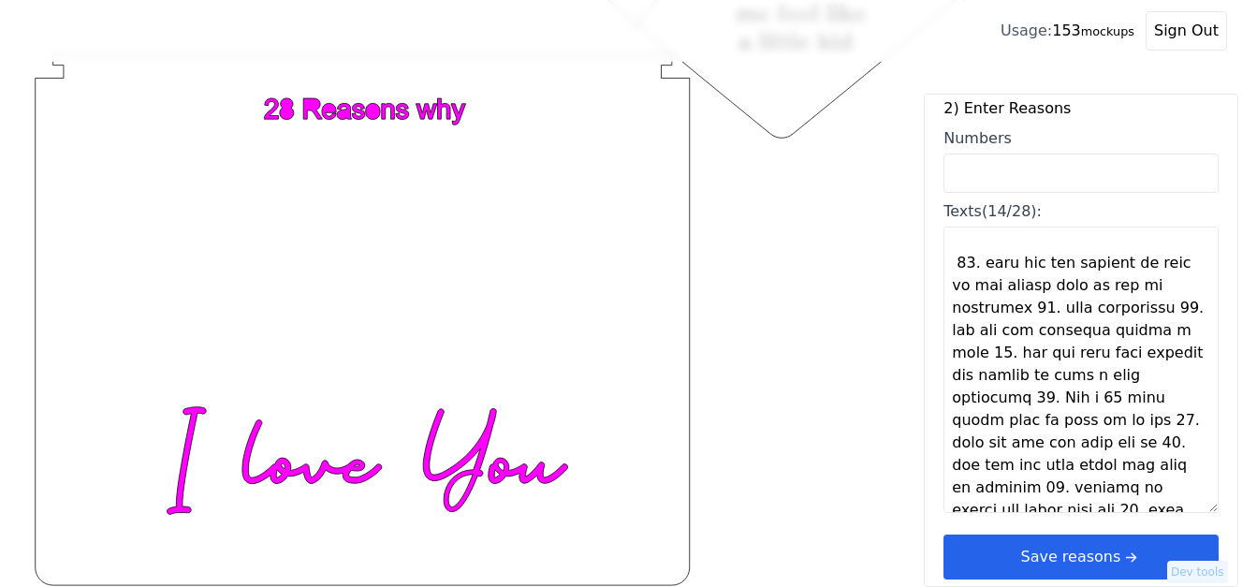
click at [1008, 311] on textarea "Texts (14/28):" at bounding box center [1080, 369] width 275 height 286
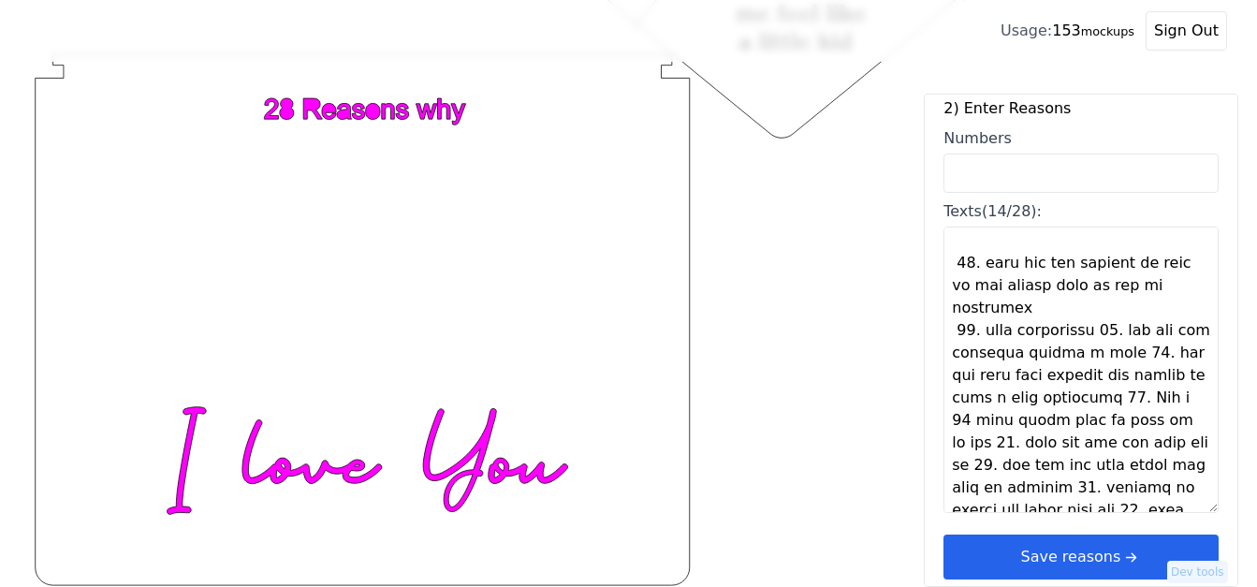
scroll to position [994, 0]
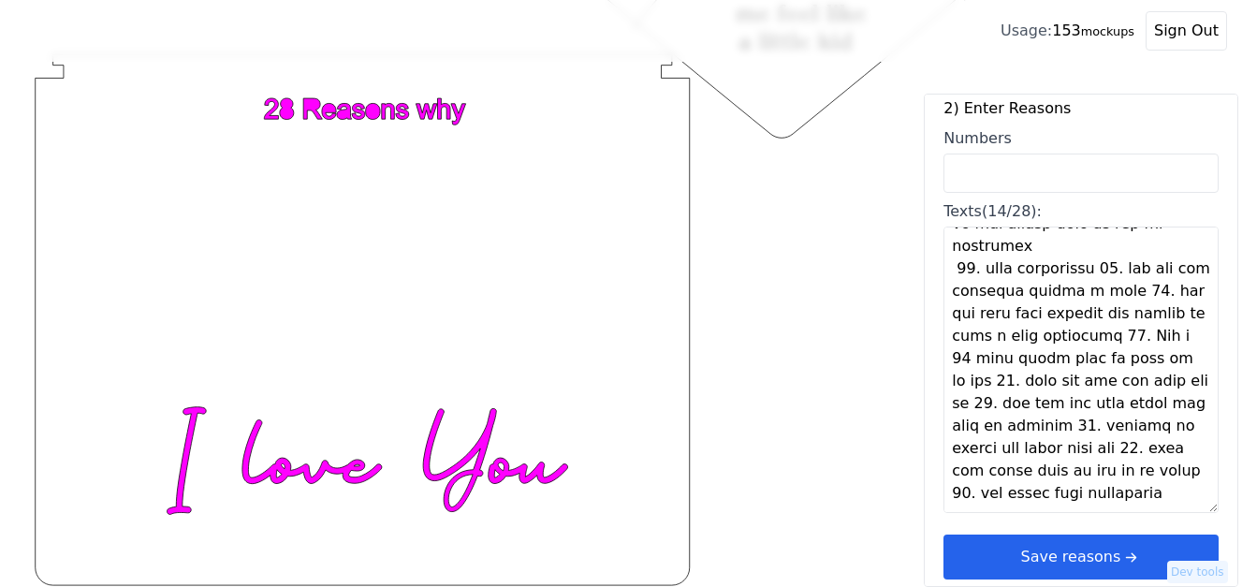
click at [1087, 267] on textarea "Texts (14/28):" at bounding box center [1080, 369] width 275 height 286
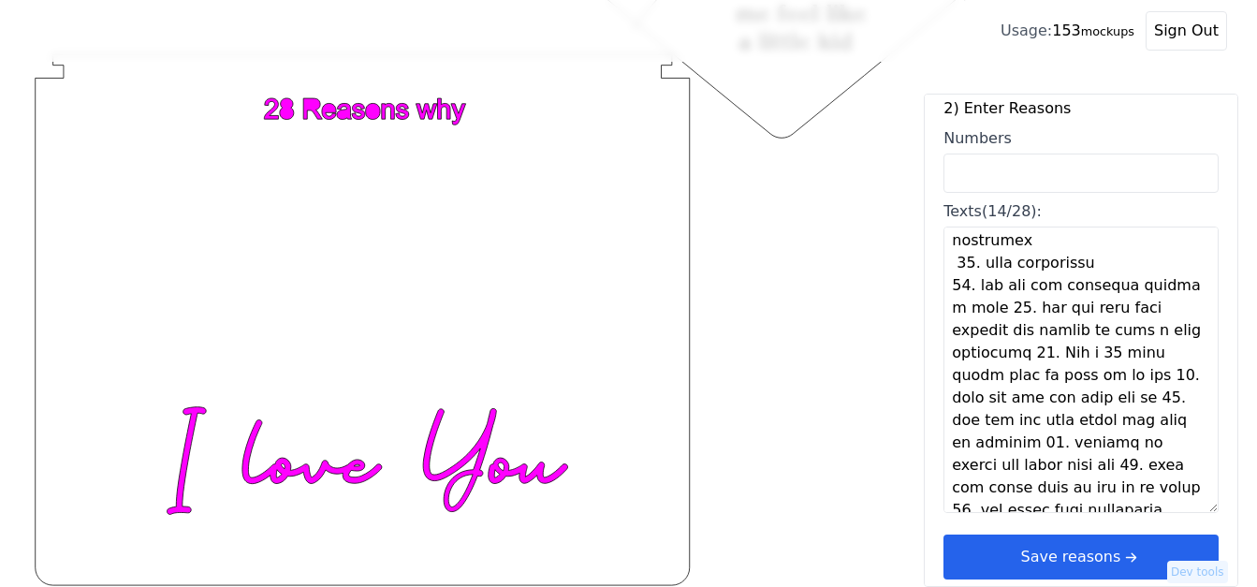
scroll to position [1016, 0]
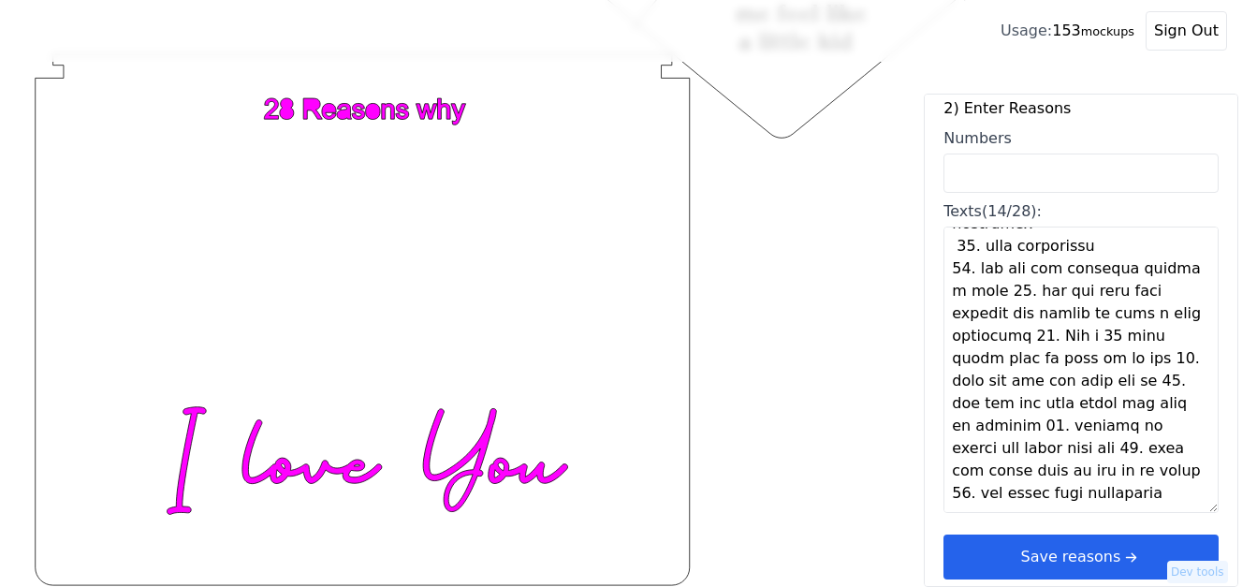
click at [988, 288] on textarea "Texts (14/28):" at bounding box center [1080, 369] width 275 height 286
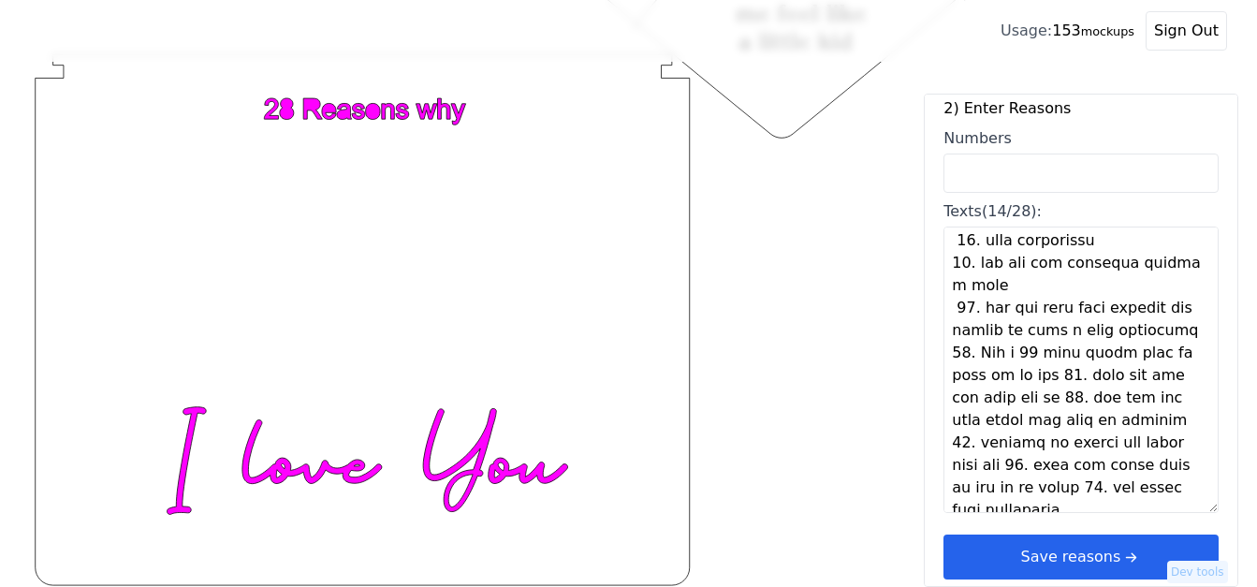
scroll to position [1061, 0]
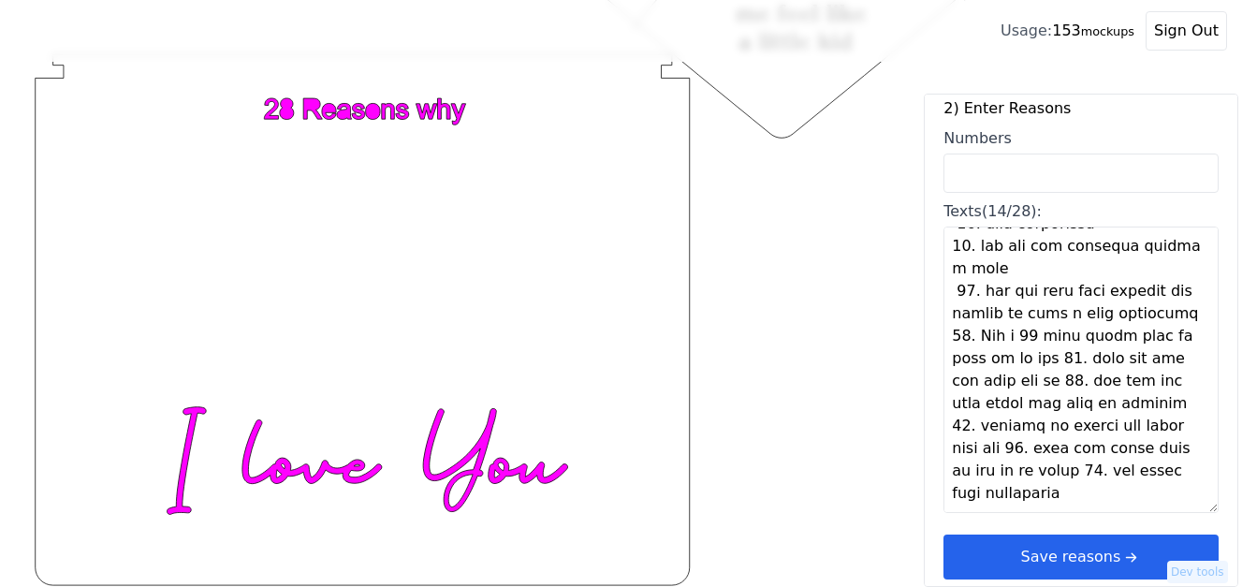
click at [973, 312] on textarea "Texts (14/28):" at bounding box center [1080, 369] width 275 height 286
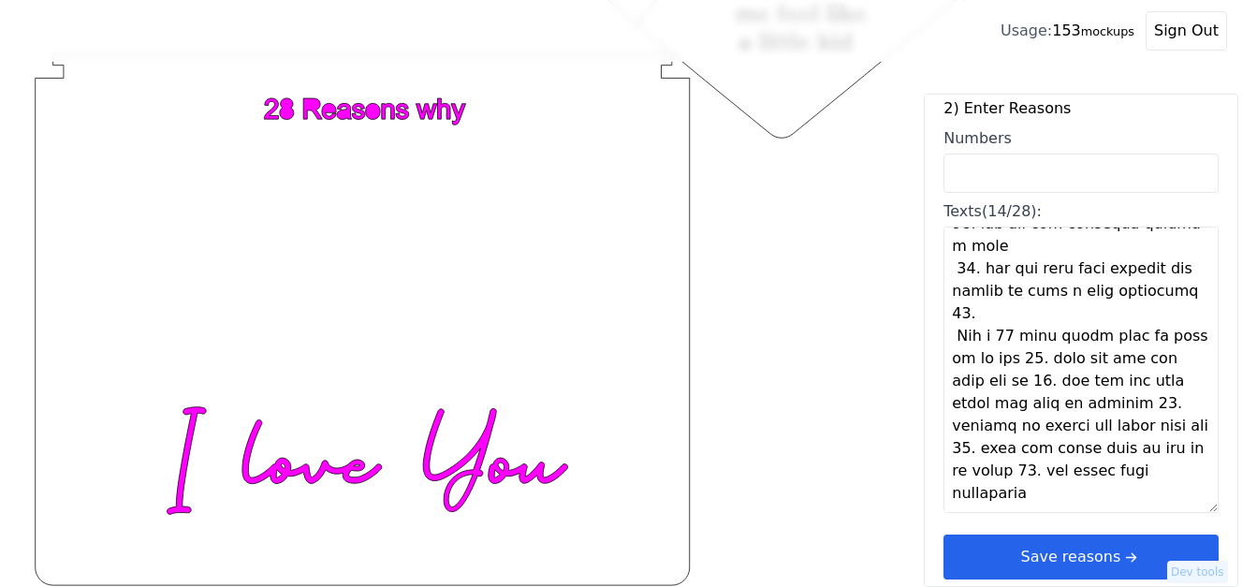
scroll to position [1101, 0]
click at [1013, 316] on textarea "Texts (14/28):" at bounding box center [1080, 369] width 275 height 286
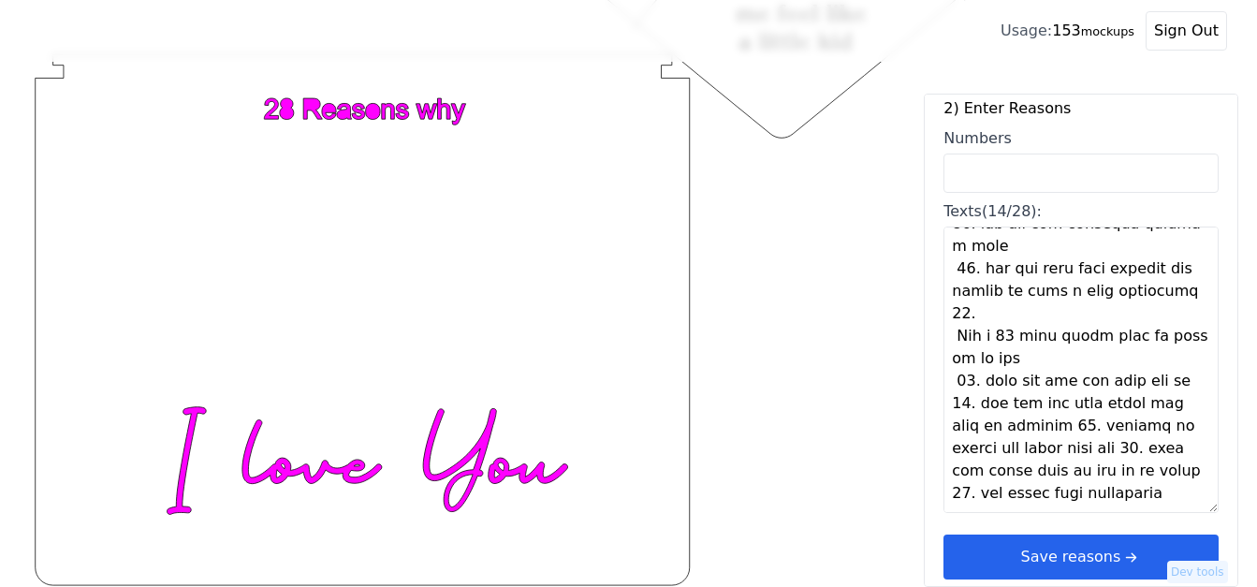
click at [971, 361] on textarea "Texts (14/28):" at bounding box center [1080, 369] width 275 height 286
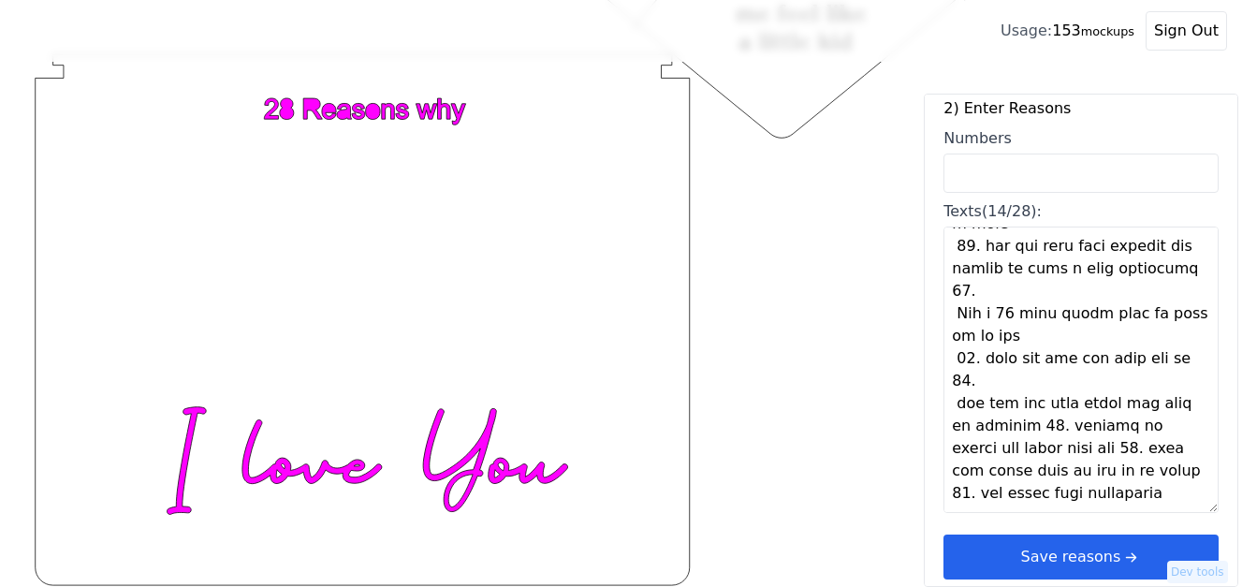
scroll to position [1123, 0]
click at [1019, 386] on textarea "Texts (14/28):" at bounding box center [1080, 369] width 275 height 286
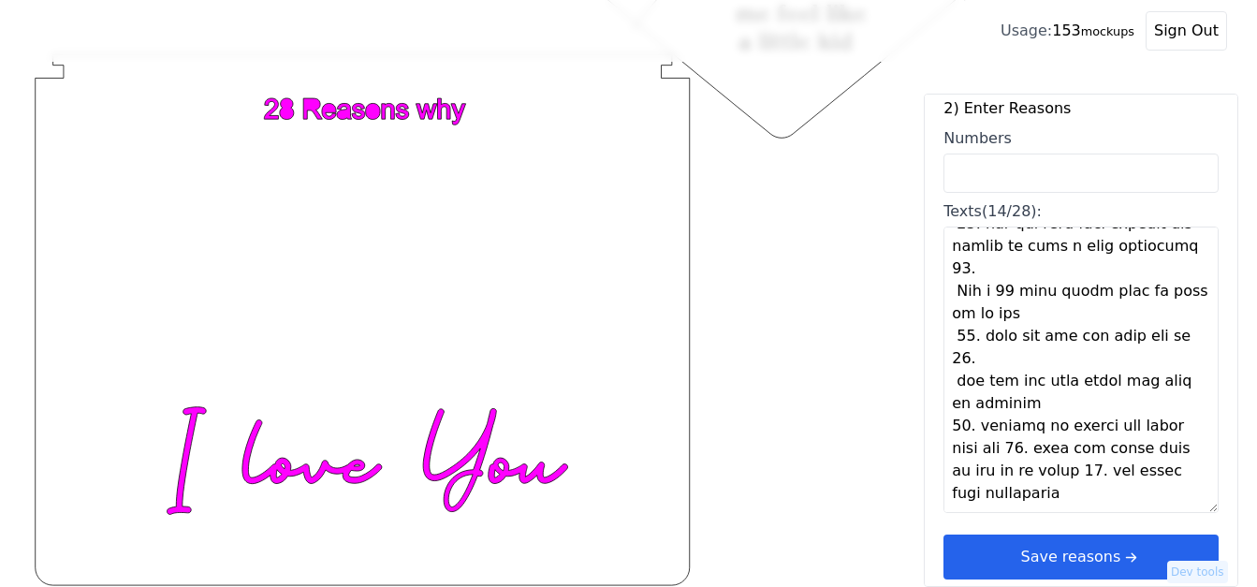
scroll to position [1145, 0]
click at [974, 408] on textarea "Texts (14/28):" at bounding box center [1080, 369] width 275 height 286
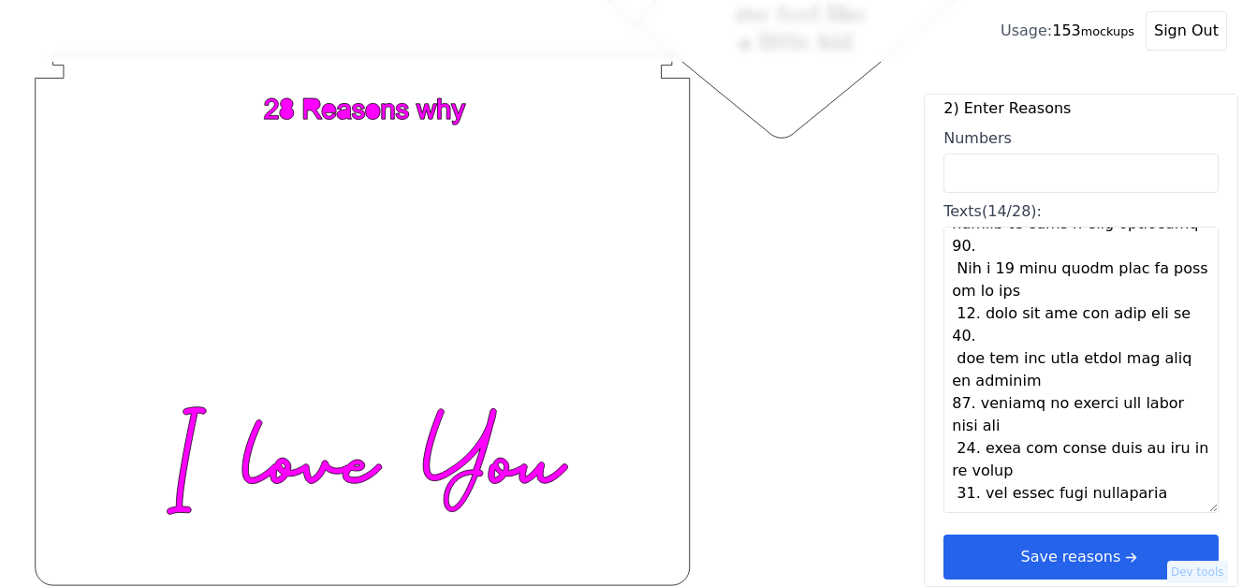
scroll to position [969, 0]
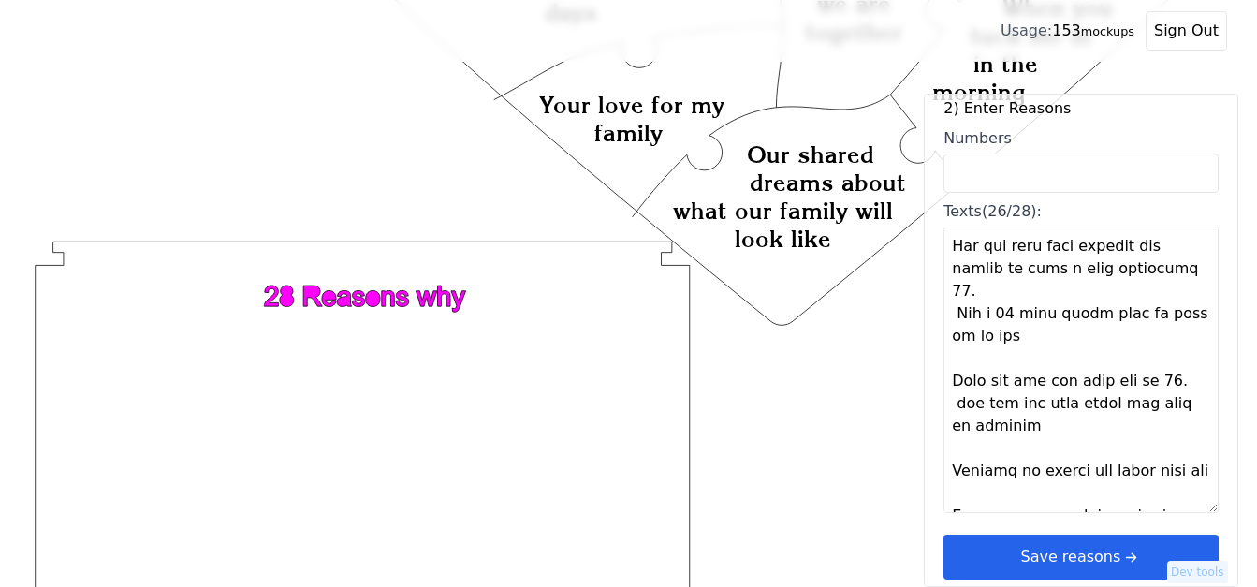
click at [982, 273] on textarea "Texts (26/28):" at bounding box center [1080, 369] width 275 height 286
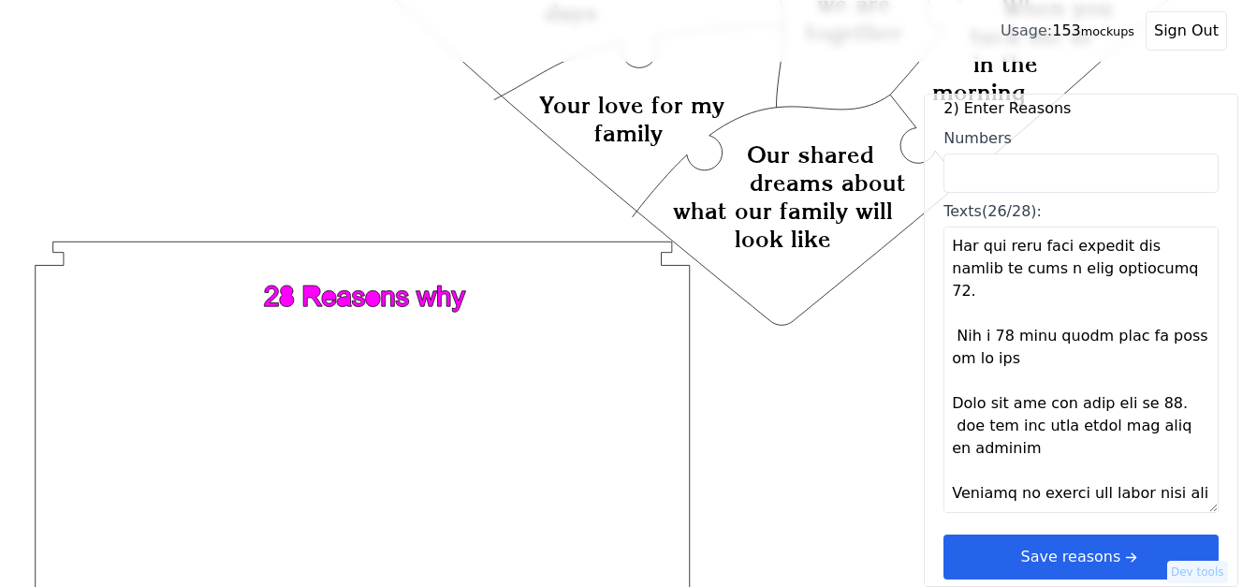
drag, startPoint x: 973, startPoint y: 273, endPoint x: 952, endPoint y: 273, distance: 21.5
click at [952, 273] on textarea "Texts (26/28):" at bounding box center [1080, 369] width 275 height 286
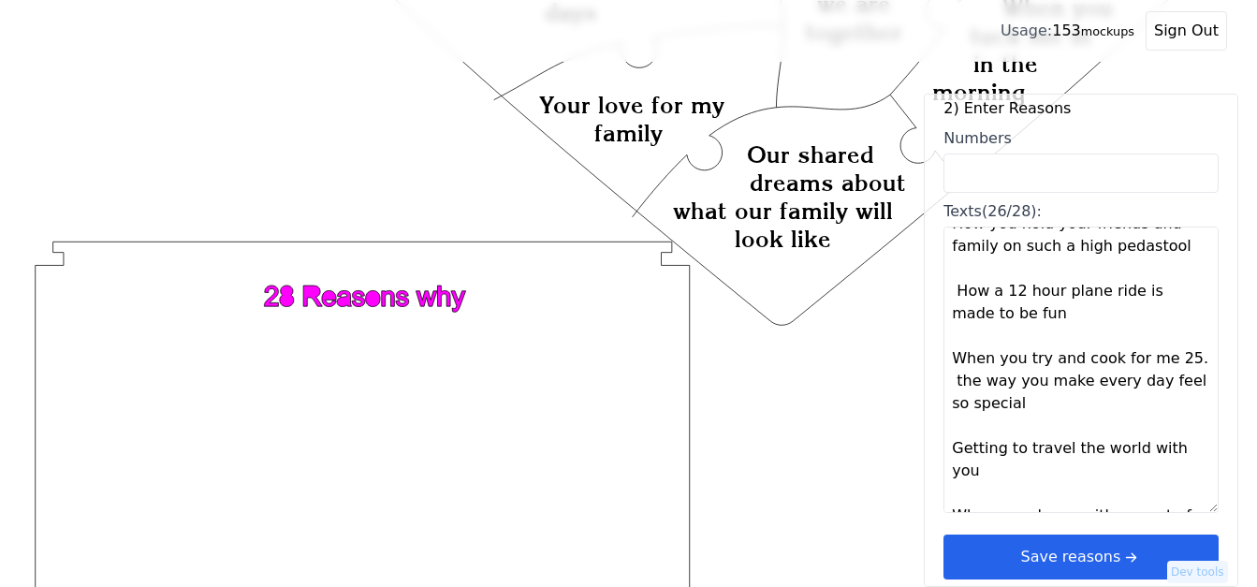
click at [1154, 361] on textarea "How safe you make me feel Your menace behaviors Your outrageous yawns When you …" at bounding box center [1080, 369] width 275 height 286
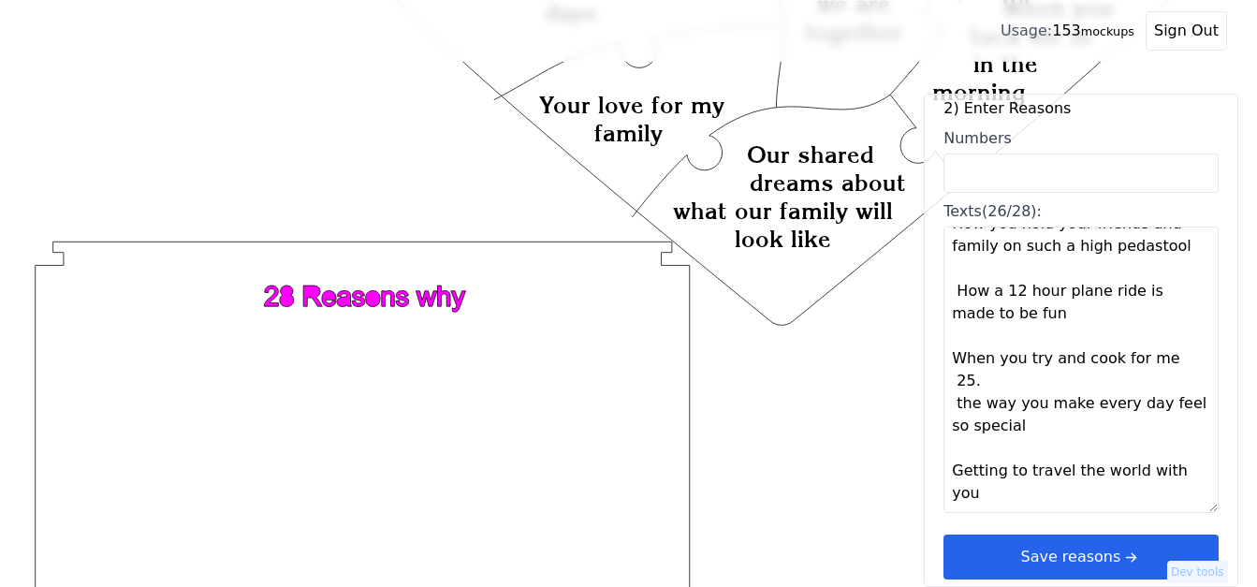
drag, startPoint x: 975, startPoint y: 381, endPoint x: 955, endPoint y: 385, distance: 20.9
click at [955, 385] on textarea "Texts (26/28):" at bounding box center [1080, 369] width 275 height 286
type textarea "How safe you make me feel Your menace behaviors Your outrageous yawns When you …"
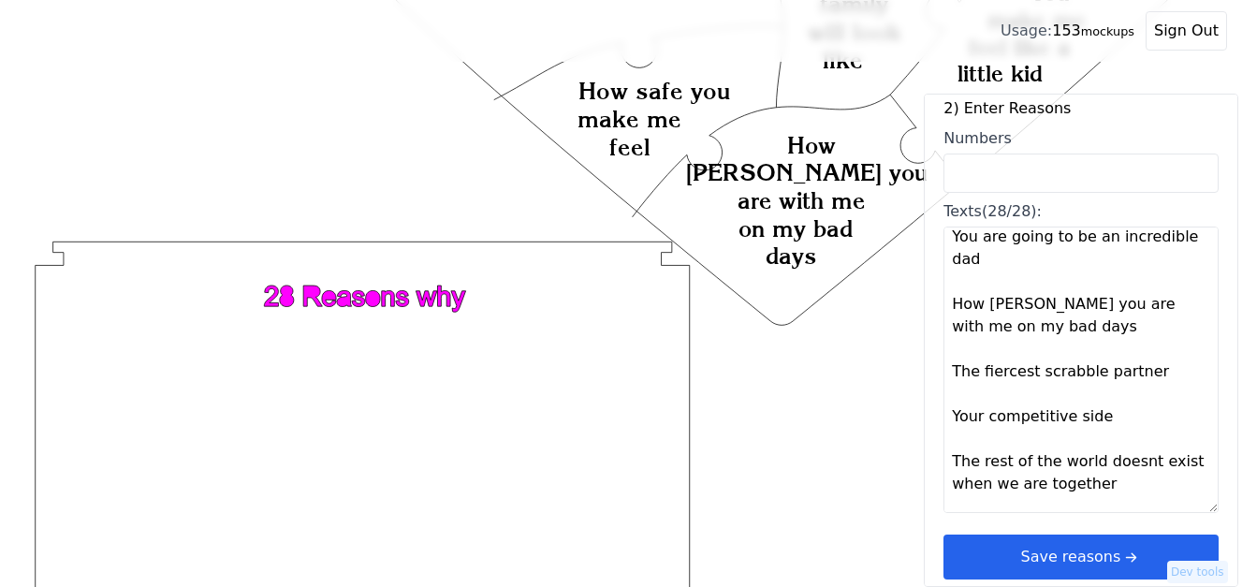
scroll to position [326, 0]
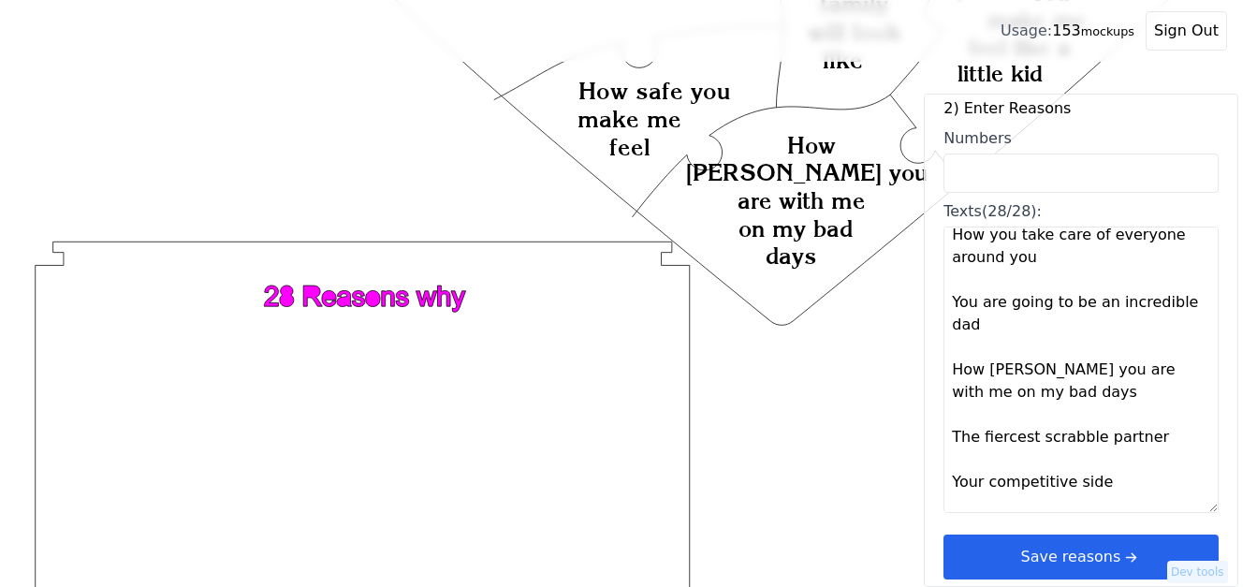
click at [1076, 555] on button "Save reasons" at bounding box center [1080, 556] width 275 height 45
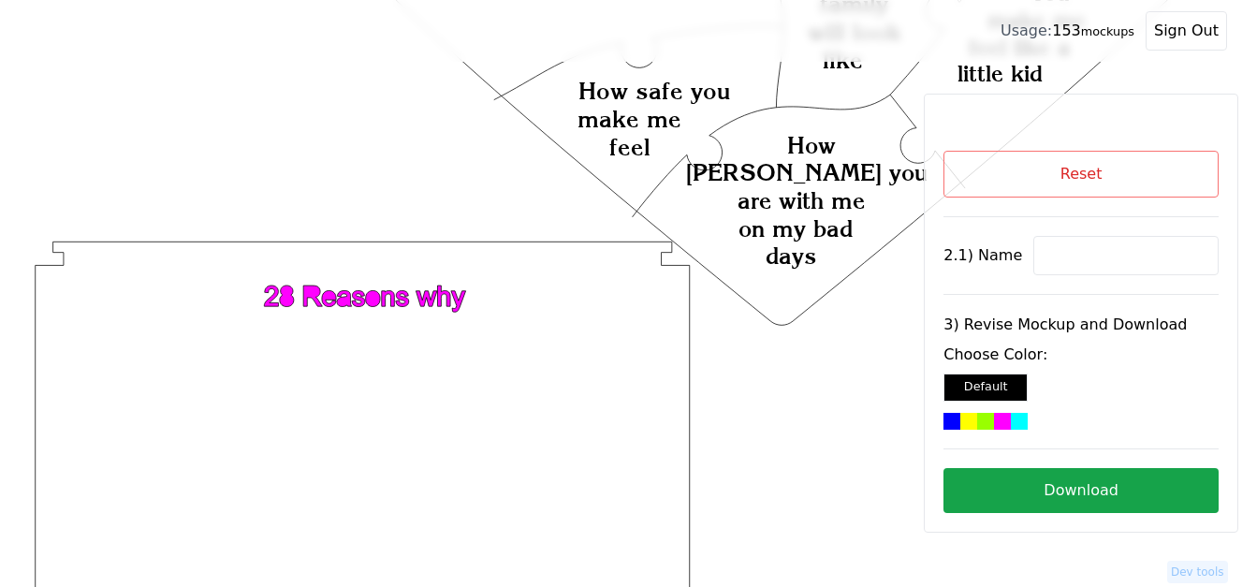
scroll to position [0, 0]
click at [1052, 249] on input at bounding box center [1125, 255] width 185 height 39
paste input "[PERSON_NAME]"
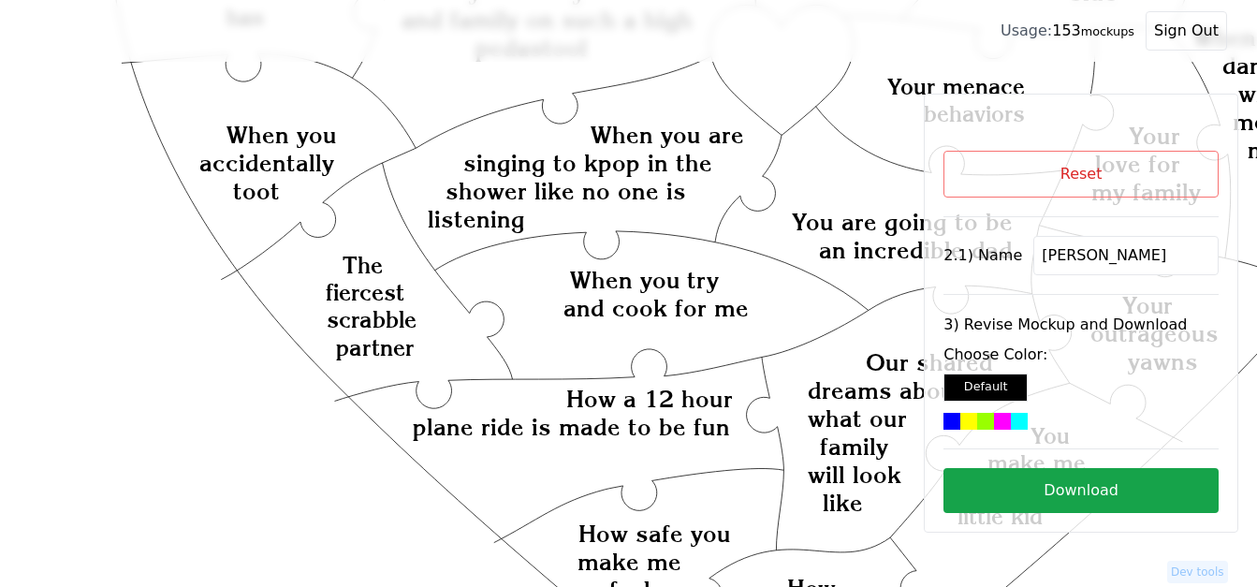
scroll to position [501, 0]
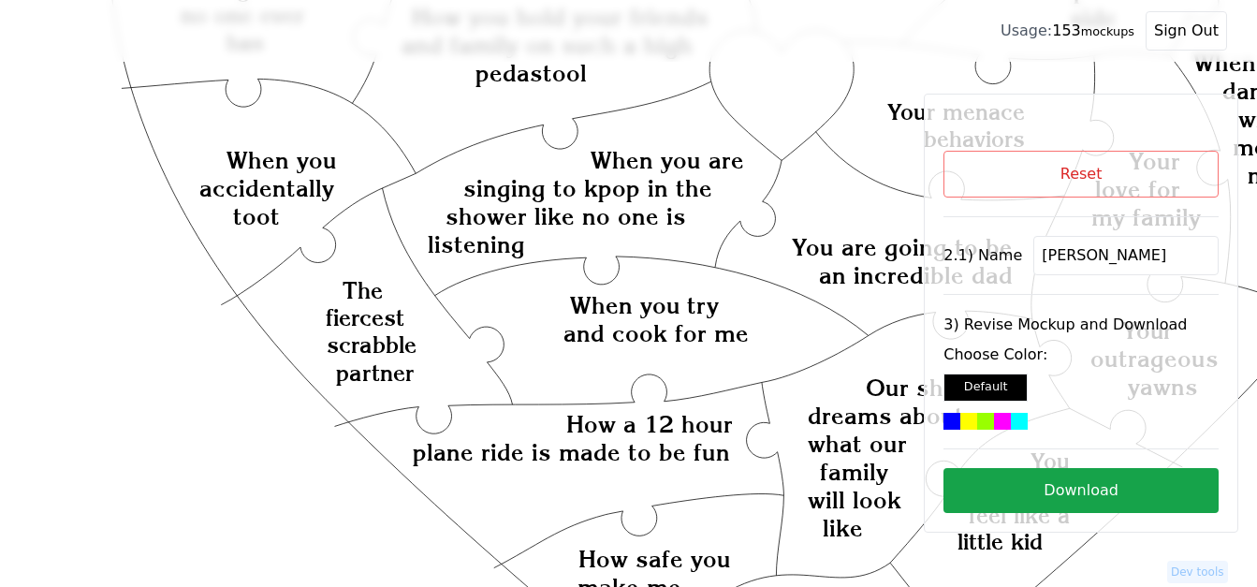
type input "[PERSON_NAME]"
click at [791, 119] on icon "Created with Snap Created with Snap Created with Snap When you are singing to k…" at bounding box center [748, 411] width 1436 height 1662
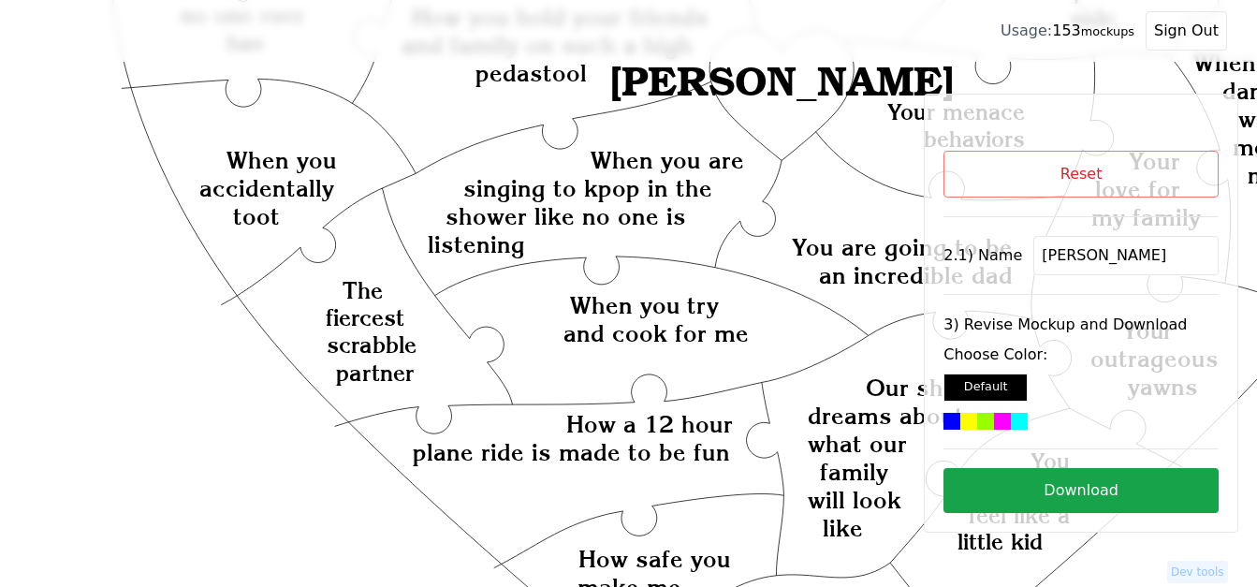
click at [994, 417] on div at bounding box center [1002, 421] width 17 height 17
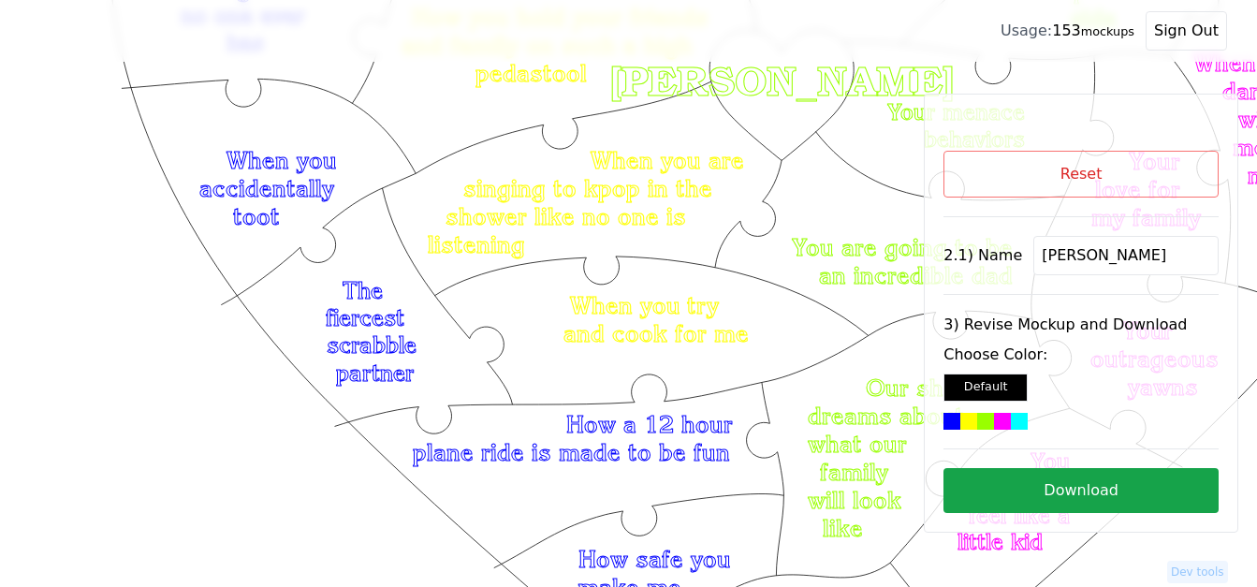
click at [1108, 486] on button "Download" at bounding box center [1080, 490] width 275 height 45
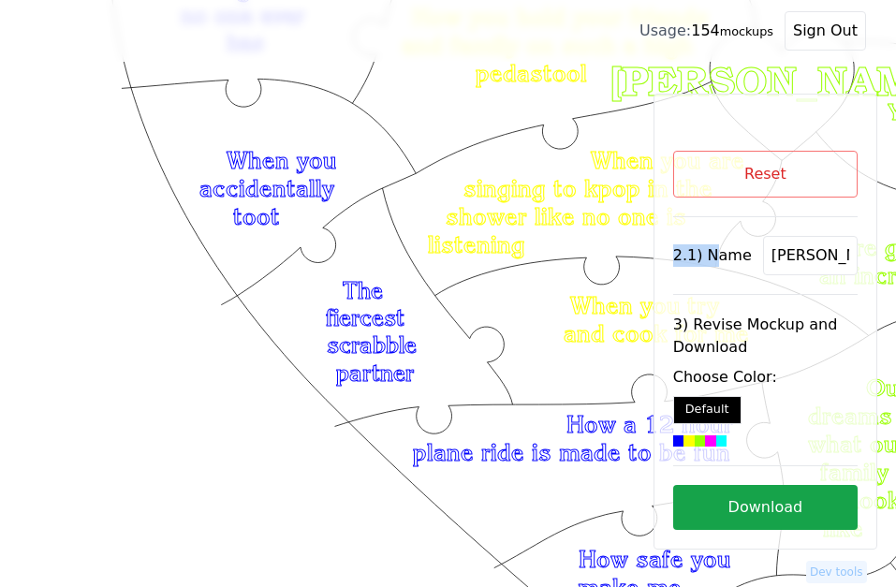
drag, startPoint x: 780, startPoint y: 284, endPoint x: 669, endPoint y: 238, distance: 120.4
click at [680, 240] on div "Reset 2.1) Name [PERSON_NAME] 3) Revise Mockup and Download Choose Color: Defau…" at bounding box center [765, 340] width 184 height 379
